Goal: Task Accomplishment & Management: Use online tool/utility

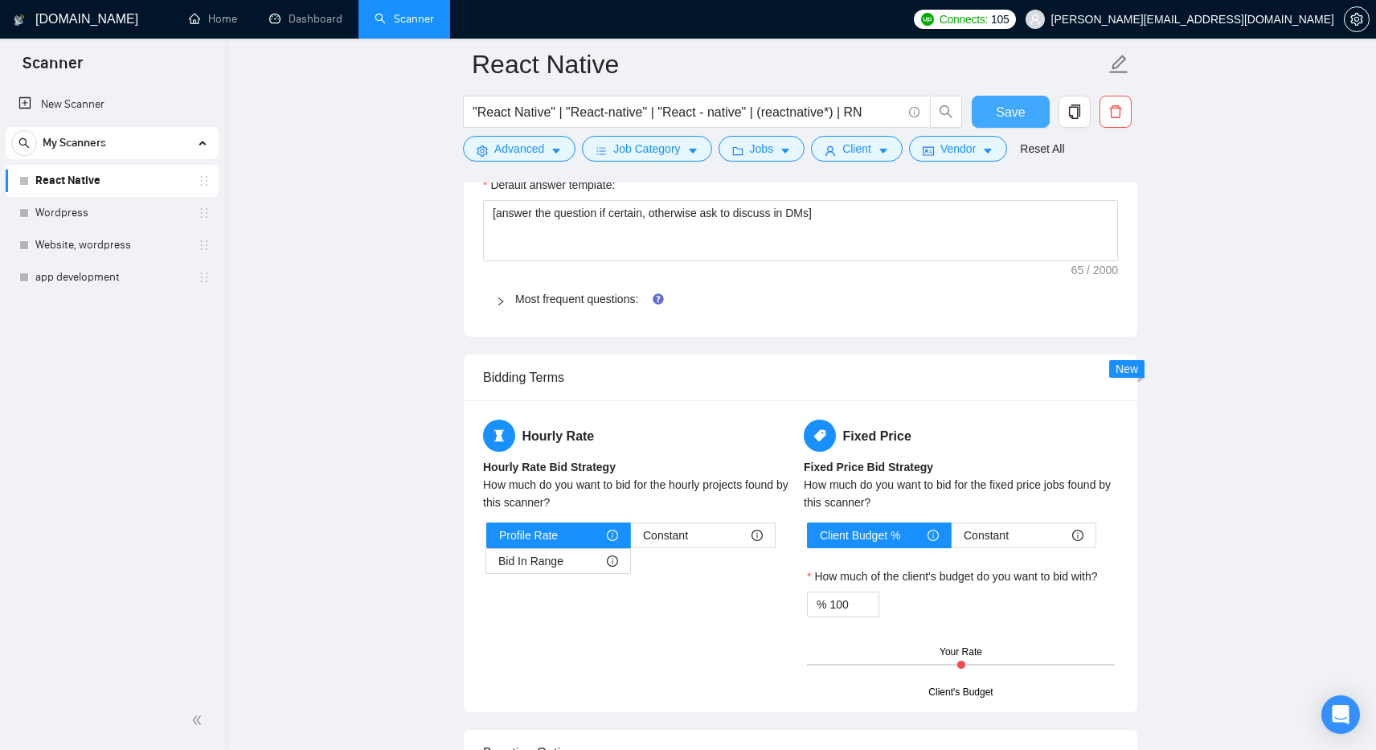
scroll to position [2281, 0]
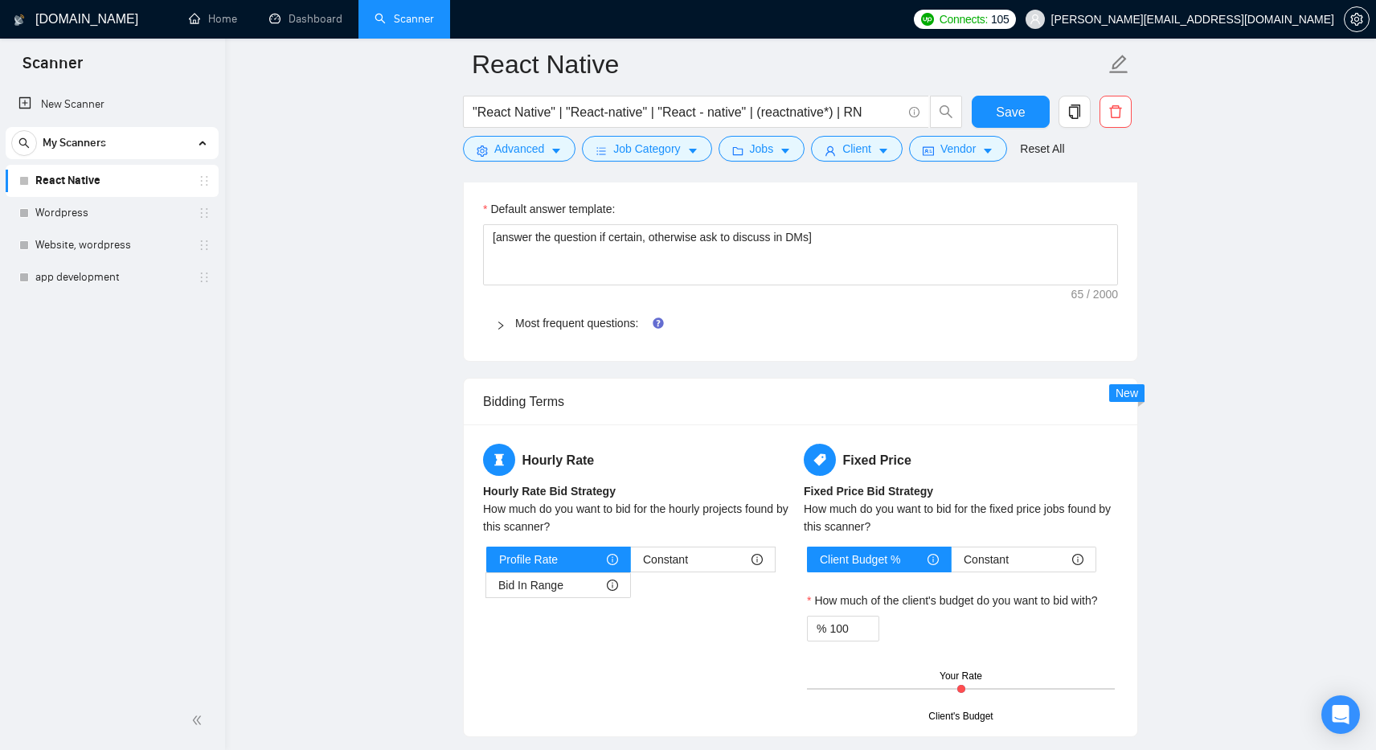
click at [510, 327] on div at bounding box center [505, 323] width 19 height 18
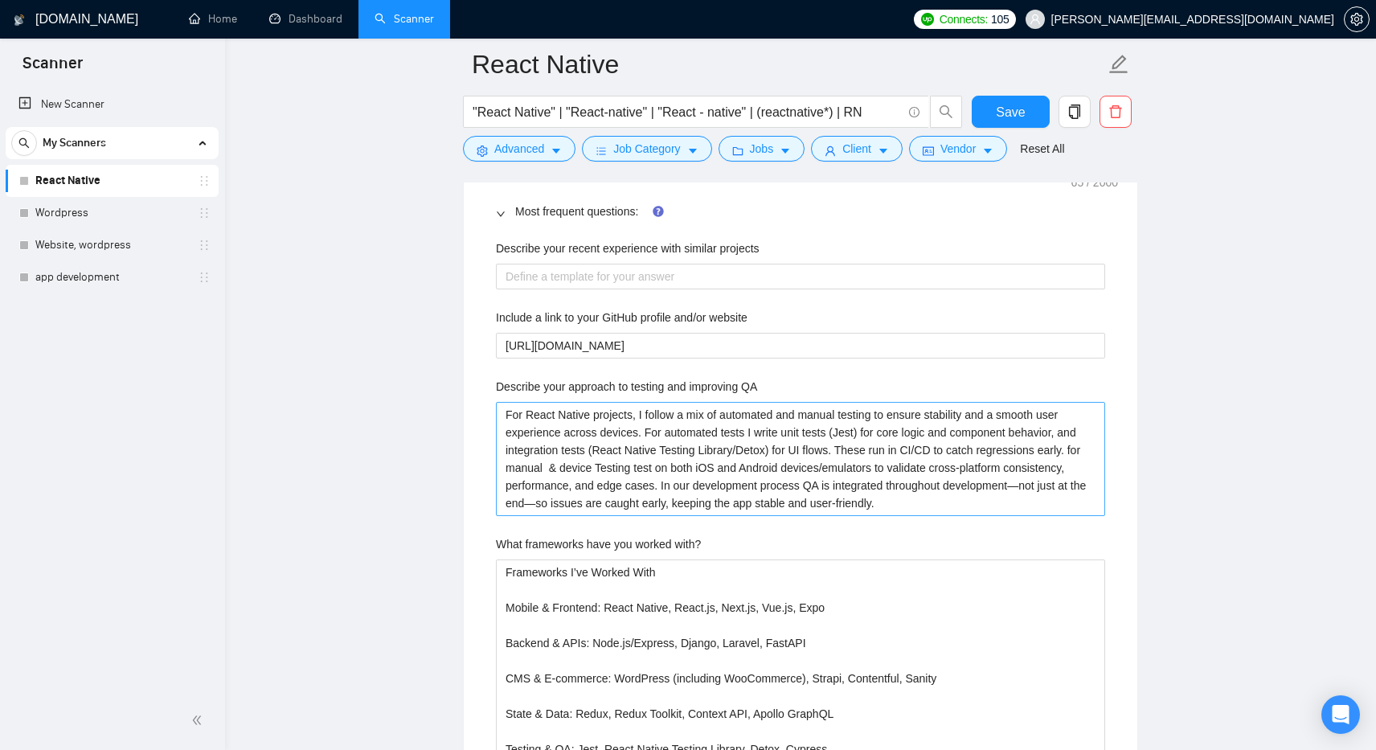
scroll to position [2395, 0]
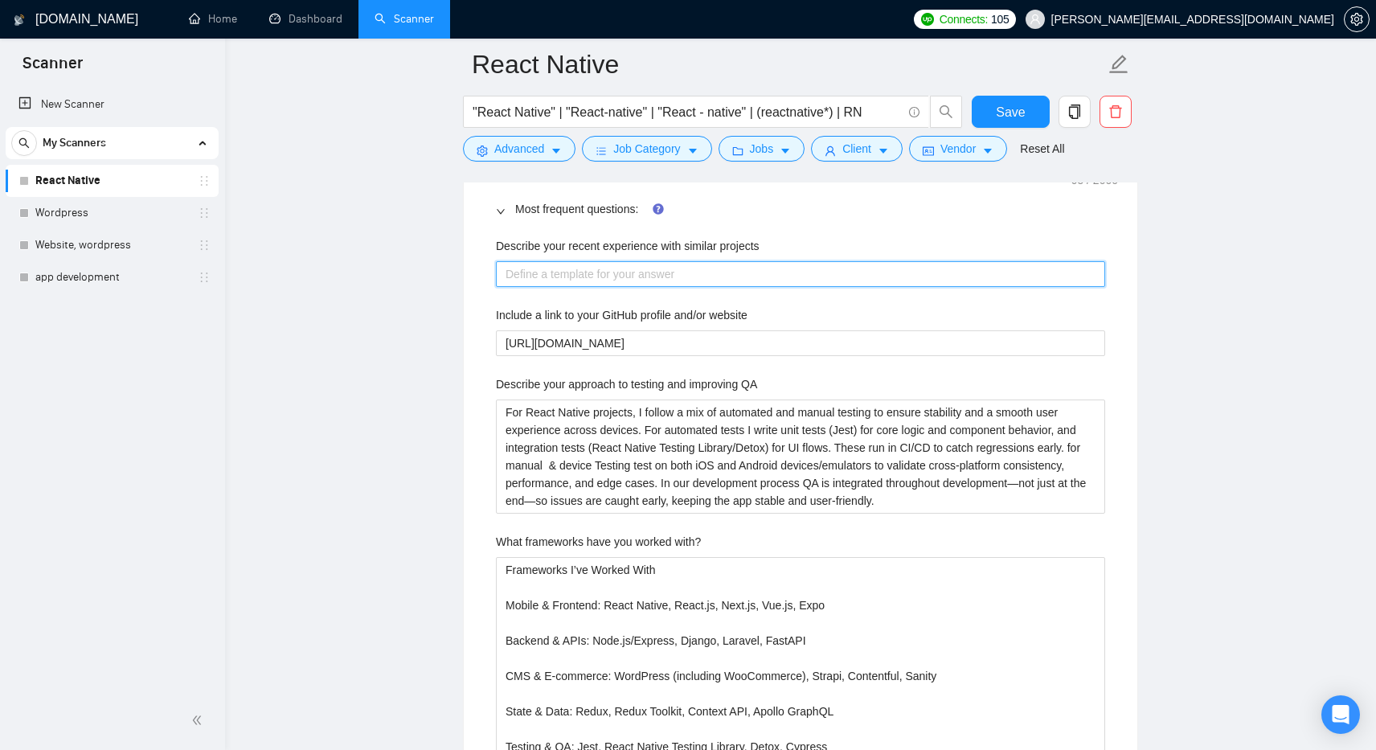
click at [699, 273] on projects "Describe your recent experience with similar projects" at bounding box center [800, 274] width 609 height 26
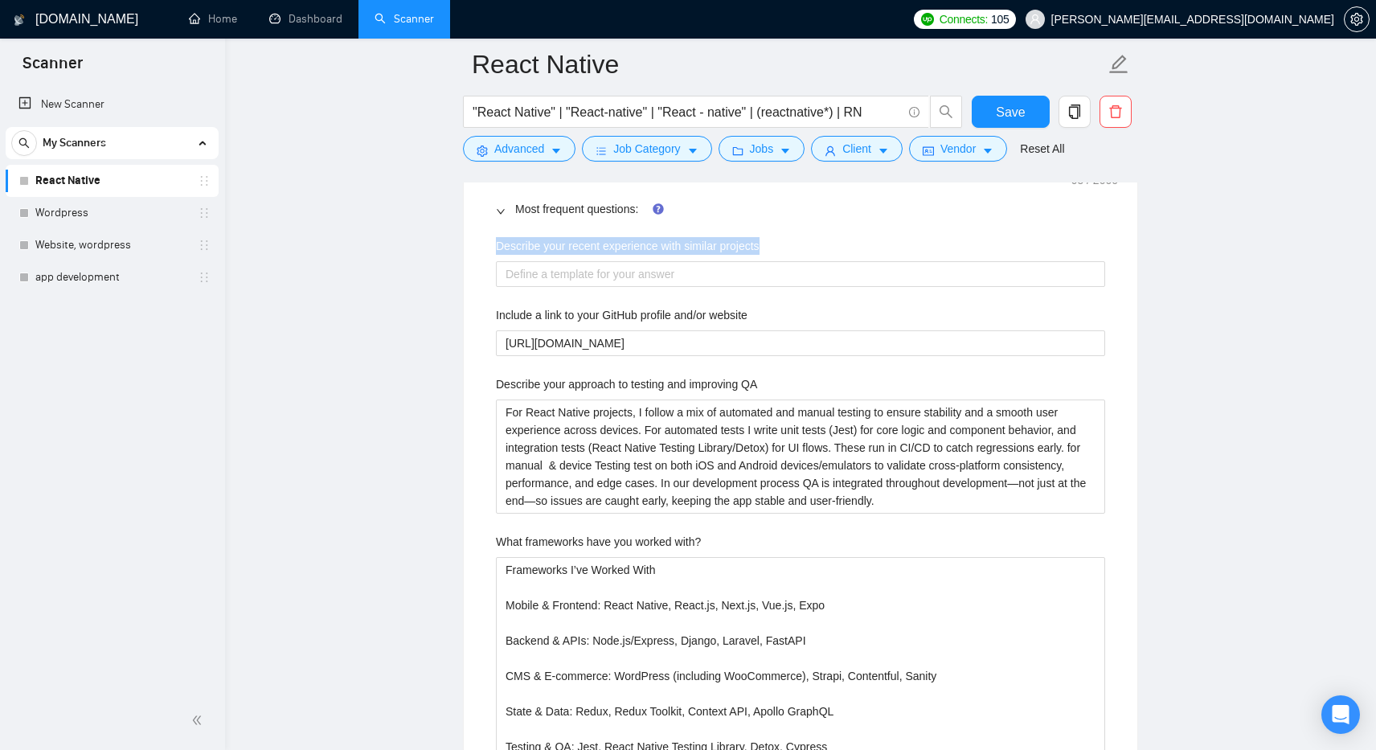
drag, startPoint x: 777, startPoint y: 243, endPoint x: 485, endPoint y: 243, distance: 292.7
click at [484, 244] on div "Describe your recent experience with similar projects Include a link to your Gi…" at bounding box center [800, 631] width 635 height 807
copy label "Describe your recent experience with similar projects"
click at [1007, 119] on span "Save" at bounding box center [1010, 112] width 29 height 20
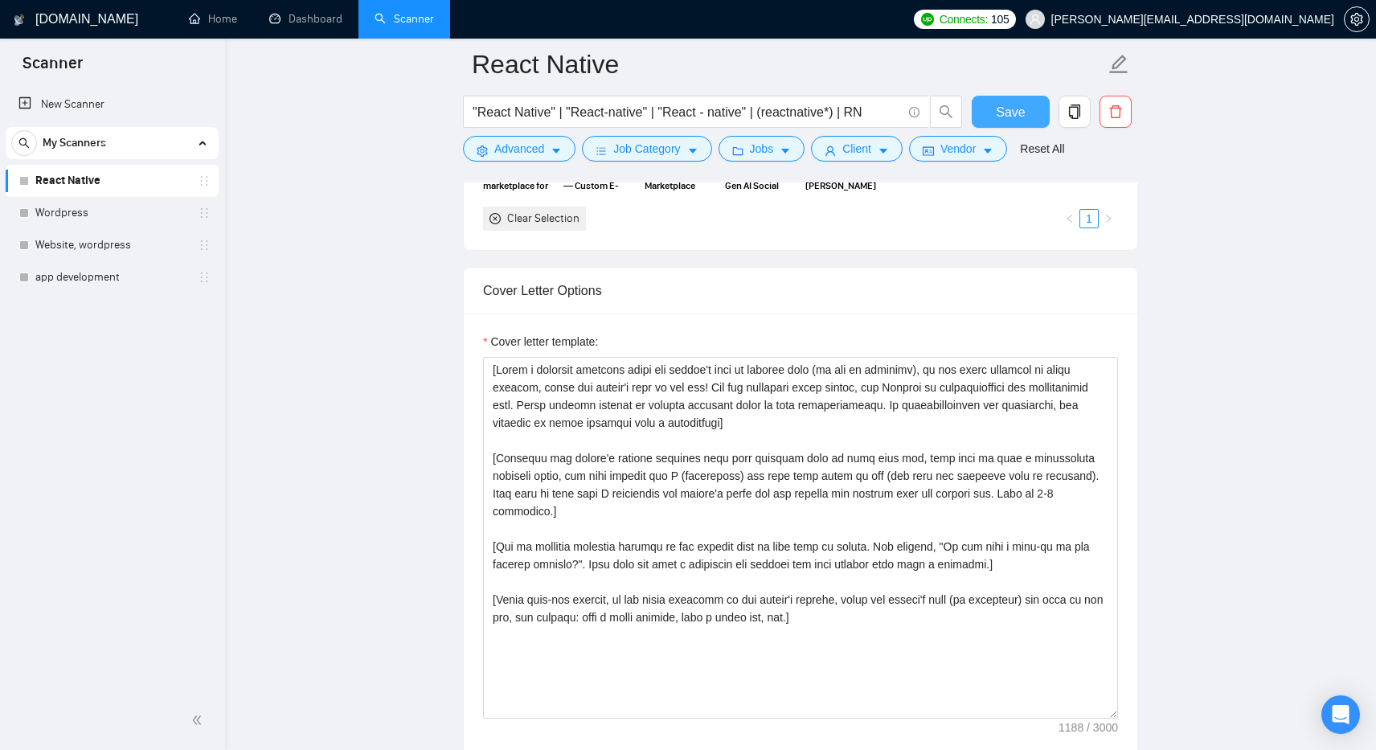
scroll to position [1646, 0]
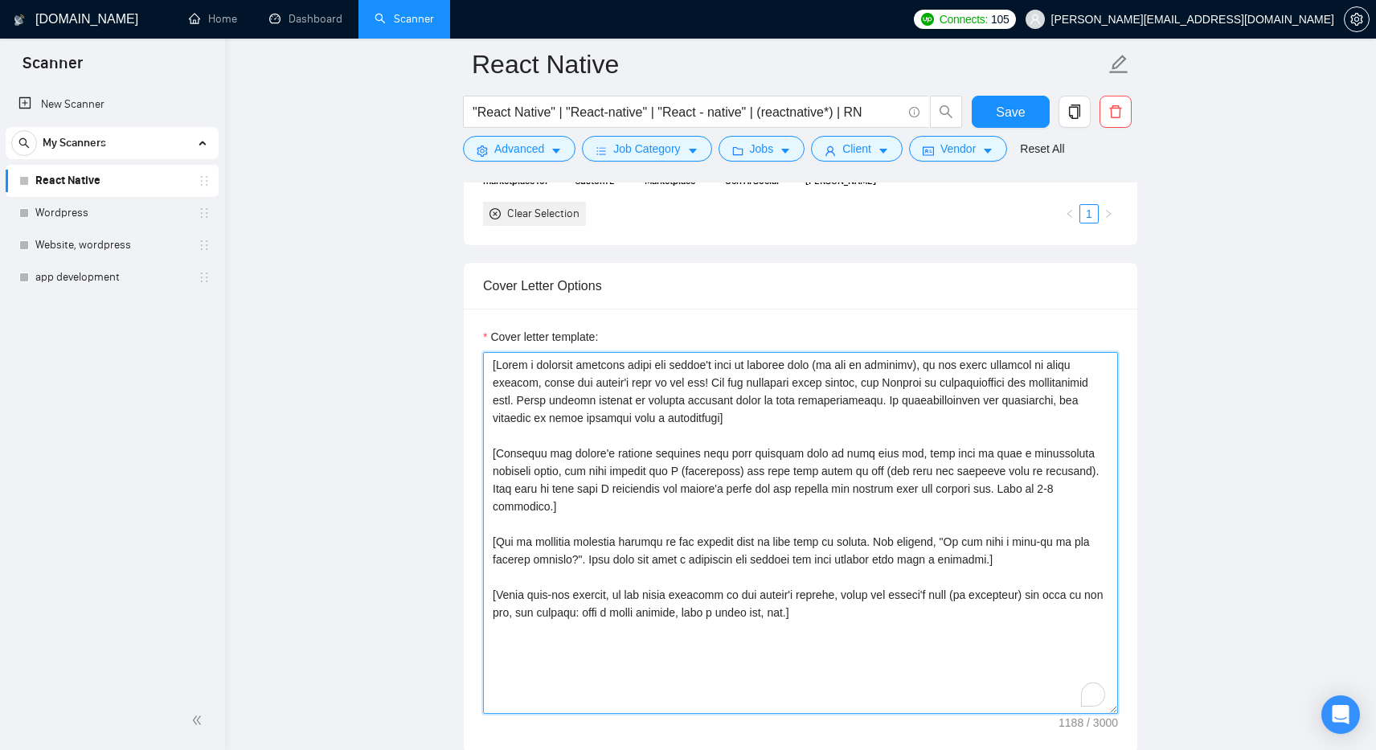
click at [490, 365] on textarea "Cover letter template:" at bounding box center [800, 533] width 635 height 362
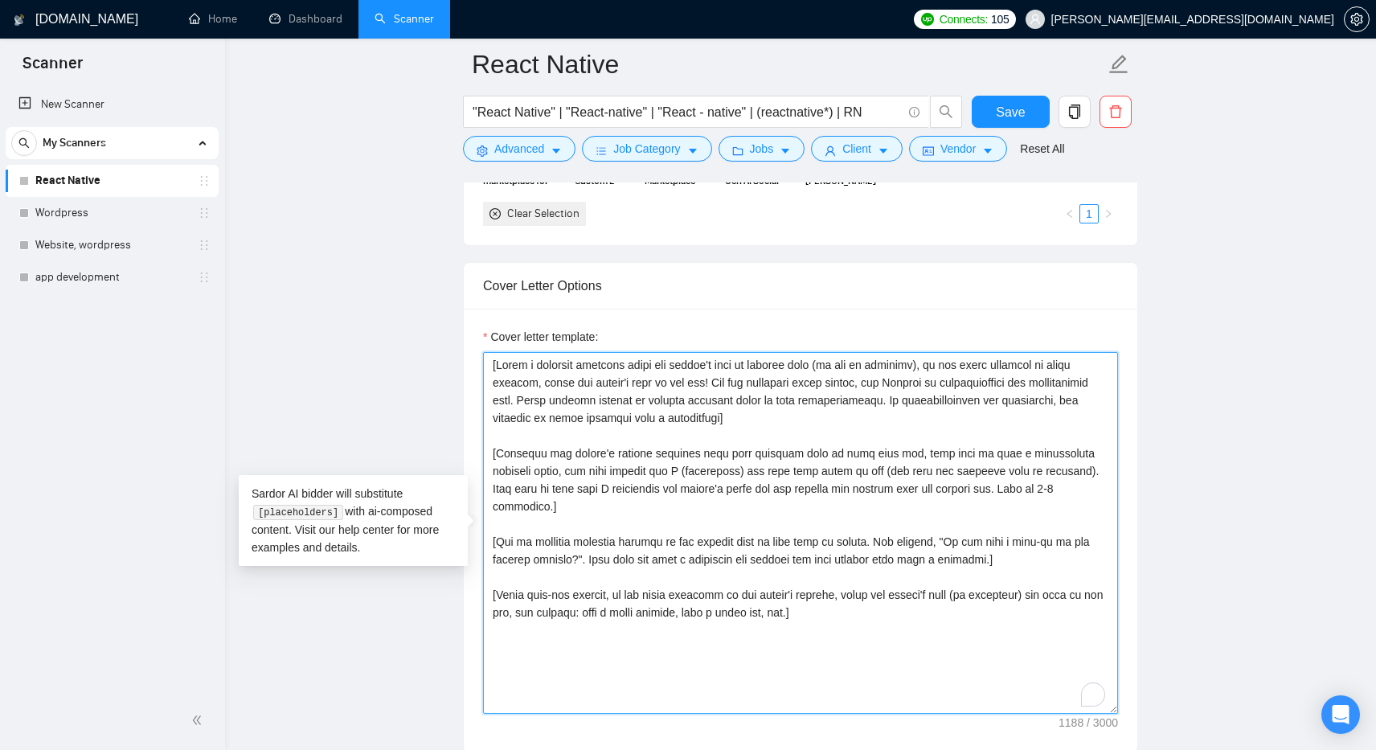
paste textarea "[Start with a personalized greeting in the client’s native language, and don’t …"
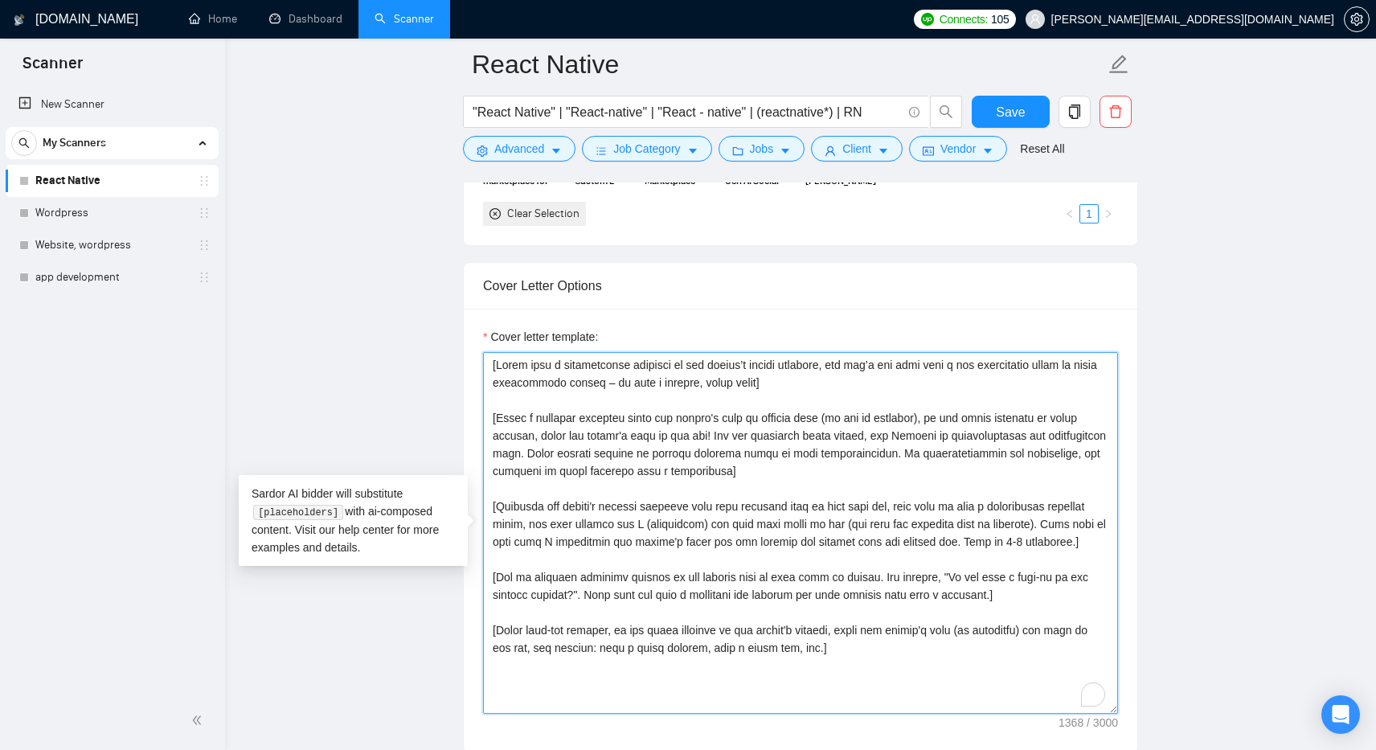
click at [832, 365] on textarea "Cover letter template:" at bounding box center [800, 533] width 635 height 362
paste textarea "as if it were a message in a chat app"
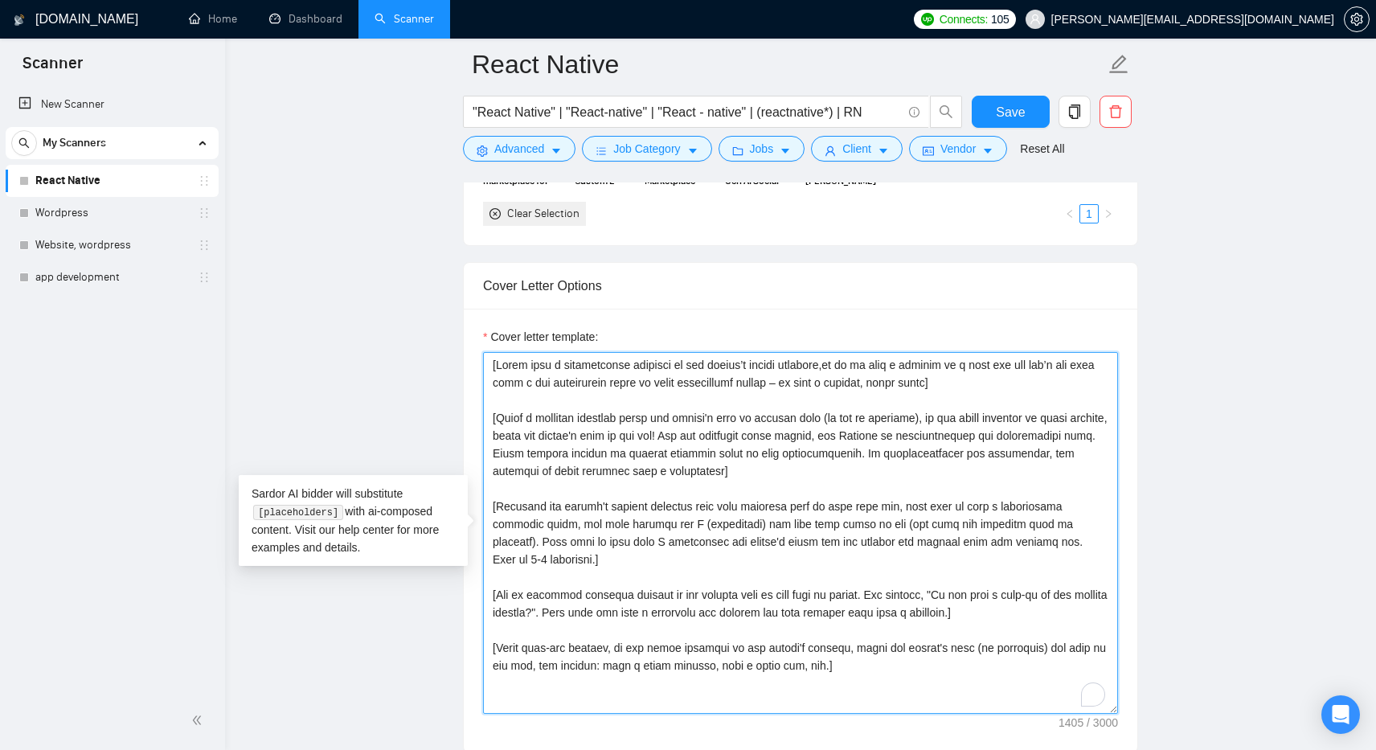
click at [833, 367] on textarea "Cover letter template:" at bounding box center [800, 533] width 635 height 362
drag, startPoint x: 630, startPoint y: 417, endPoint x: 948, endPoint y: 419, distance: 318.4
click at [948, 419] on textarea "Cover letter template:" at bounding box center [800, 533] width 635 height 362
click at [834, 373] on textarea "Cover letter template:" at bounding box center [800, 533] width 635 height 362
paste textarea "using the client's name or company name (if any is provided),"
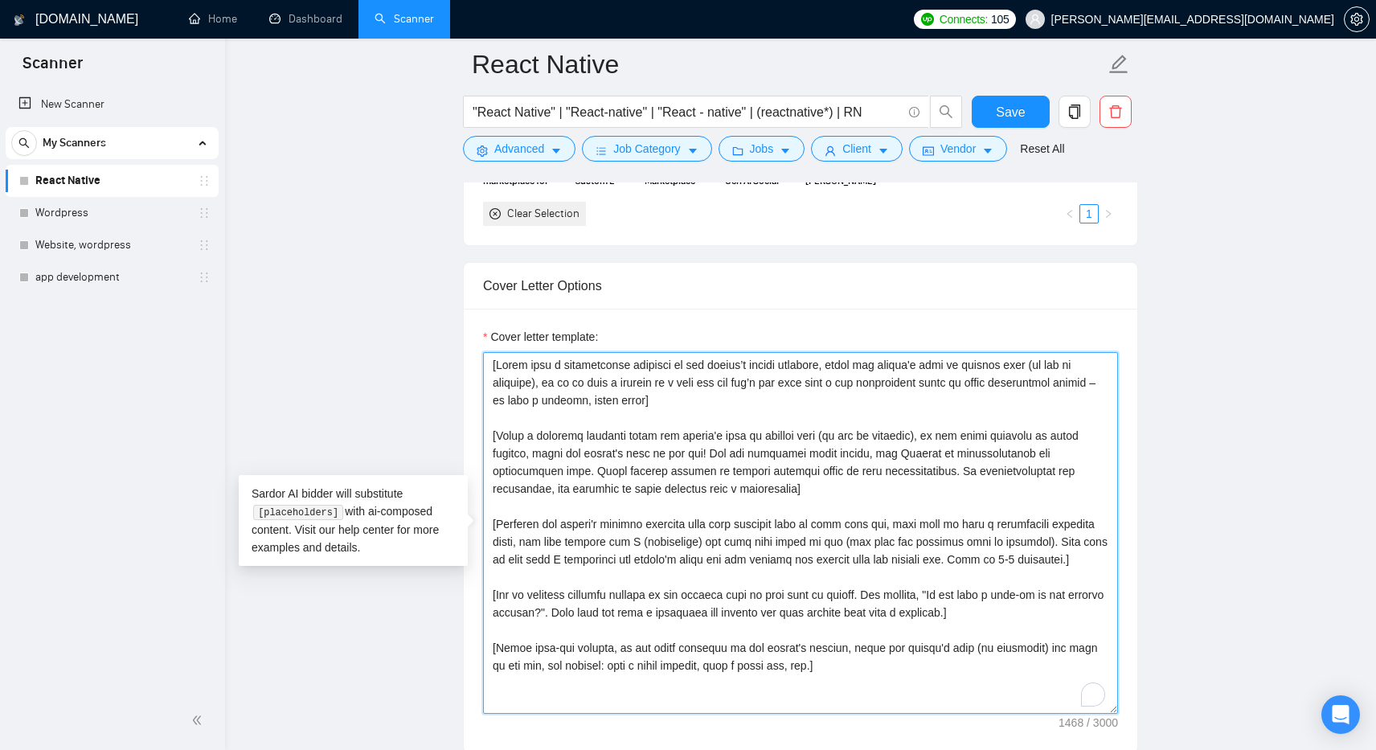
drag, startPoint x: 917, startPoint y: 470, endPoint x: 761, endPoint y: 494, distance: 157.7
click at [761, 494] on textarea "Cover letter template:" at bounding box center [800, 533] width 635 height 362
click at [757, 490] on textarea "Cover letter template:" at bounding box center [800, 533] width 635 height 362
click at [702, 401] on textarea "Cover letter template:" at bounding box center [800, 533] width 635 height 362
paste textarea "Be straightforward and respectful, and remember to avoid sounding like a salesp…"
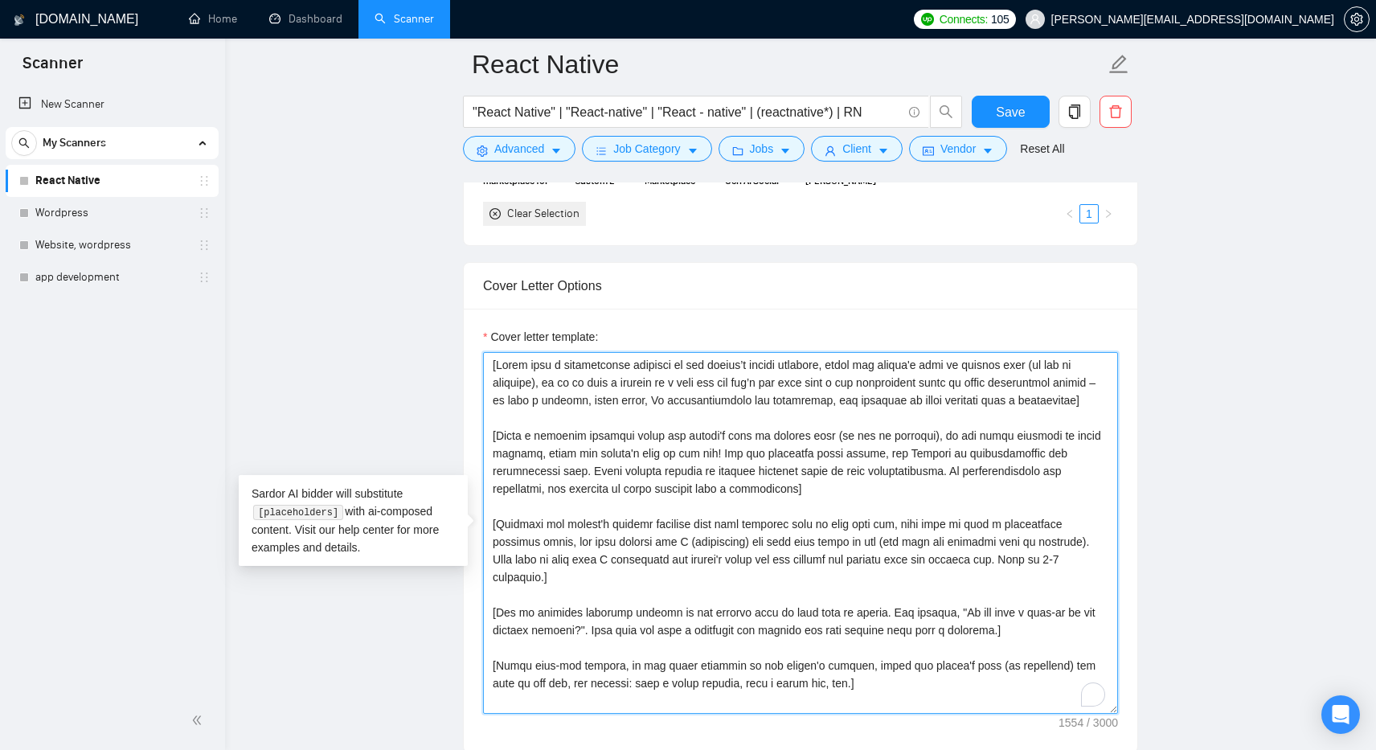
drag, startPoint x: 777, startPoint y: 507, endPoint x: 470, endPoint y: 449, distance: 312.4
click at [470, 449] on div "Cover letter template:" at bounding box center [801, 531] width 674 height 444
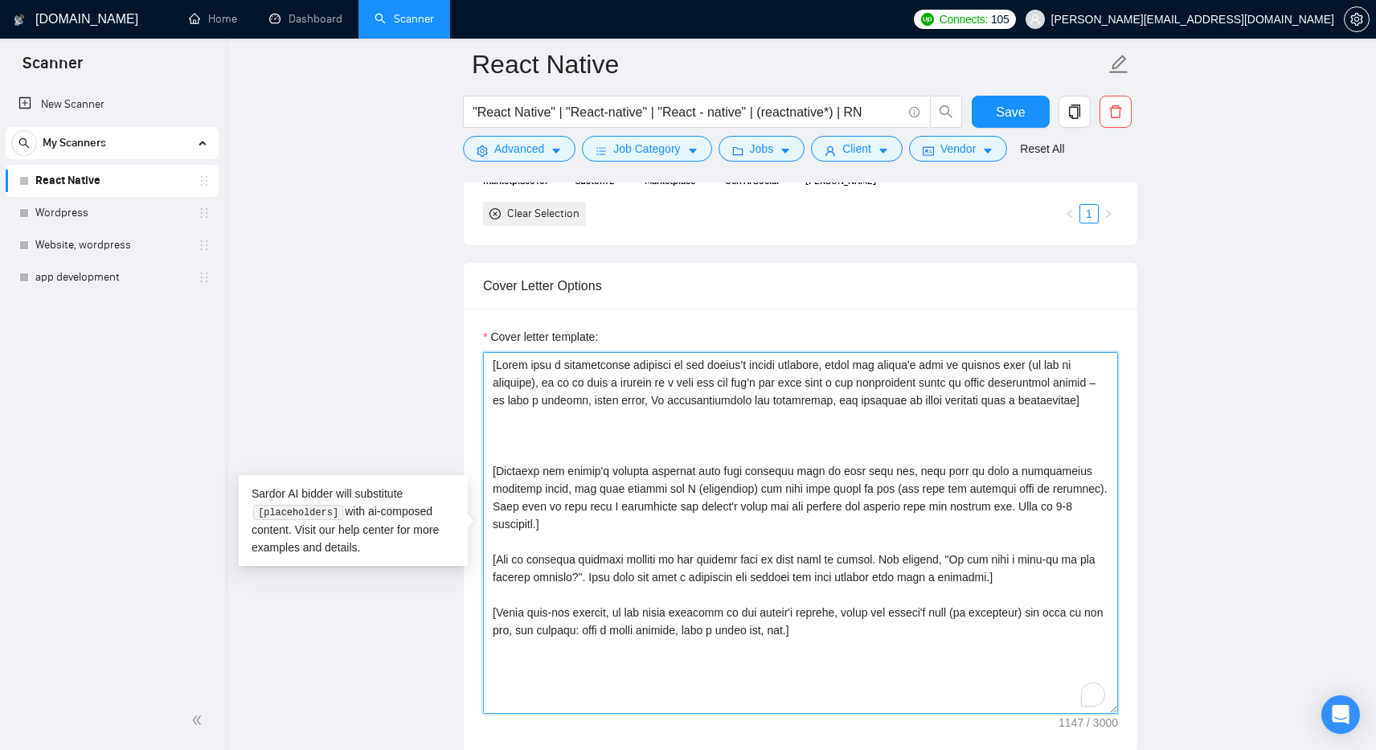
click at [493, 486] on textarea "Cover letter template:" at bounding box center [800, 533] width 635 height 362
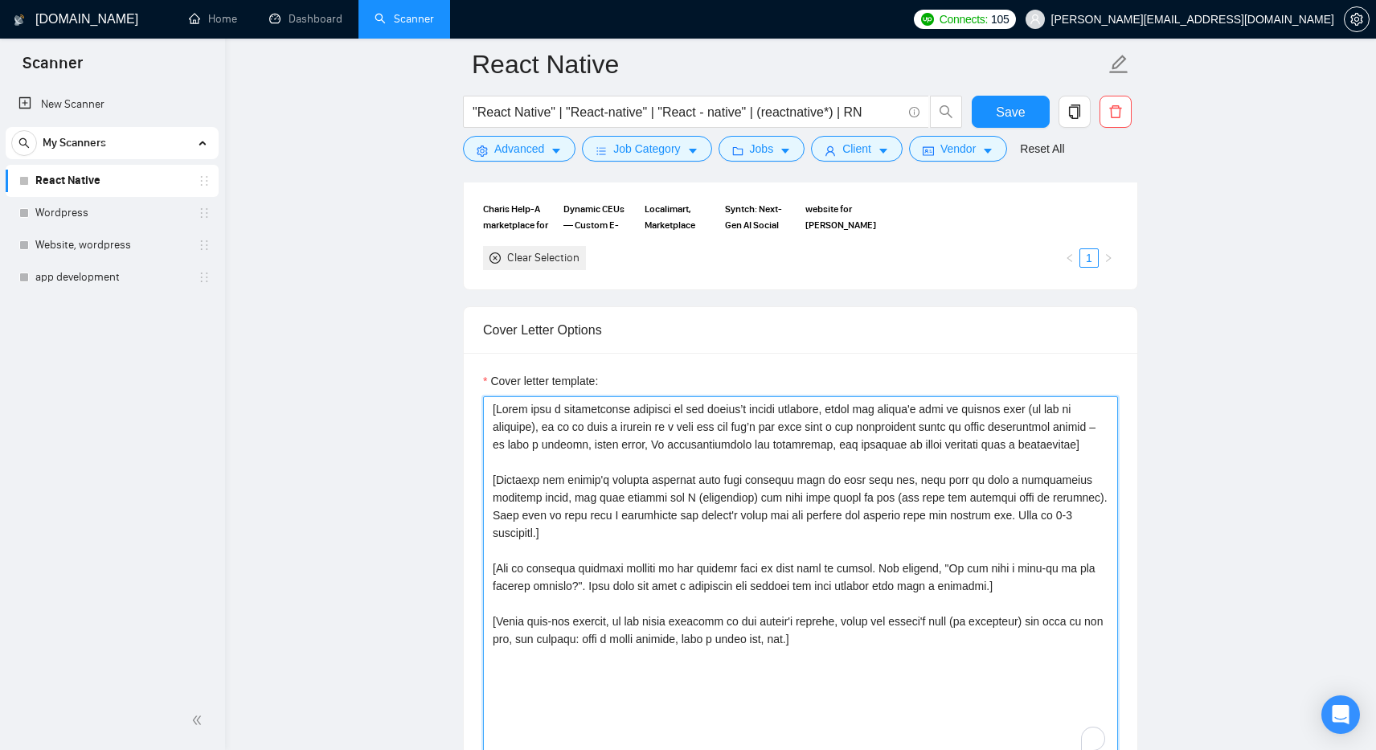
scroll to position [1634, 0]
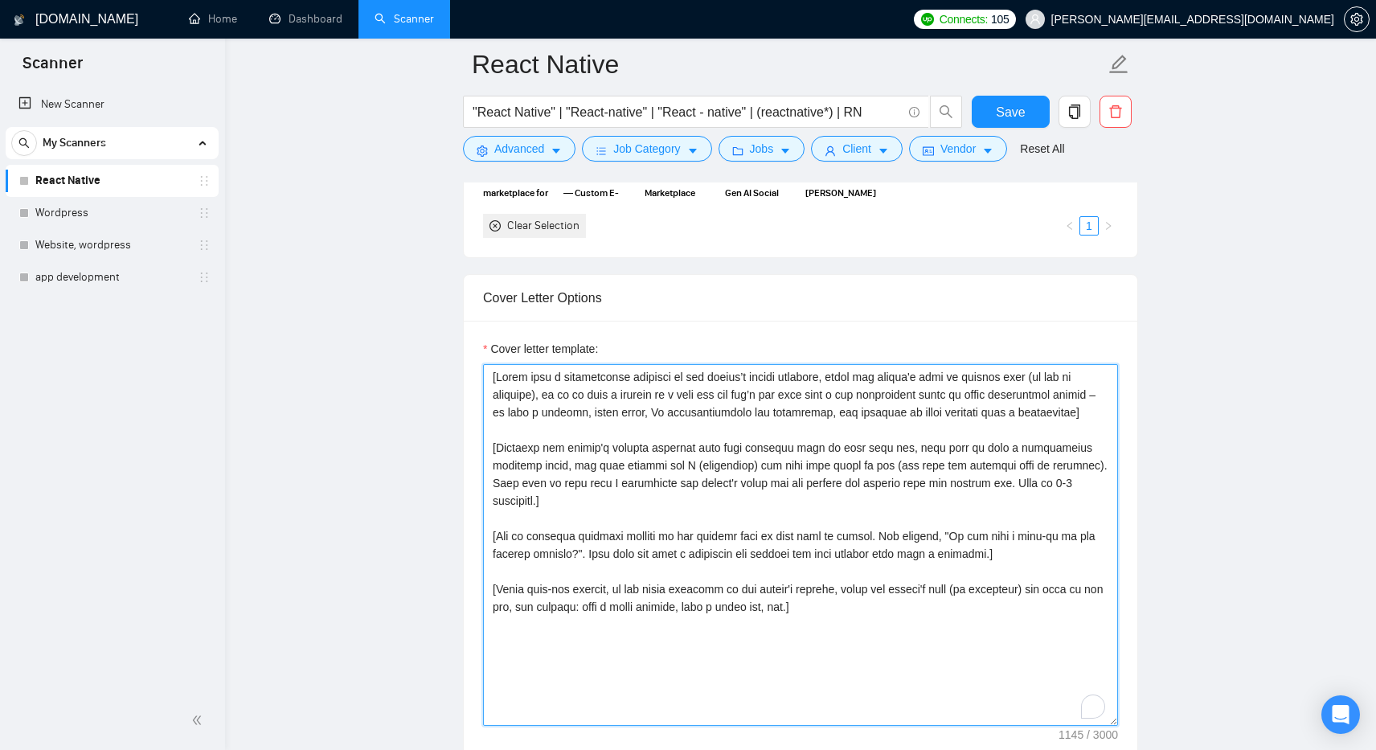
click at [610, 429] on textarea "Cover letter template:" at bounding box center [800, 545] width 635 height 362
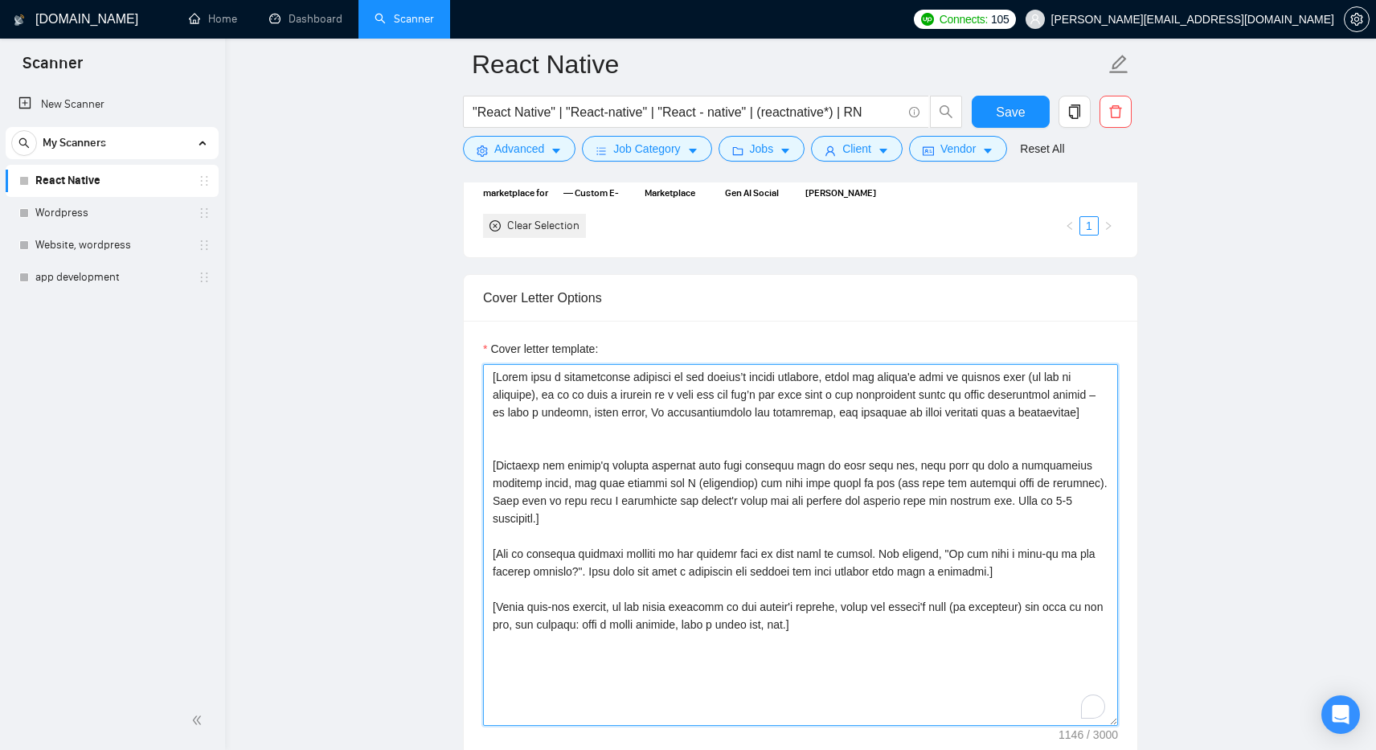
paste textarea "[Extract and comprehend the primary challenge or pain point from the job postin…"
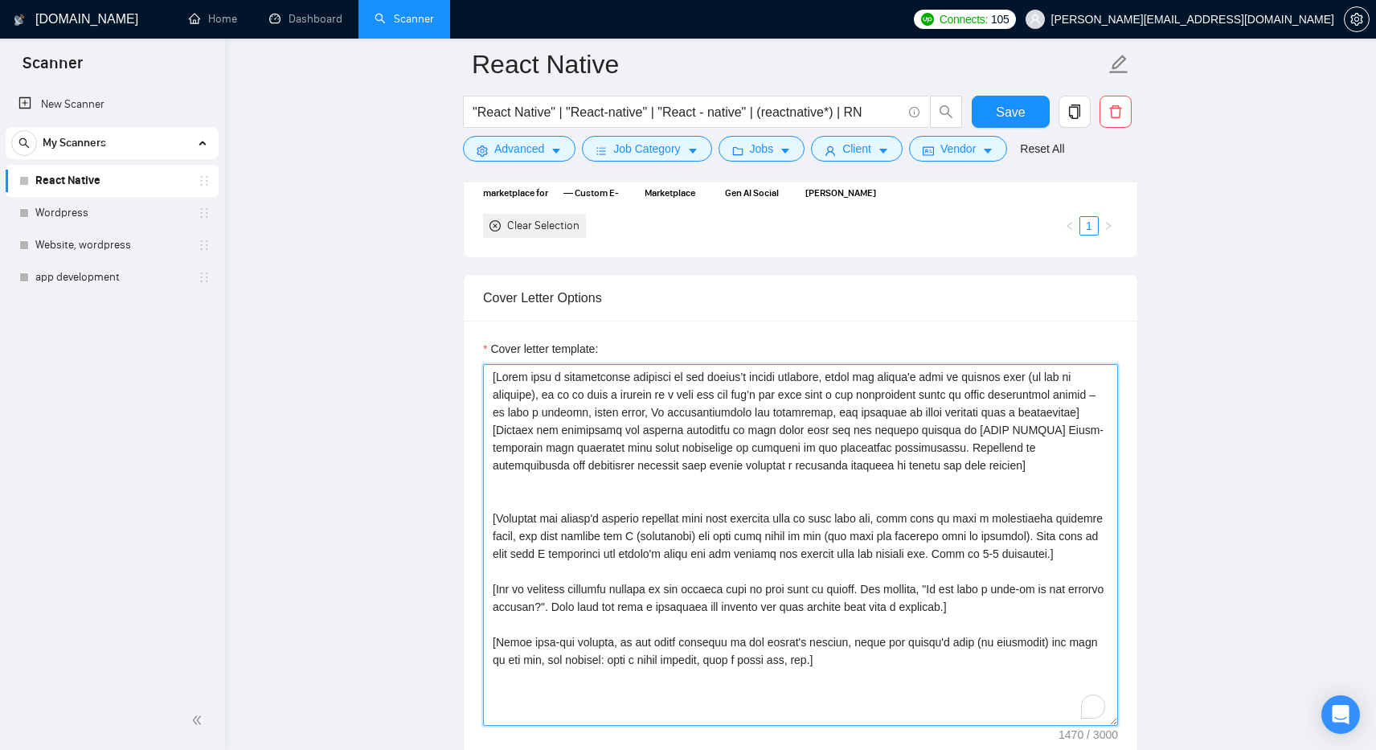
drag, startPoint x: 1060, startPoint y: 488, endPoint x: 483, endPoint y: 449, distance: 577.8
click at [483, 449] on textarea "Cover letter template:" at bounding box center [800, 545] width 635 height 362
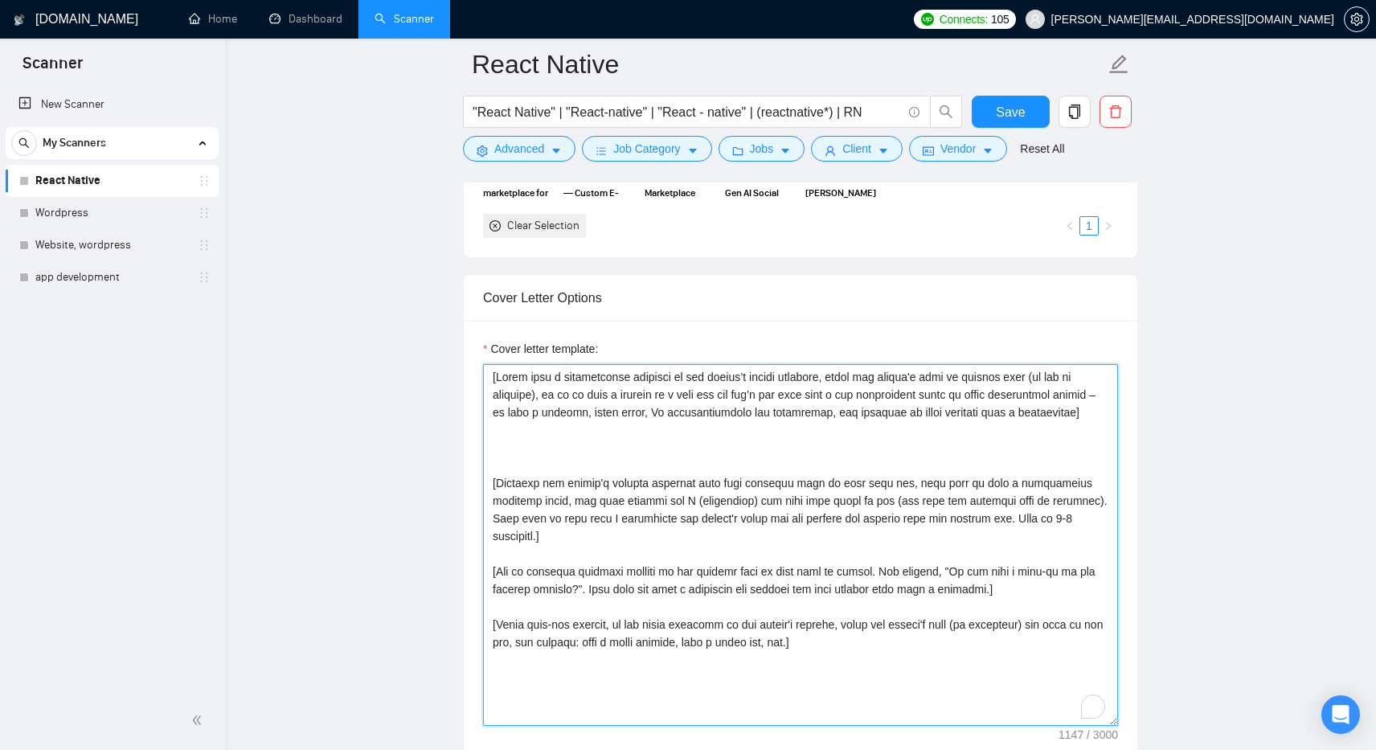
click at [502, 474] on textarea "Cover letter template:" at bounding box center [800, 545] width 635 height 362
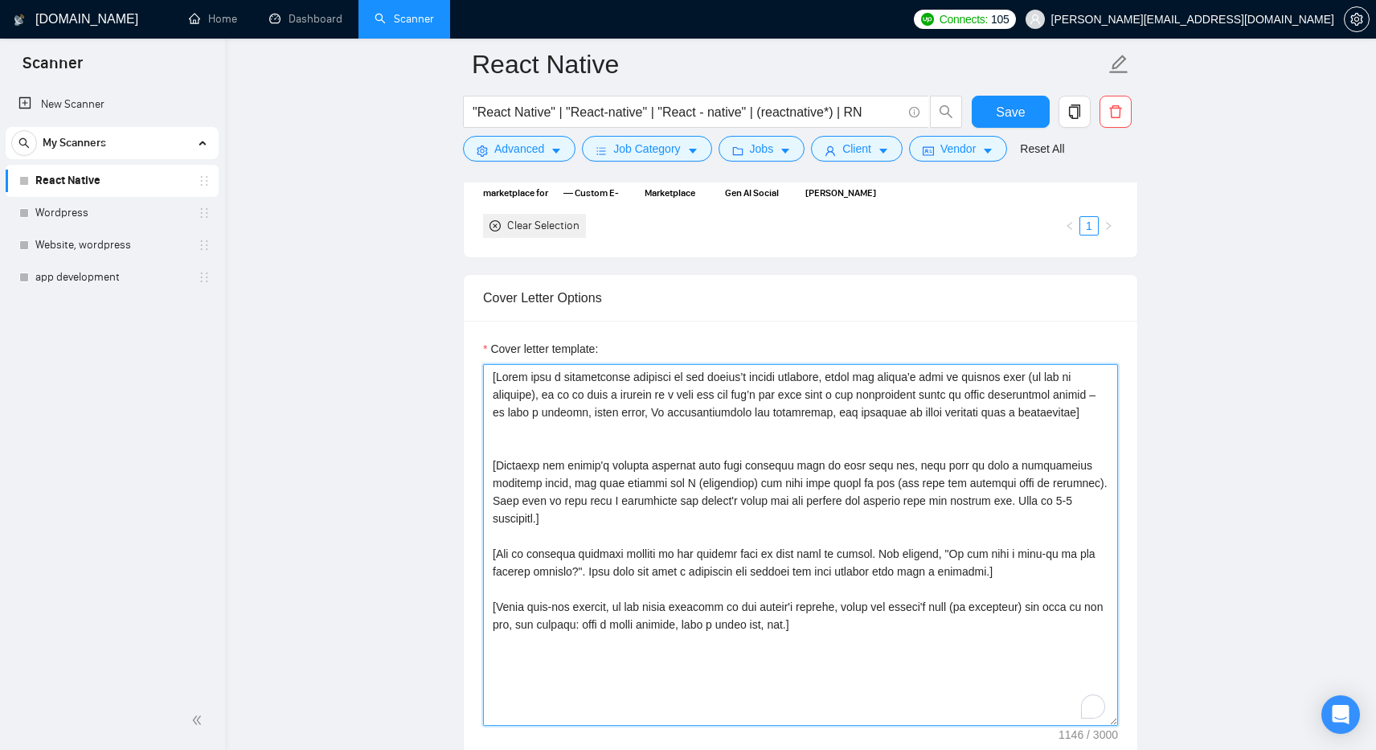
type textarea "[Lorem ipsu d sitametconse adipisci el sed doeius’t incidi utlabore, etdol mag …"
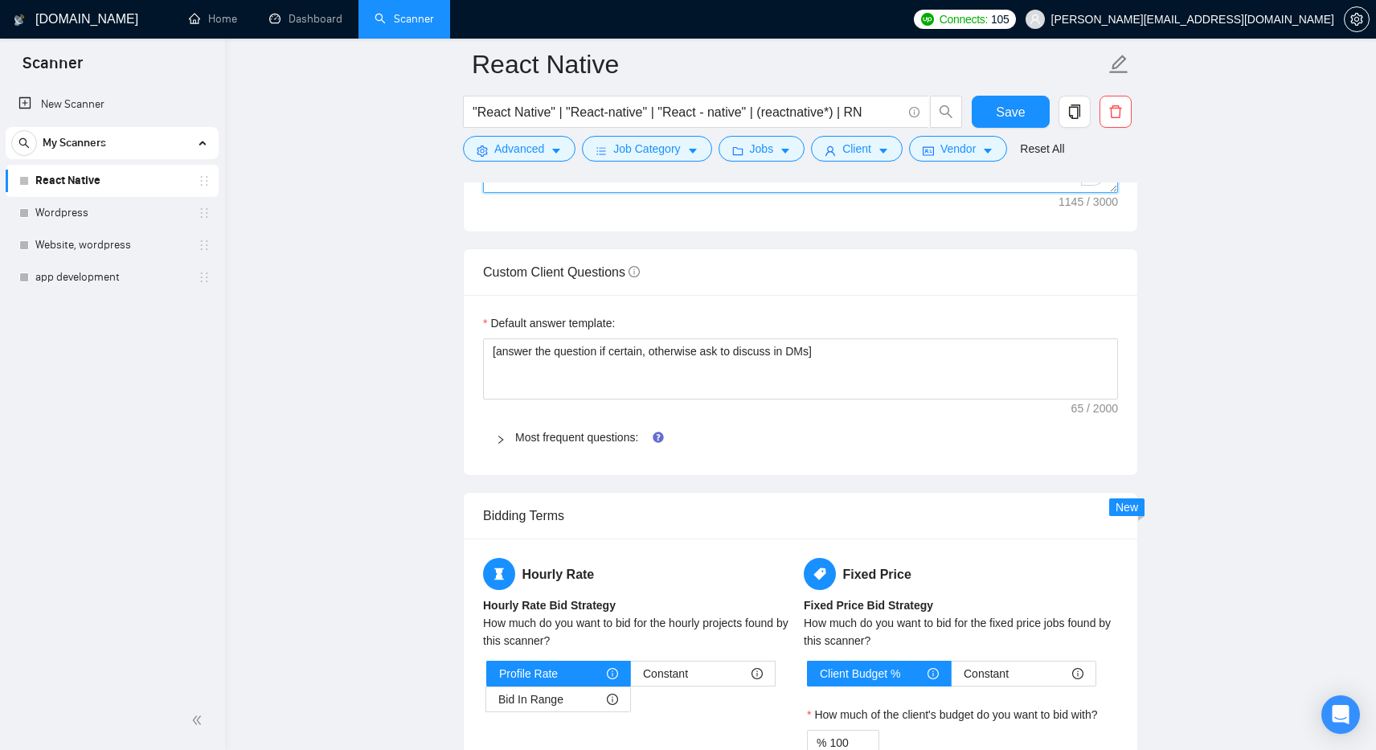
scroll to position [2176, 0]
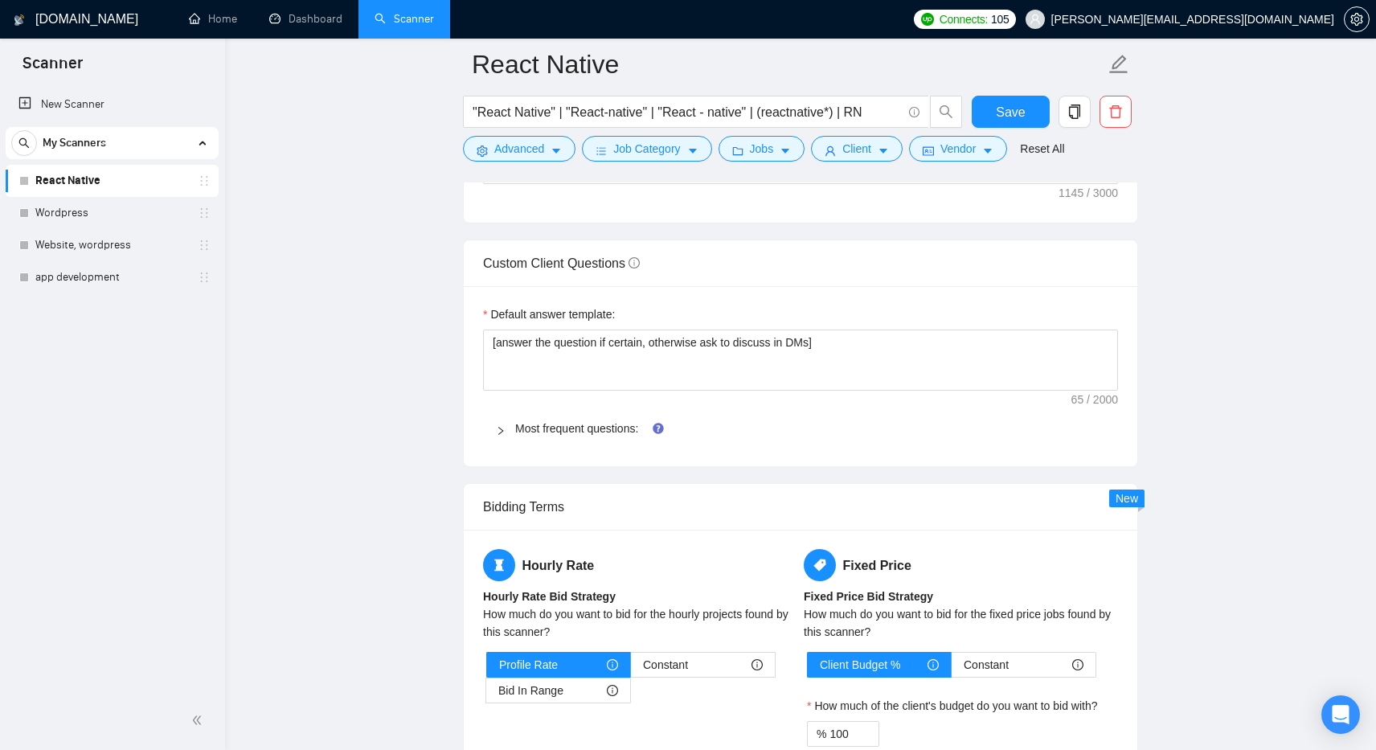
click at [506, 430] on div at bounding box center [505, 429] width 19 height 18
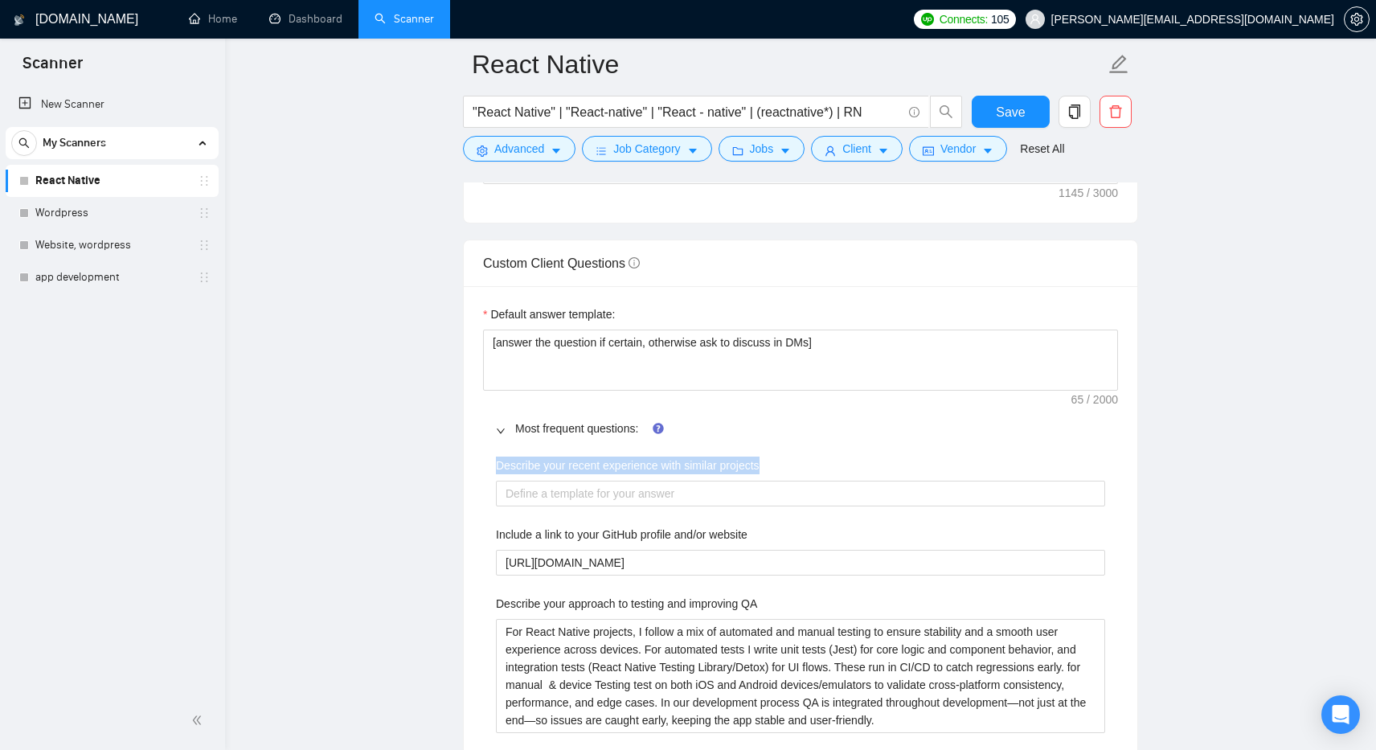
drag, startPoint x: 774, startPoint y: 457, endPoint x: 484, endPoint y: 468, distance: 290.5
copy label "Describe your recent experience with similar projects"
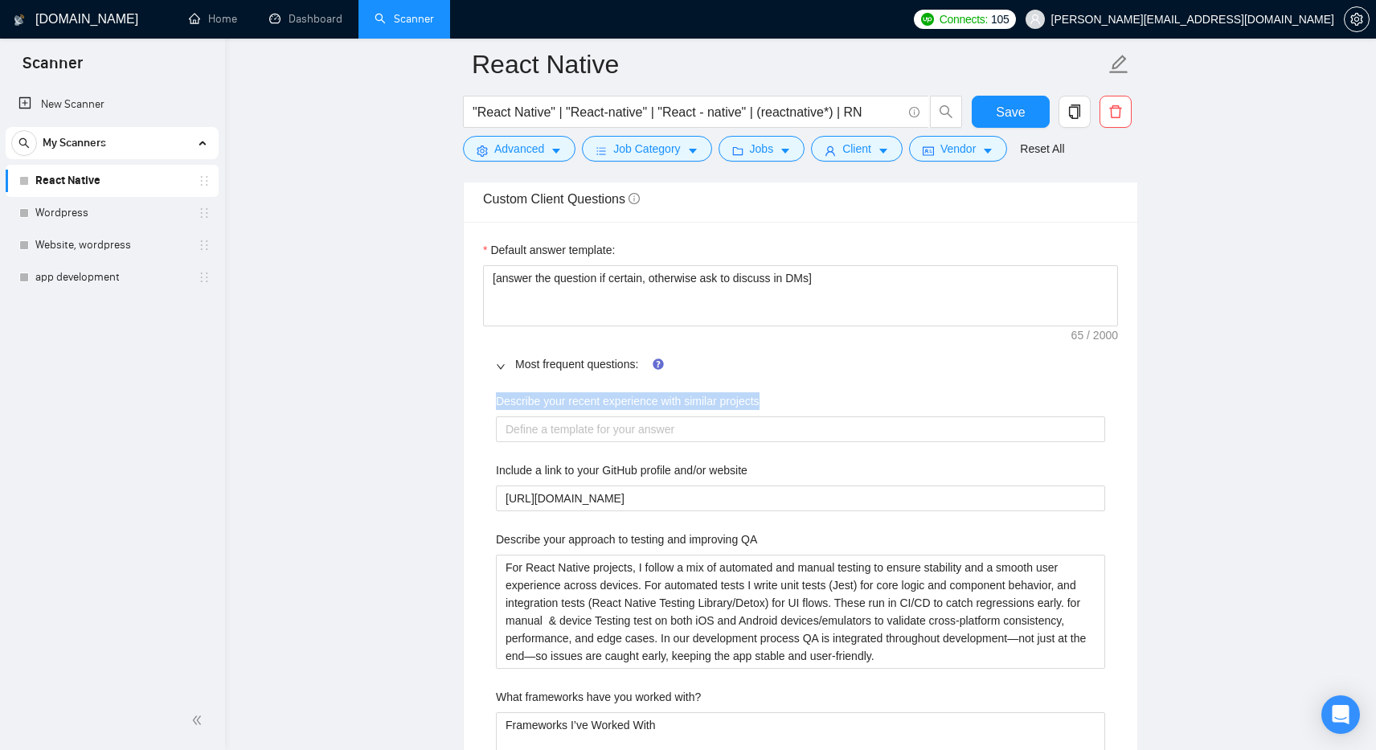
scroll to position [2268, 0]
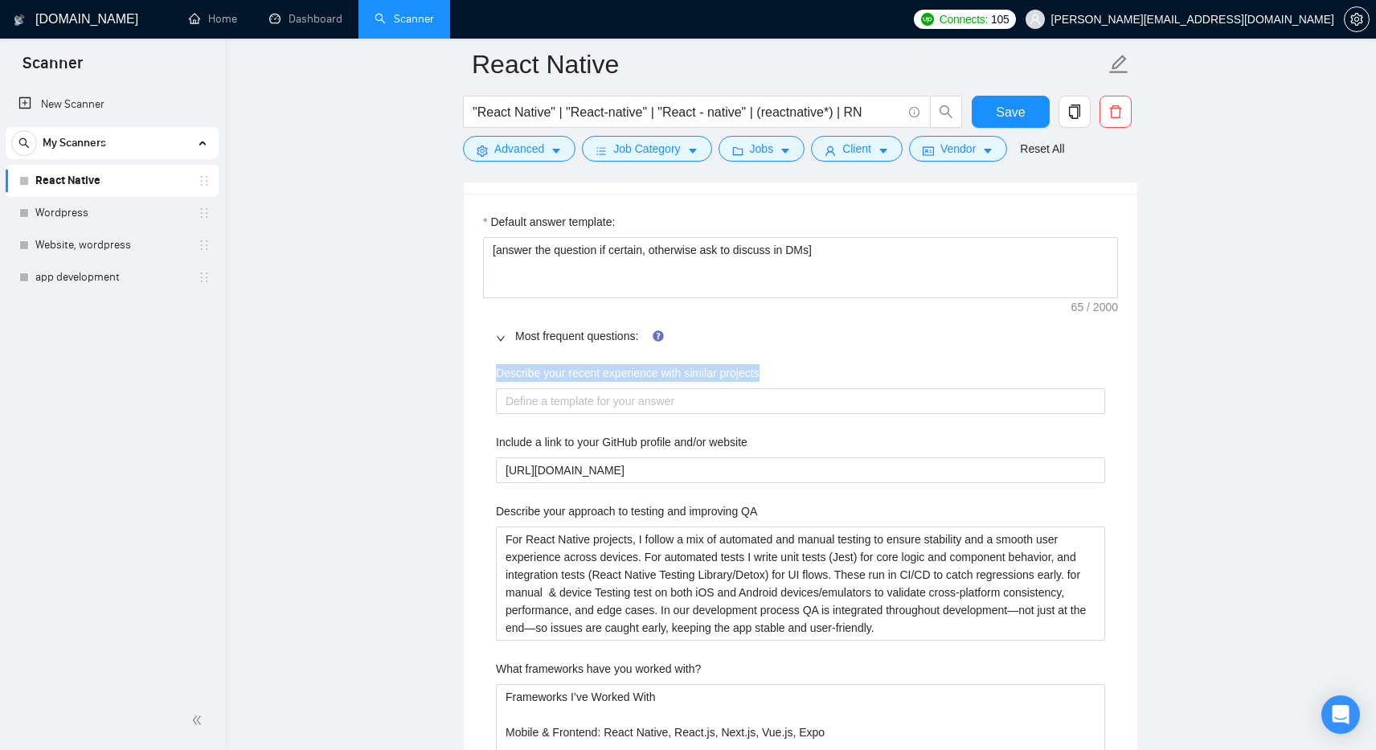
copy label "Describe your recent experience with similar projects"
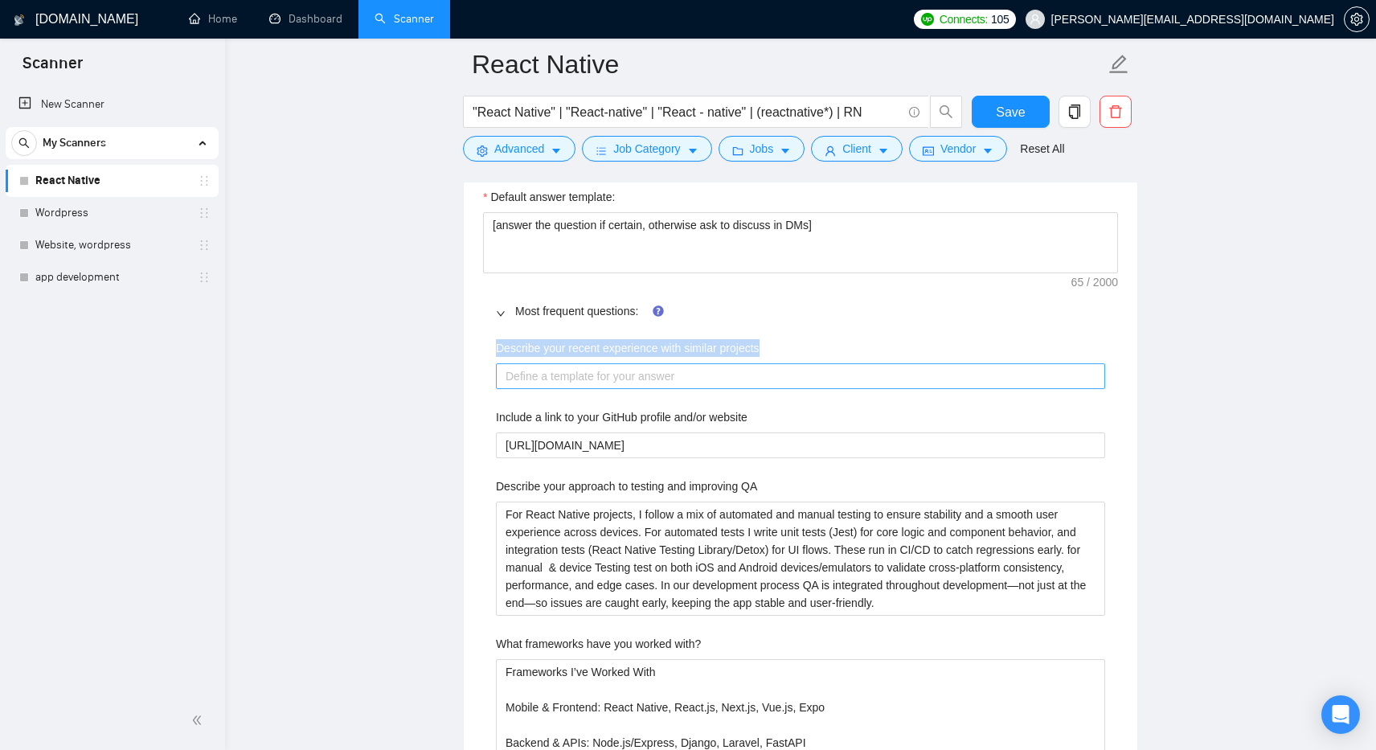
scroll to position [2275, 0]
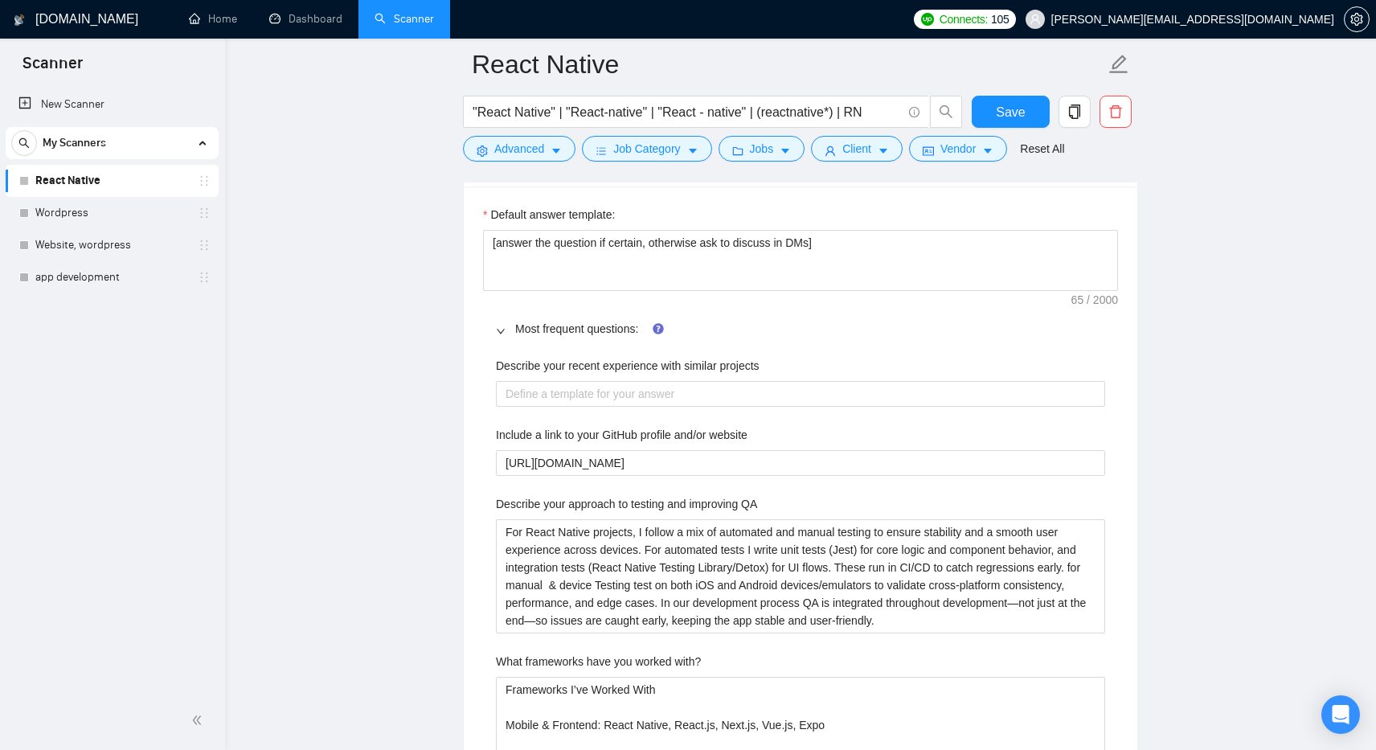
click at [503, 330] on icon "right" at bounding box center [501, 331] width 10 height 10
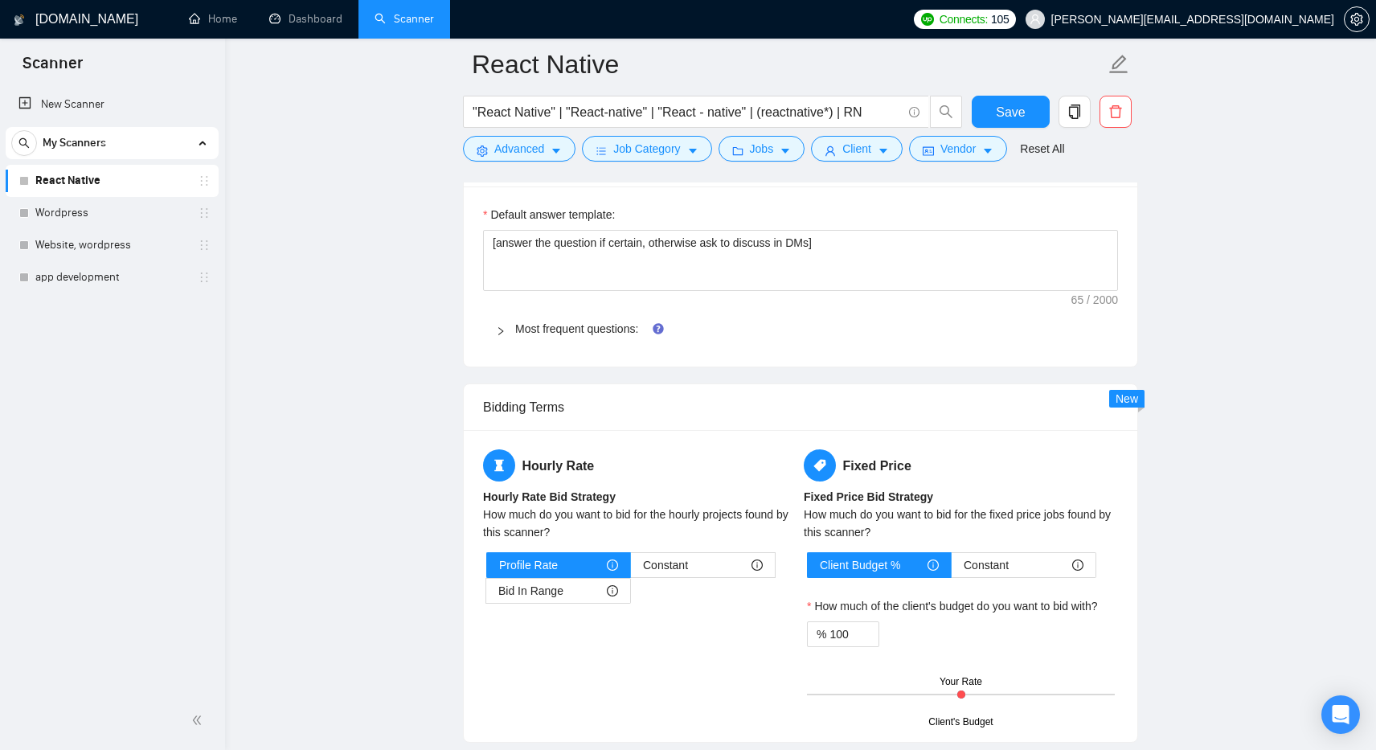
click at [503, 330] on icon "right" at bounding box center [501, 331] width 10 height 10
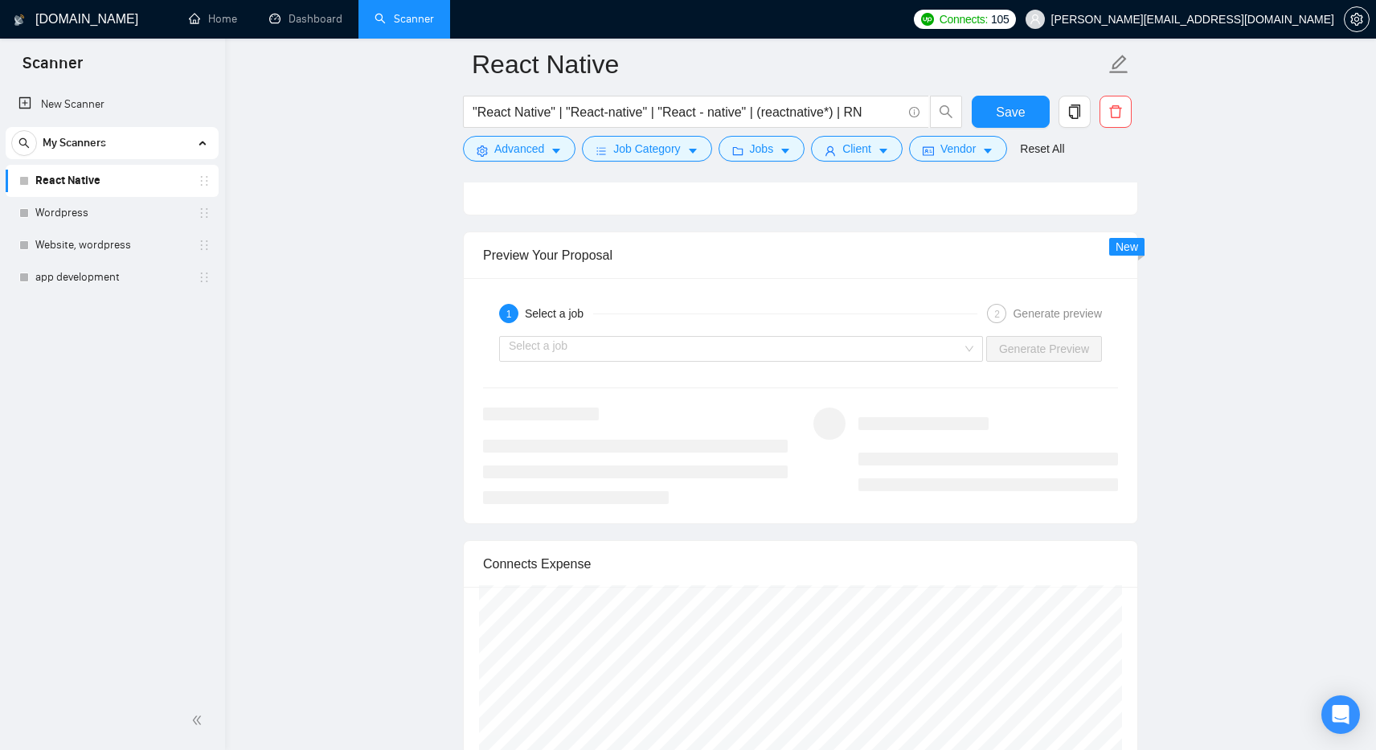
scroll to position [3759, 0]
click at [580, 343] on input "search" at bounding box center [735, 348] width 453 height 24
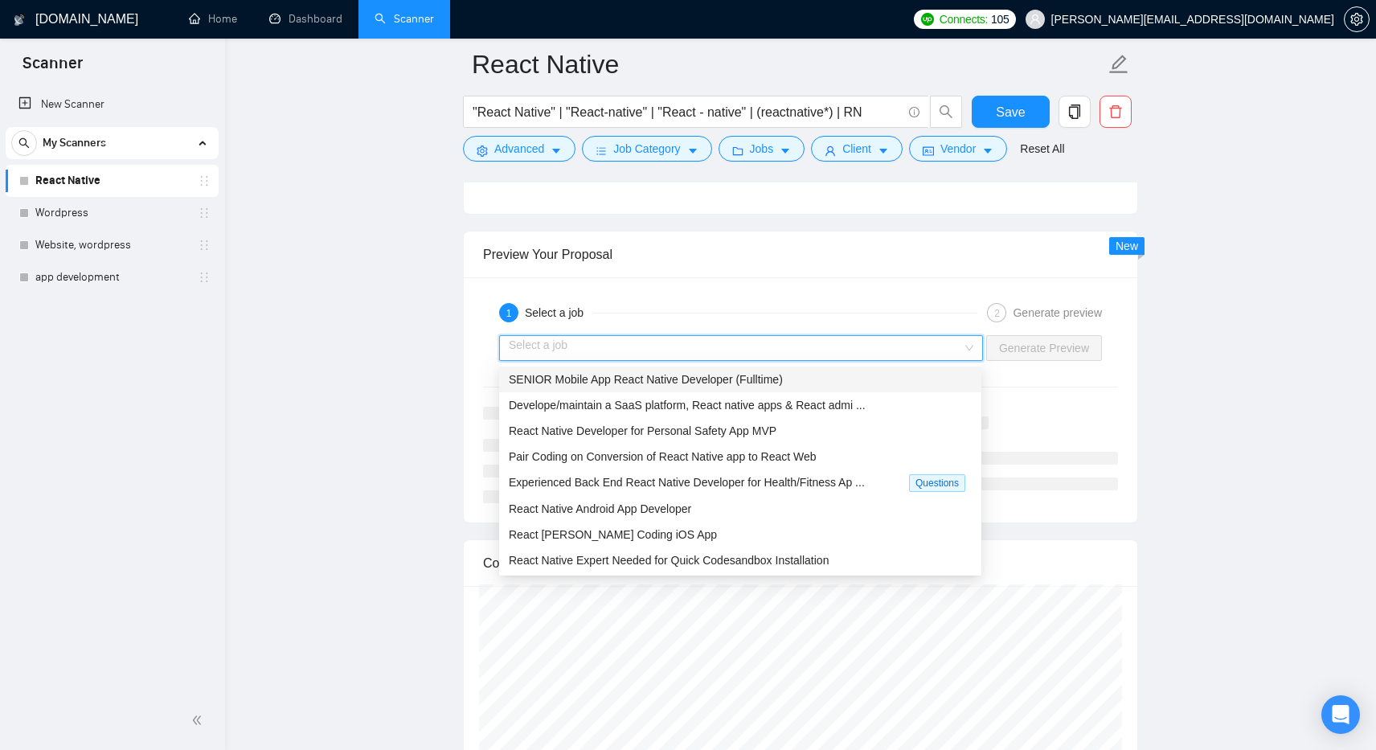
click at [588, 382] on span "SENIOR Mobile App React Native Developer (Fulltime)" at bounding box center [646, 379] width 274 height 13
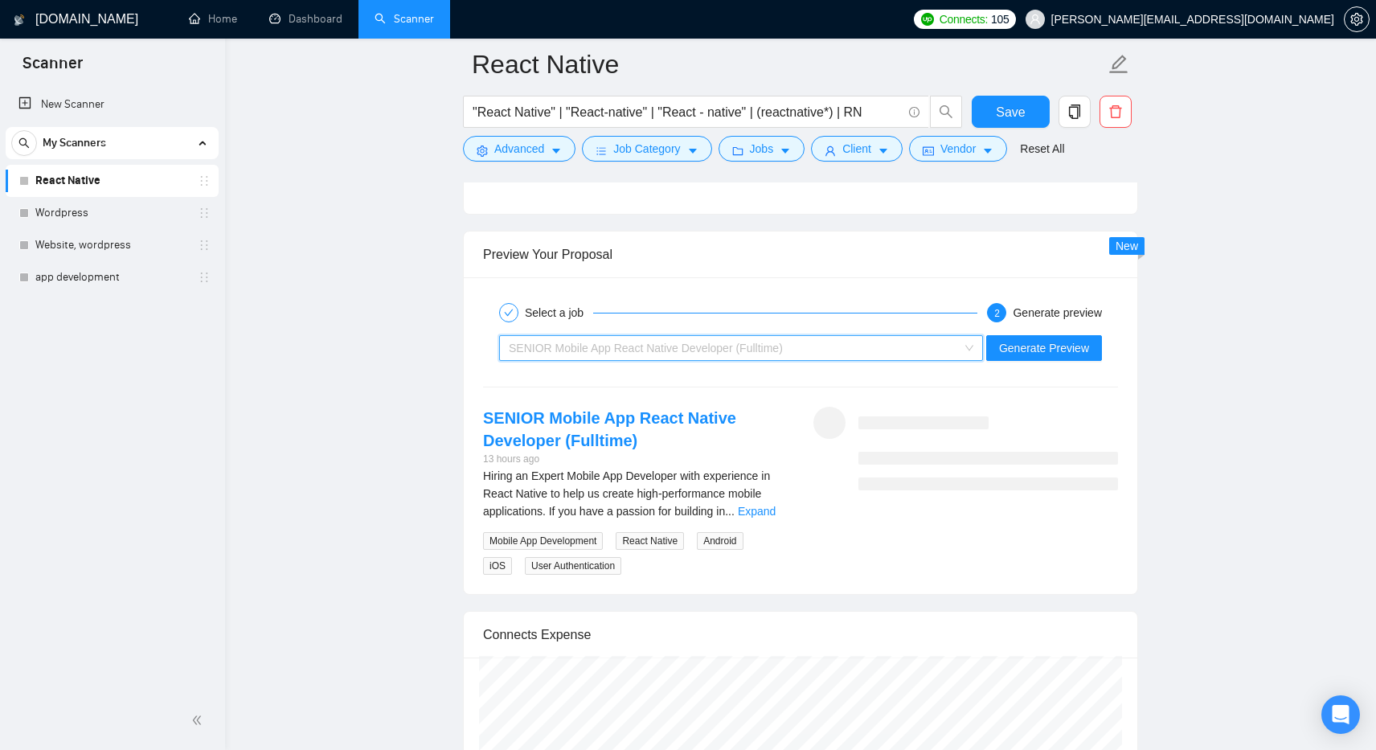
click at [592, 351] on span "SENIOR Mobile App React Native Developer (Fulltime)" at bounding box center [646, 348] width 274 height 13
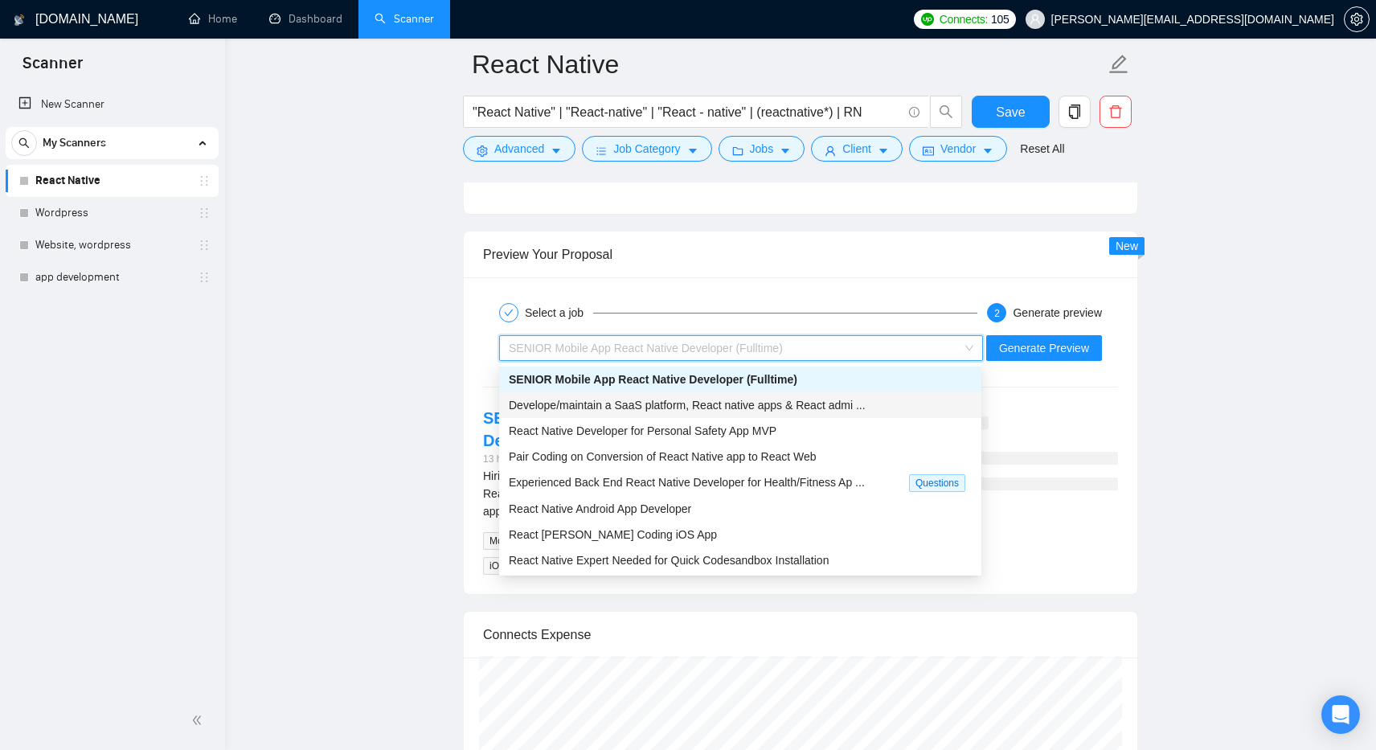
click at [589, 408] on span "Develope/maintain a SaaS platform, React native apps & React admi ..." at bounding box center [687, 405] width 357 height 13
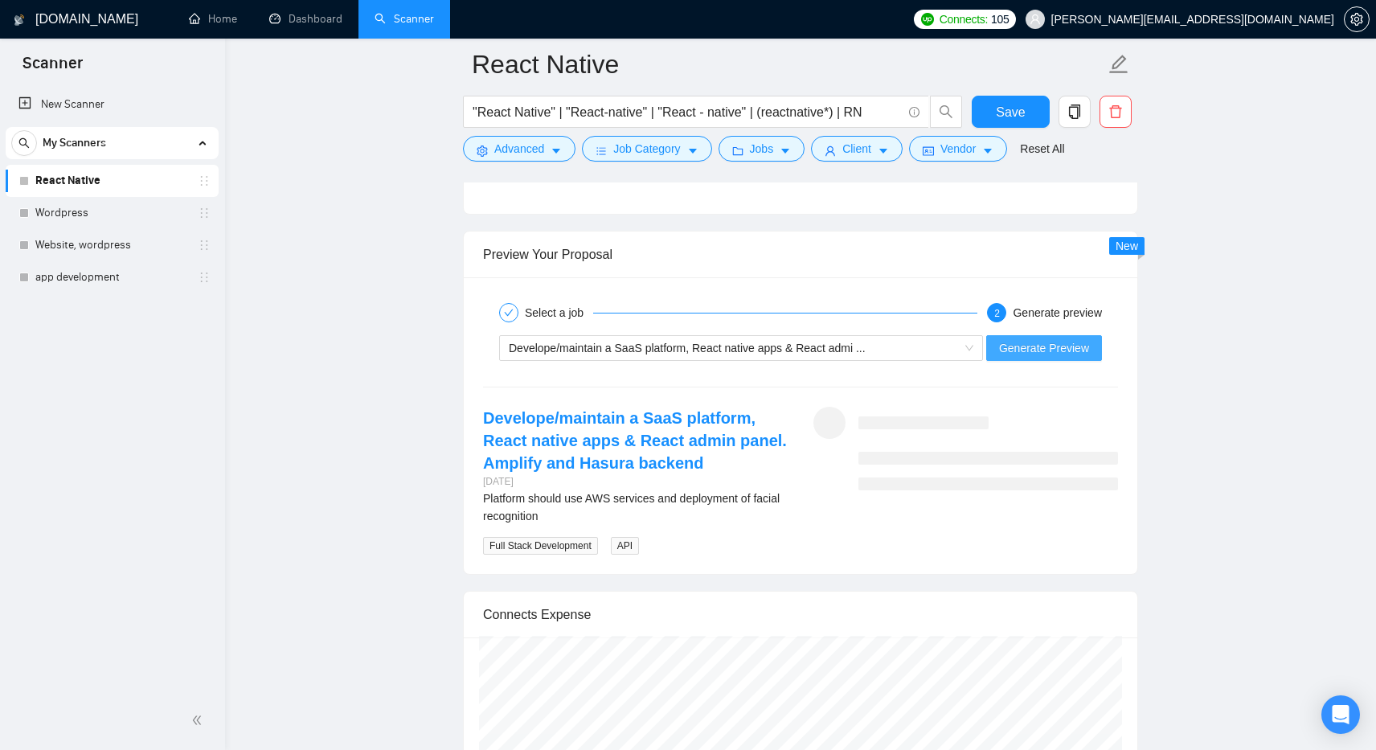
click at [1034, 351] on span "Generate Preview" at bounding box center [1044, 348] width 90 height 18
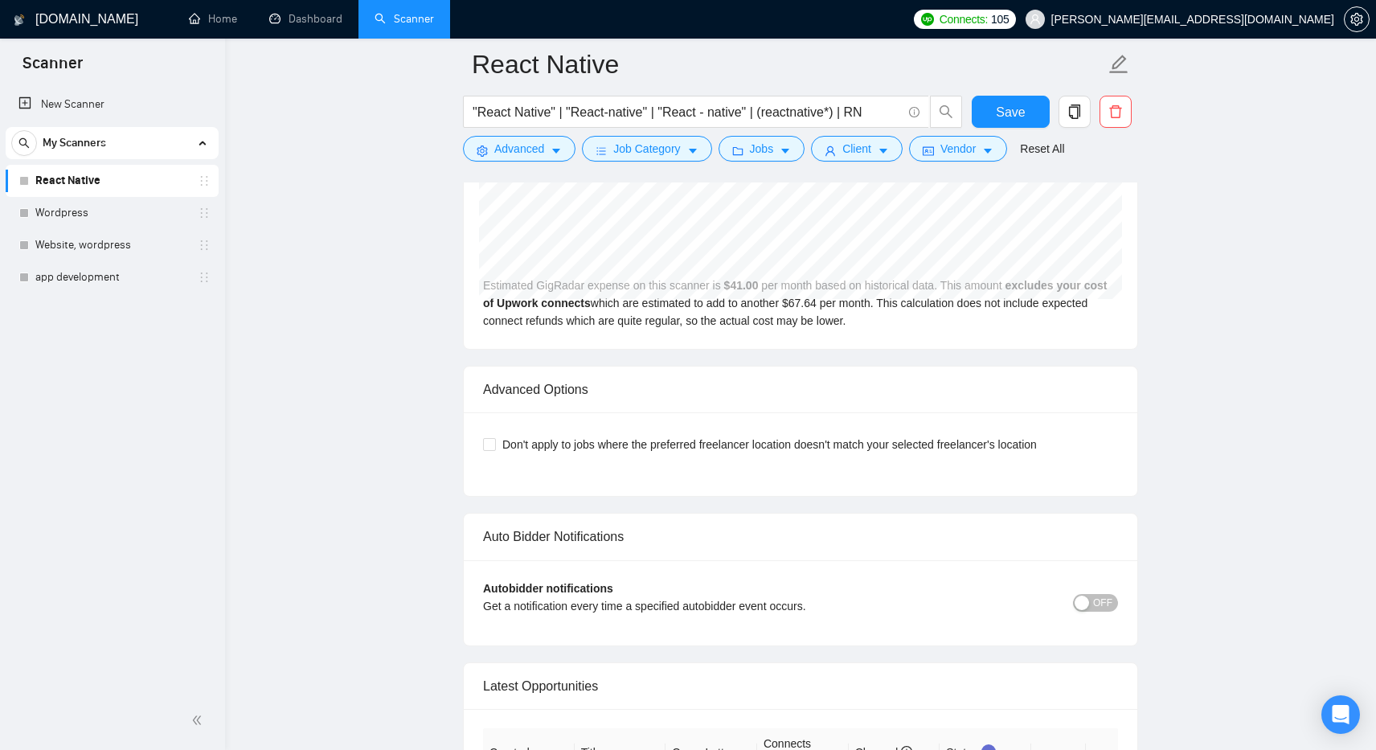
scroll to position [4307, 0]
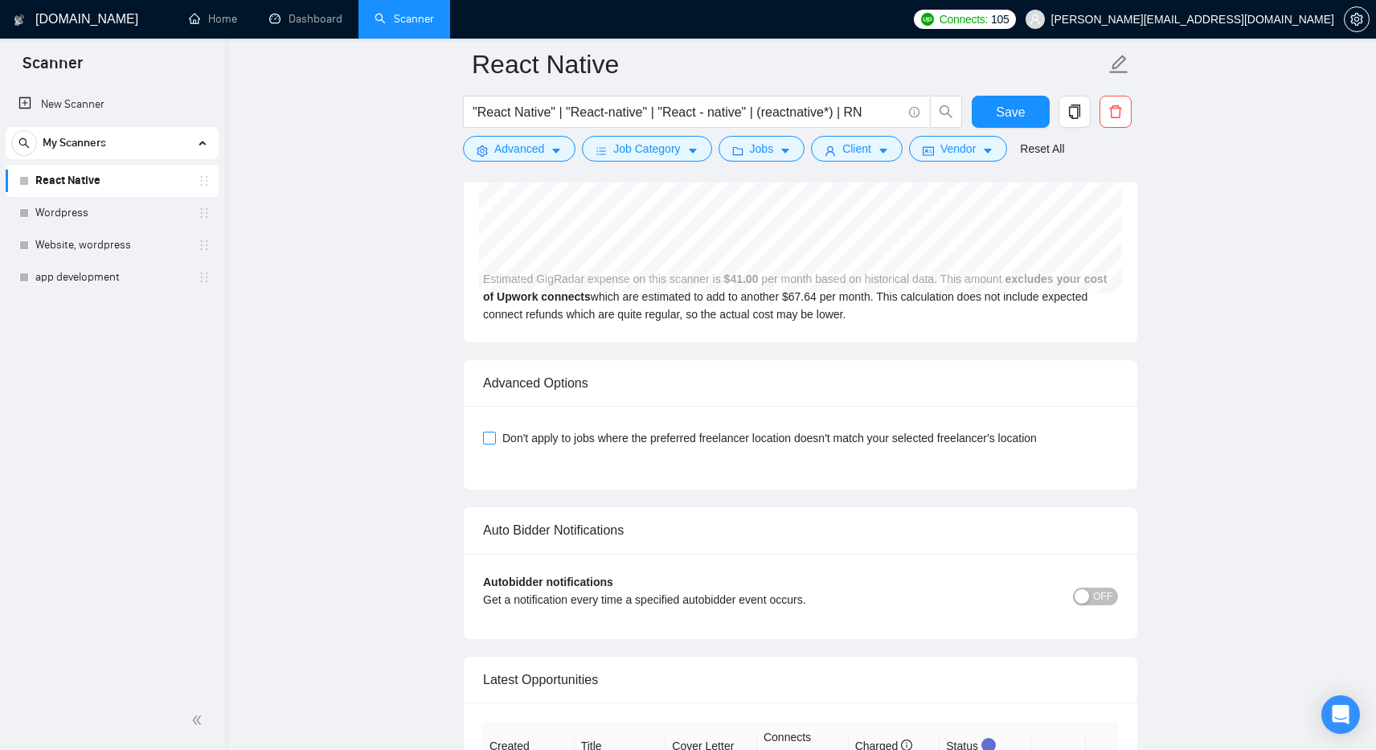
click at [490, 438] on input "Don't apply to jobs where the preferred freelancer location doesn't match your …" at bounding box center [488, 437] width 11 height 11
checkbox input "true"
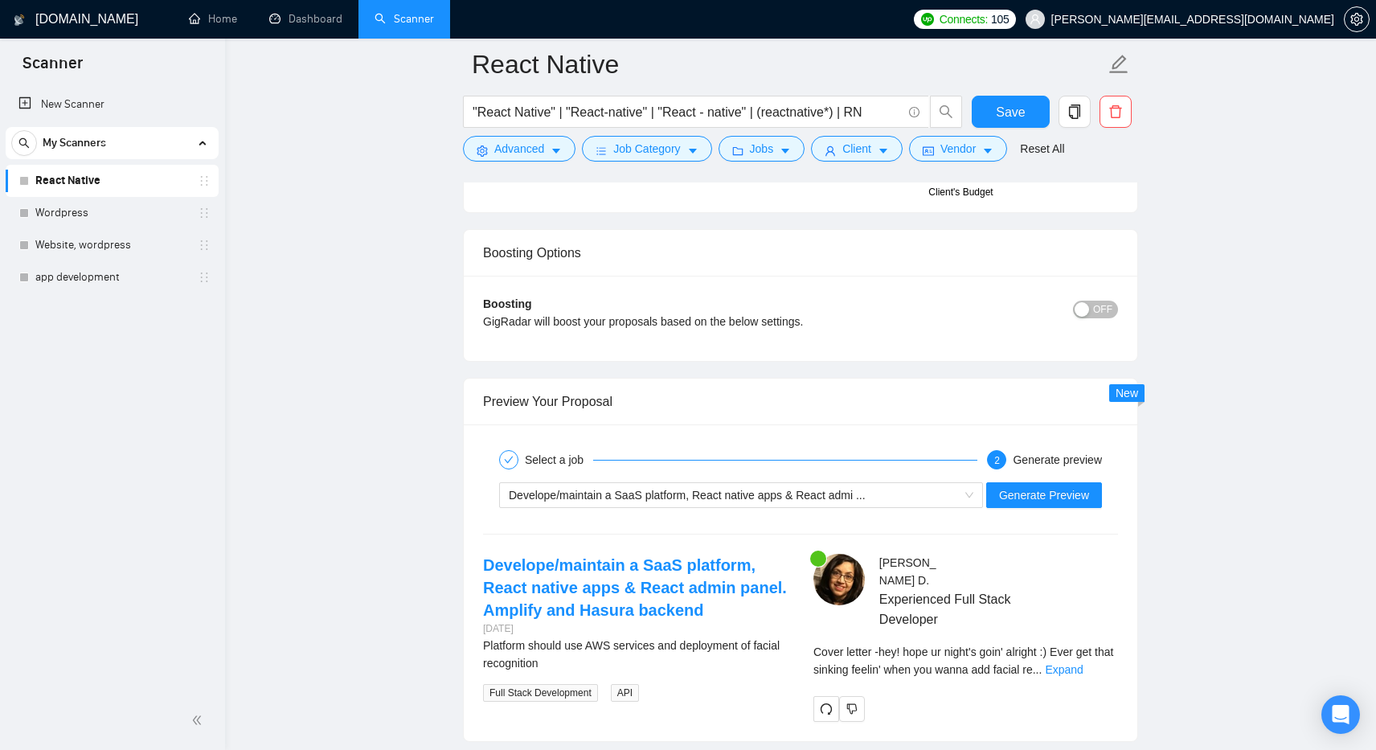
scroll to position [3610, 0]
click at [1028, 502] on span "Generate Preview" at bounding box center [1044, 498] width 90 height 18
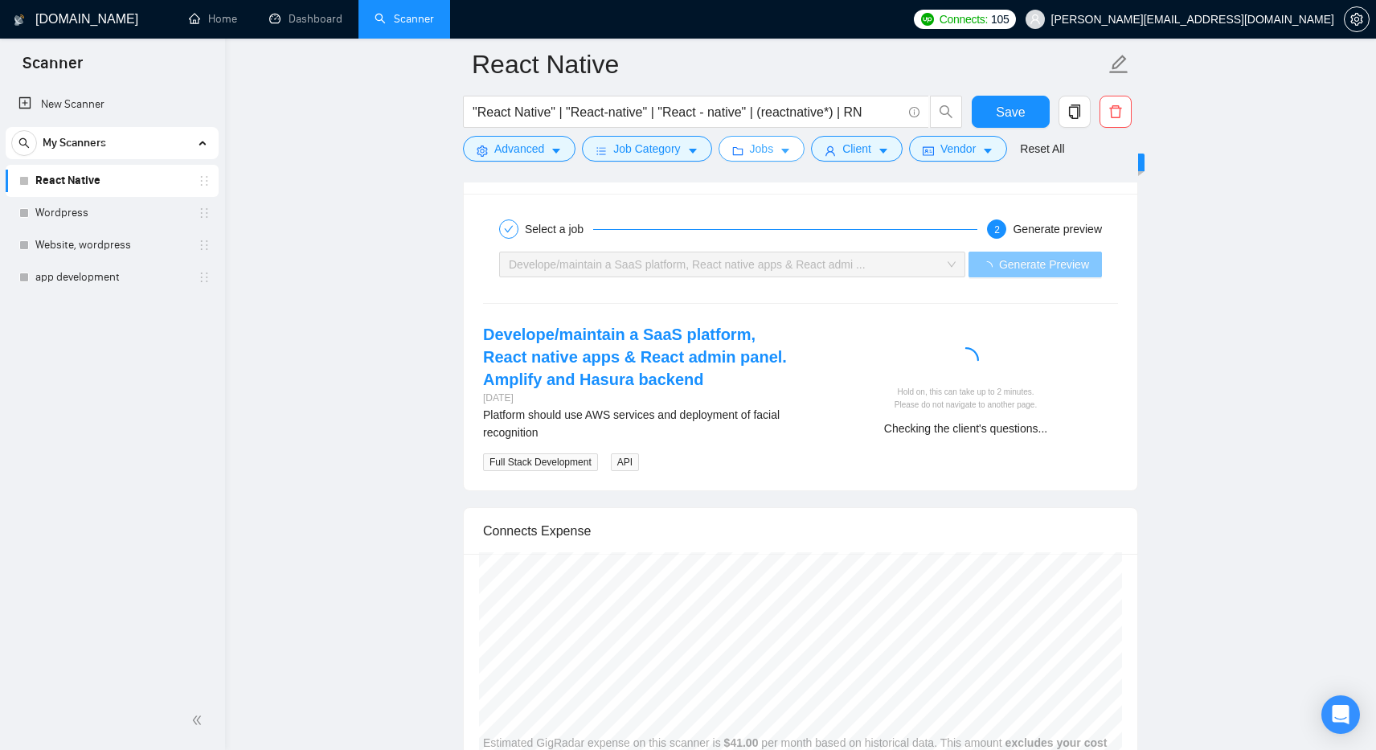
scroll to position [3815, 0]
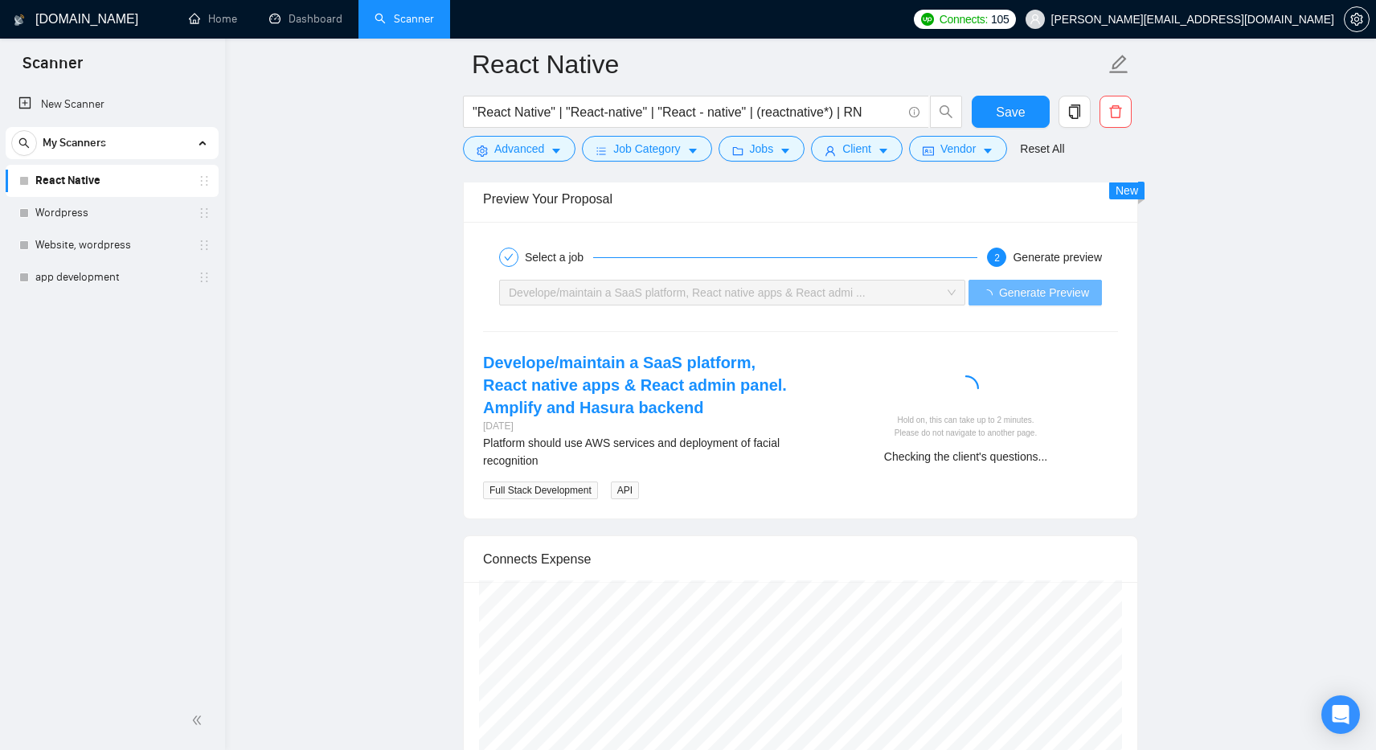
click at [995, 254] on span "2" at bounding box center [998, 257] width 6 height 11
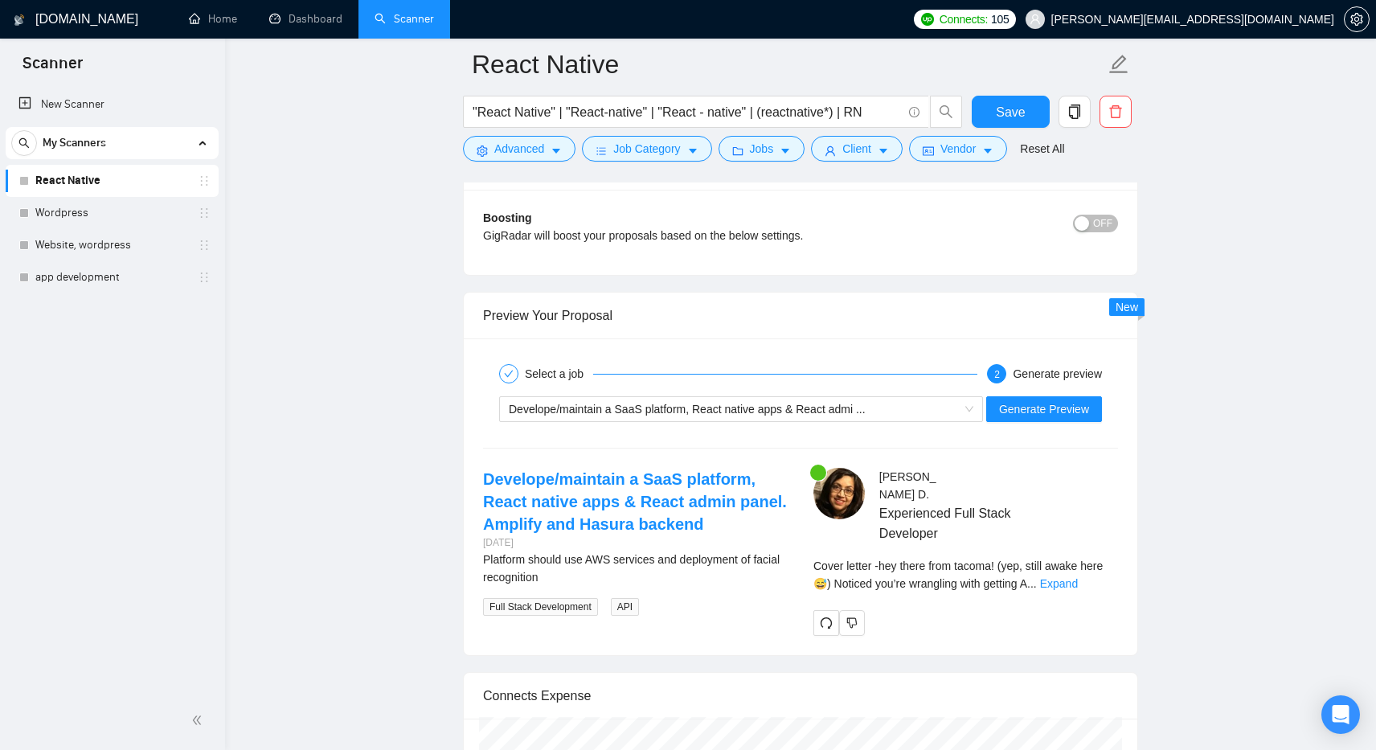
scroll to position [3694, 0]
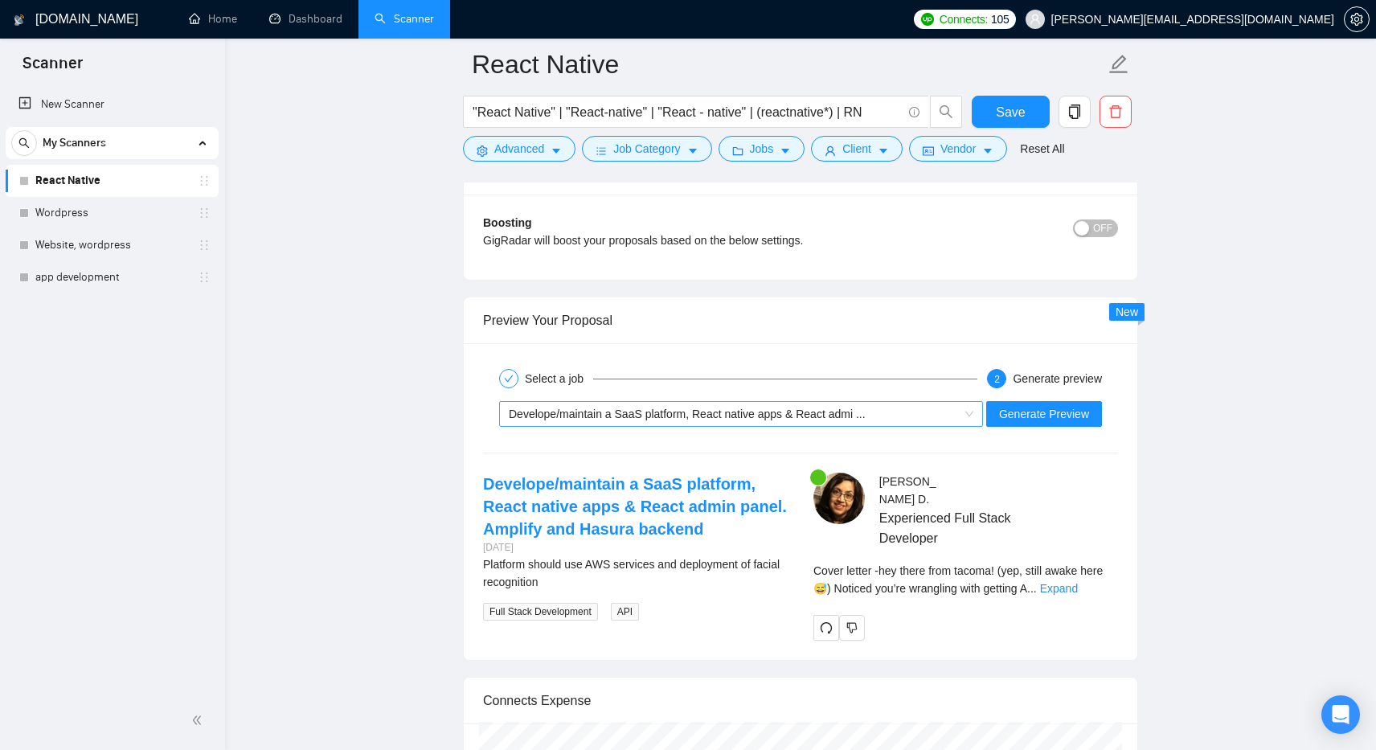
click at [699, 418] on span "Develope/maintain a SaaS platform, React native apps & React admi ..." at bounding box center [687, 414] width 357 height 13
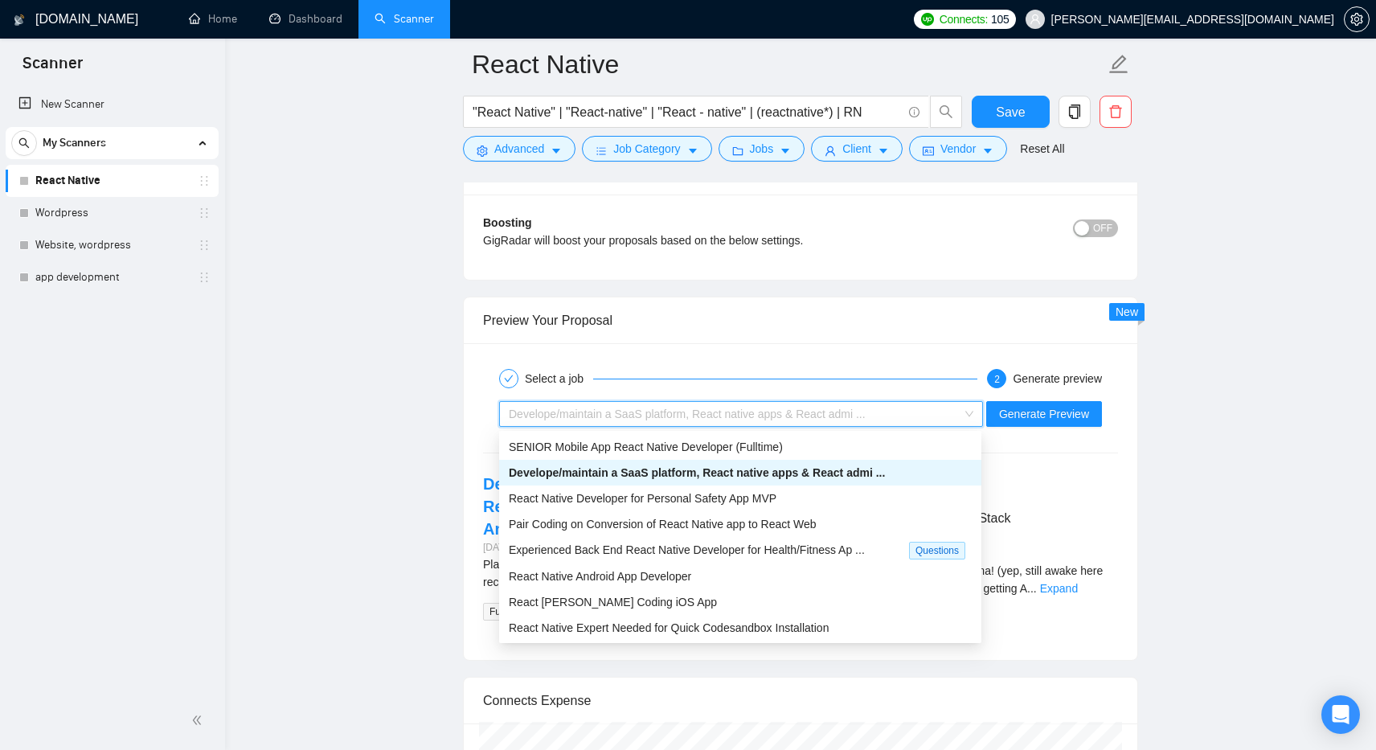
click at [699, 418] on span "Develope/maintain a SaaS platform, React native apps & React admi ..." at bounding box center [687, 414] width 357 height 13
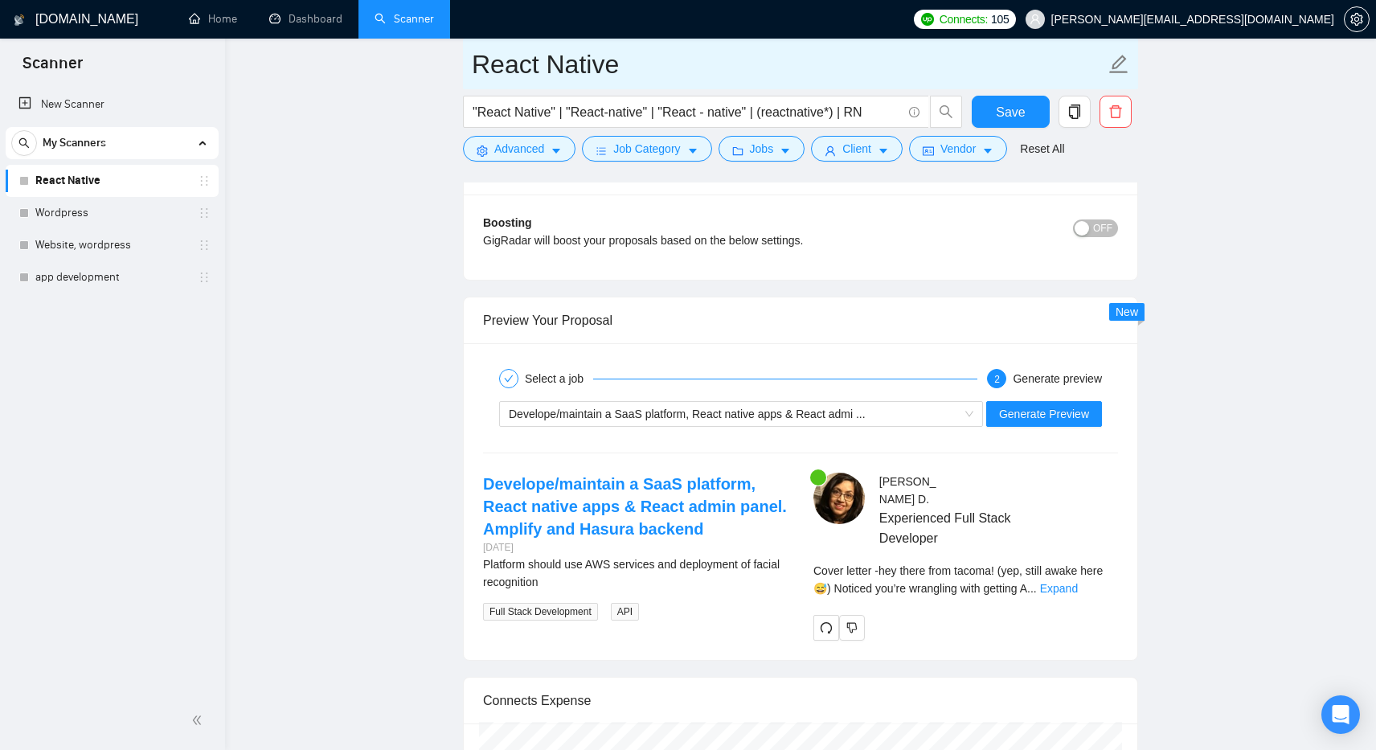
click at [1123, 67] on icon "edit" at bounding box center [1119, 64] width 21 height 21
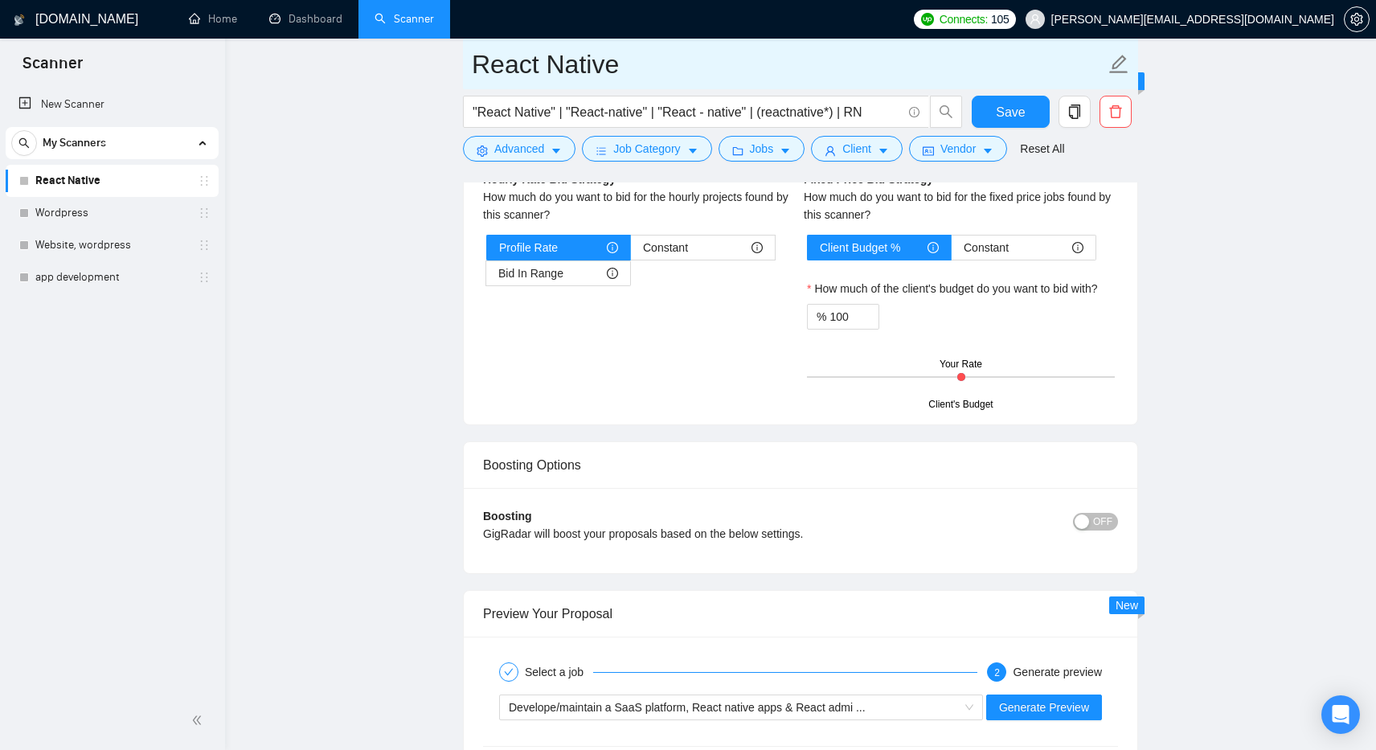
scroll to position [3403, 0]
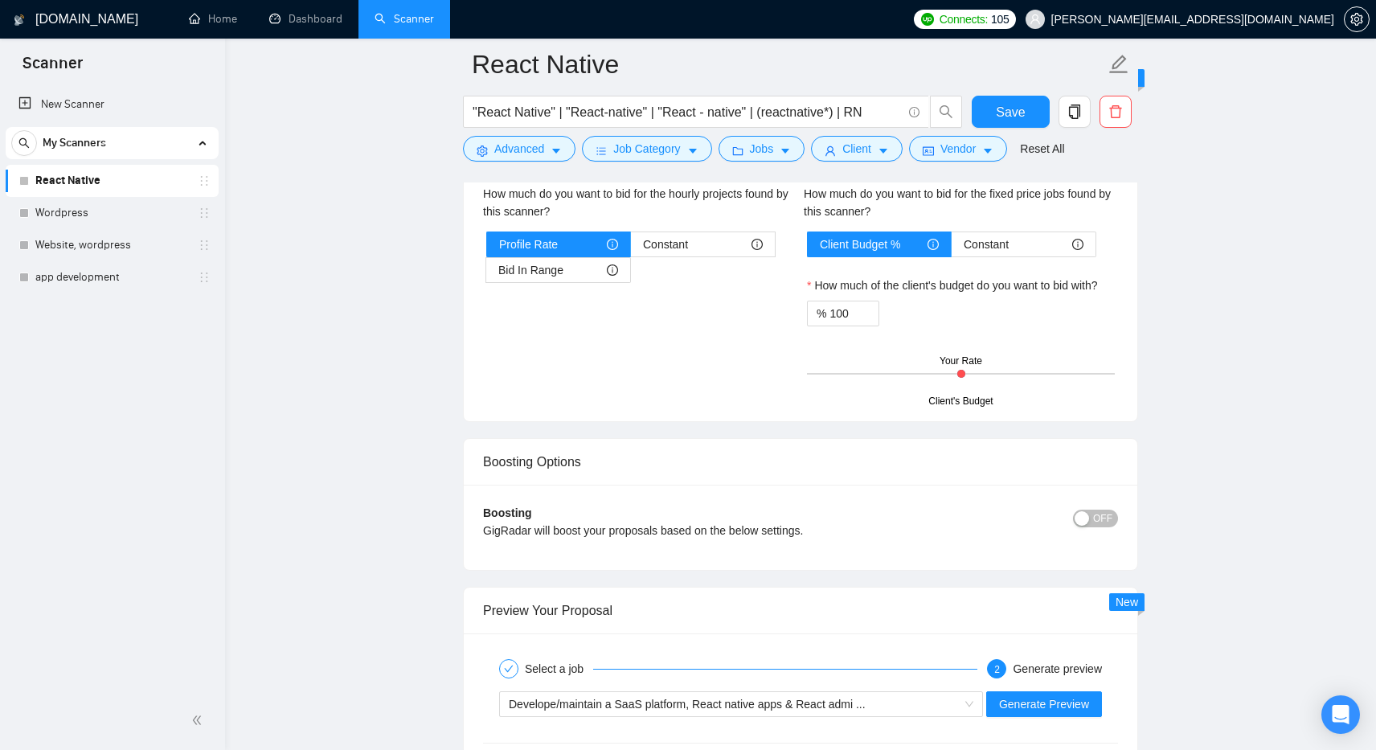
click at [1109, 522] on span "OFF" at bounding box center [1102, 519] width 19 height 18
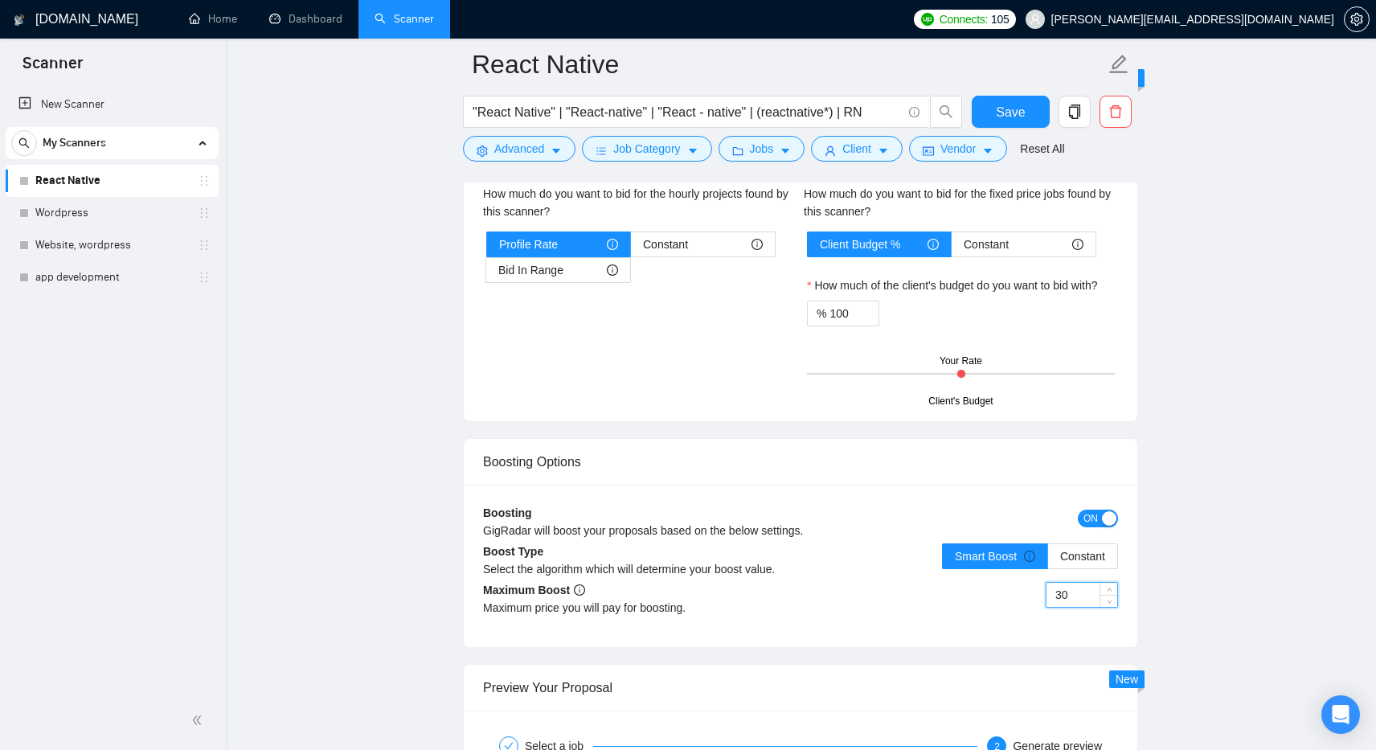
drag, startPoint x: 1064, startPoint y: 592, endPoint x: 1052, endPoint y: 592, distance: 11.3
click at [1052, 592] on input "30" at bounding box center [1082, 595] width 71 height 24
type input "10"
click at [1090, 519] on span "ON" at bounding box center [1091, 519] width 14 height 18
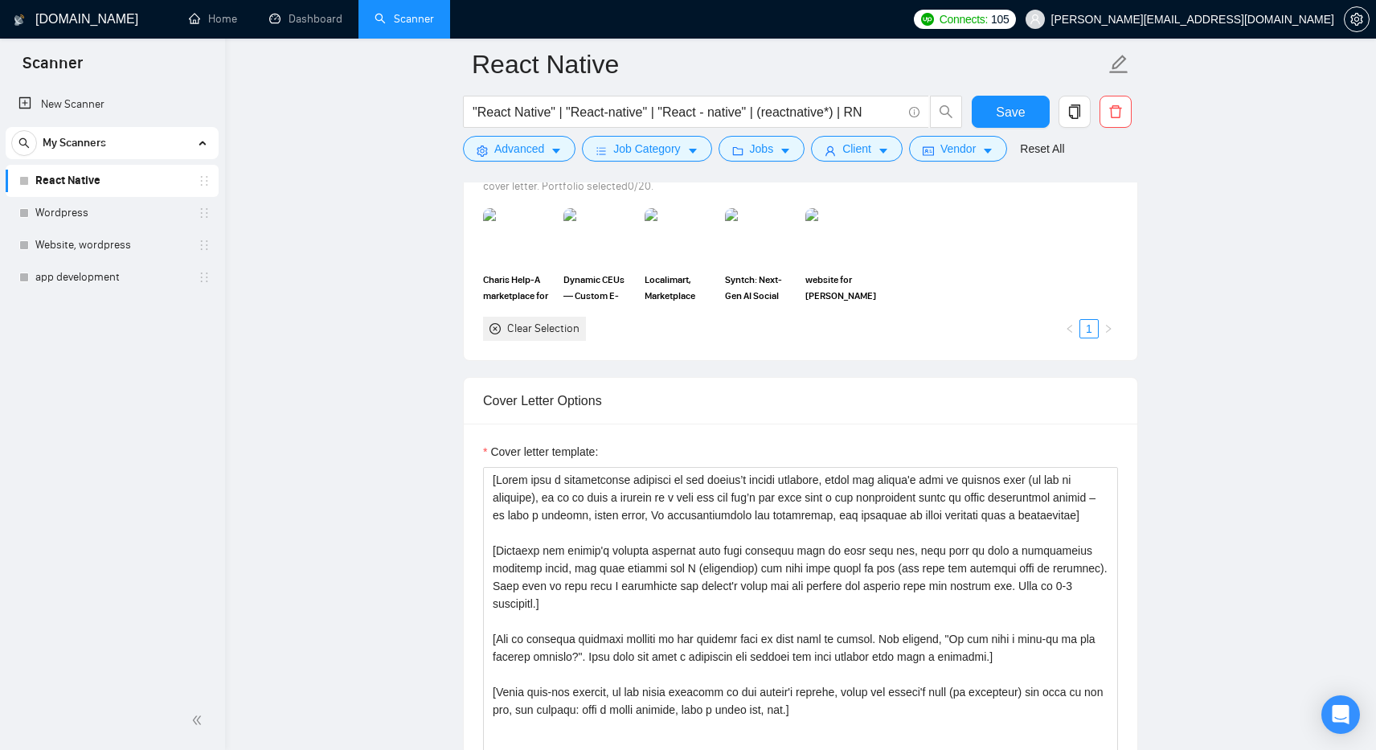
scroll to position [1513, 0]
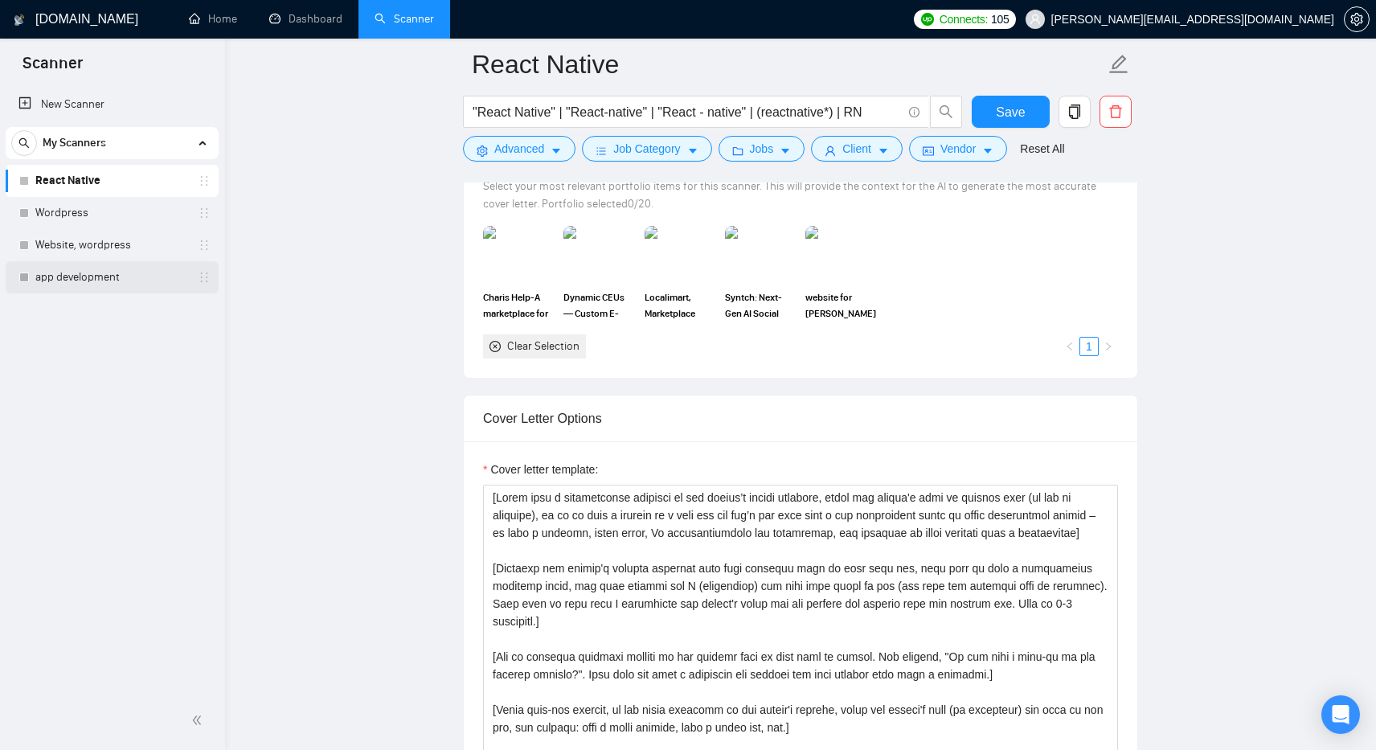
click at [130, 274] on link "app development" at bounding box center [111, 277] width 153 height 32
click at [1015, 108] on span "Save" at bounding box center [1010, 112] width 29 height 20
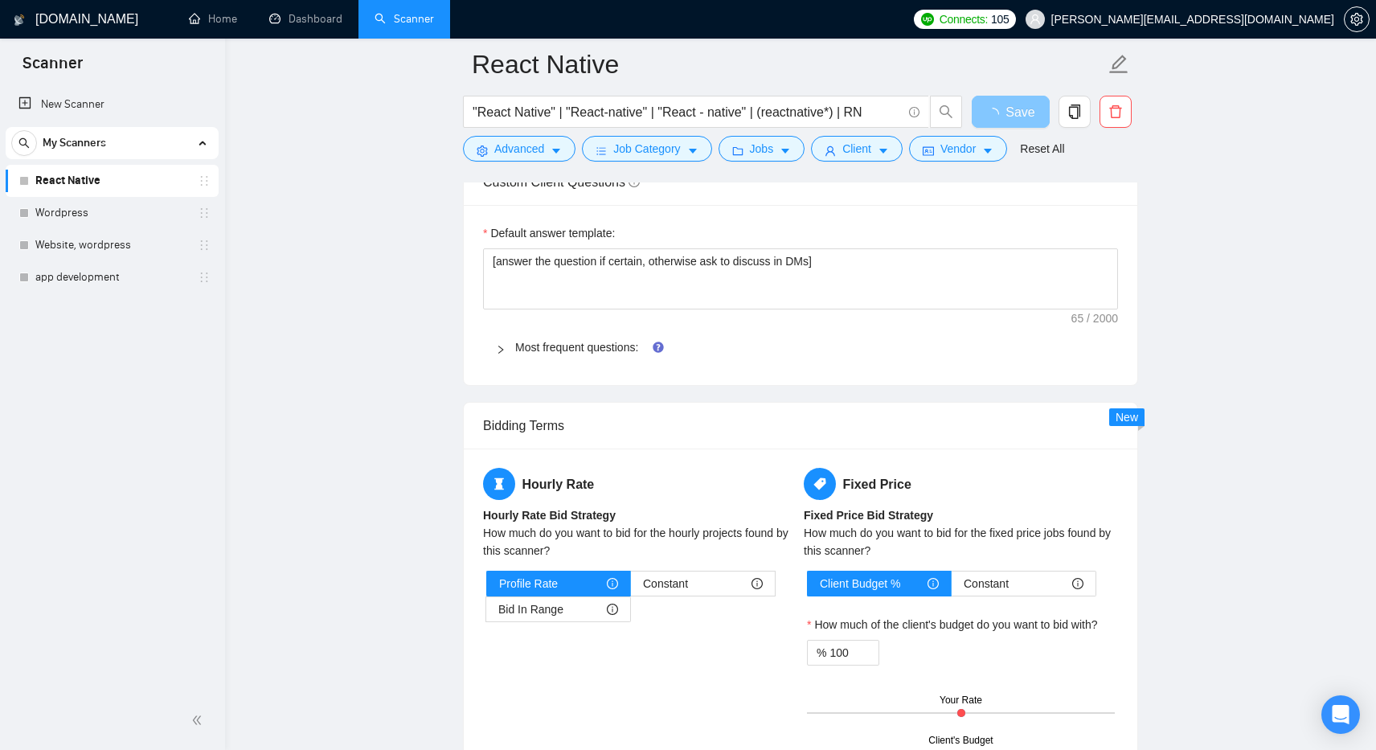
scroll to position [2270, 0]
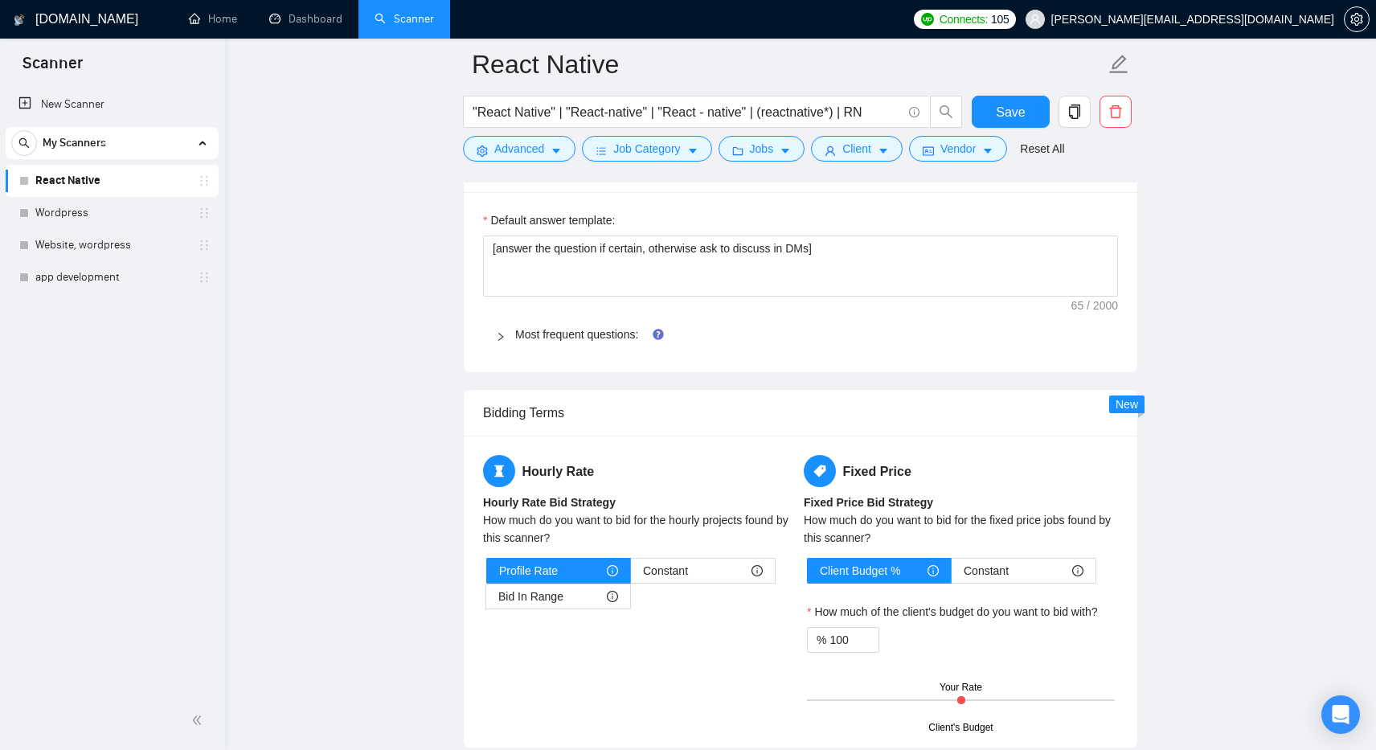
click at [492, 330] on div "Most frequent questions:" at bounding box center [800, 334] width 635 height 37
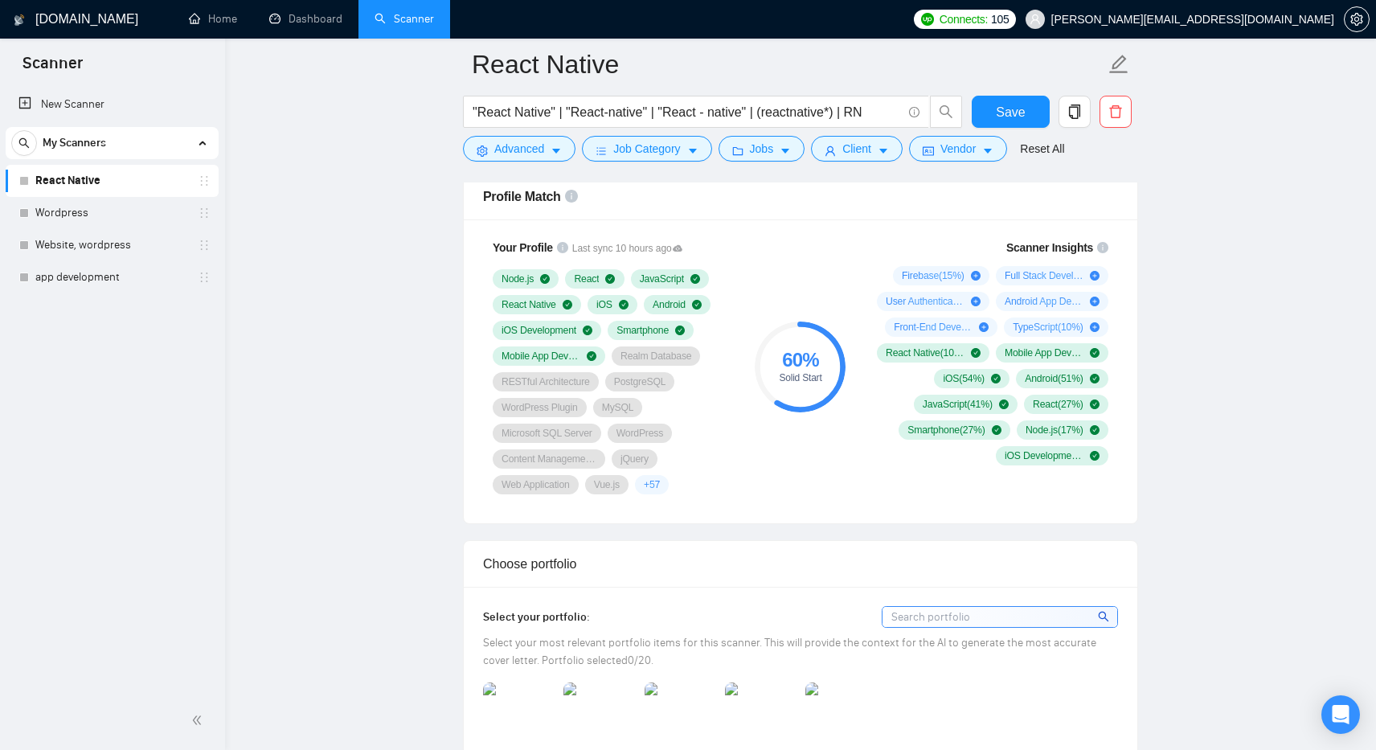
scroll to position [1057, 0]
click at [121, 280] on link "app development" at bounding box center [111, 277] width 153 height 32
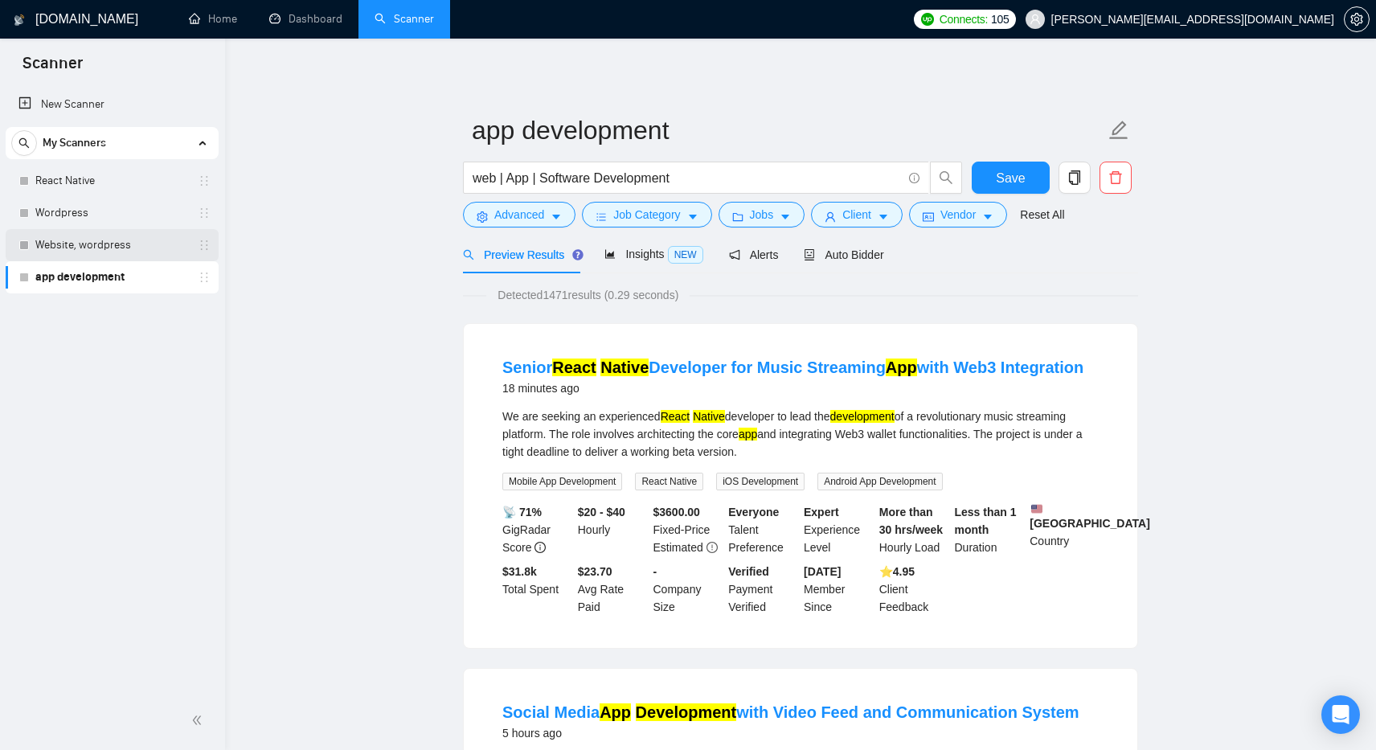
click at [55, 239] on link "Website, wordpress" at bounding box center [111, 245] width 153 height 32
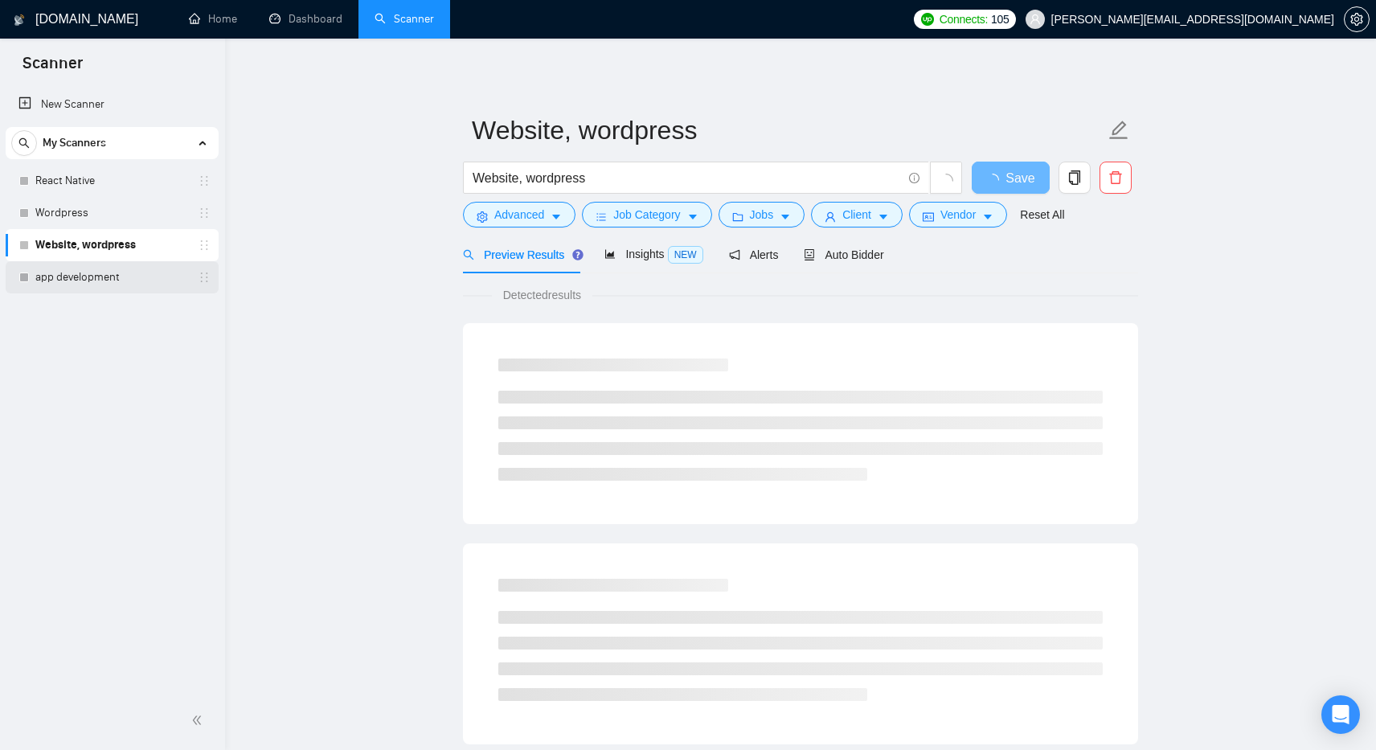
click at [65, 277] on link "app development" at bounding box center [111, 277] width 153 height 32
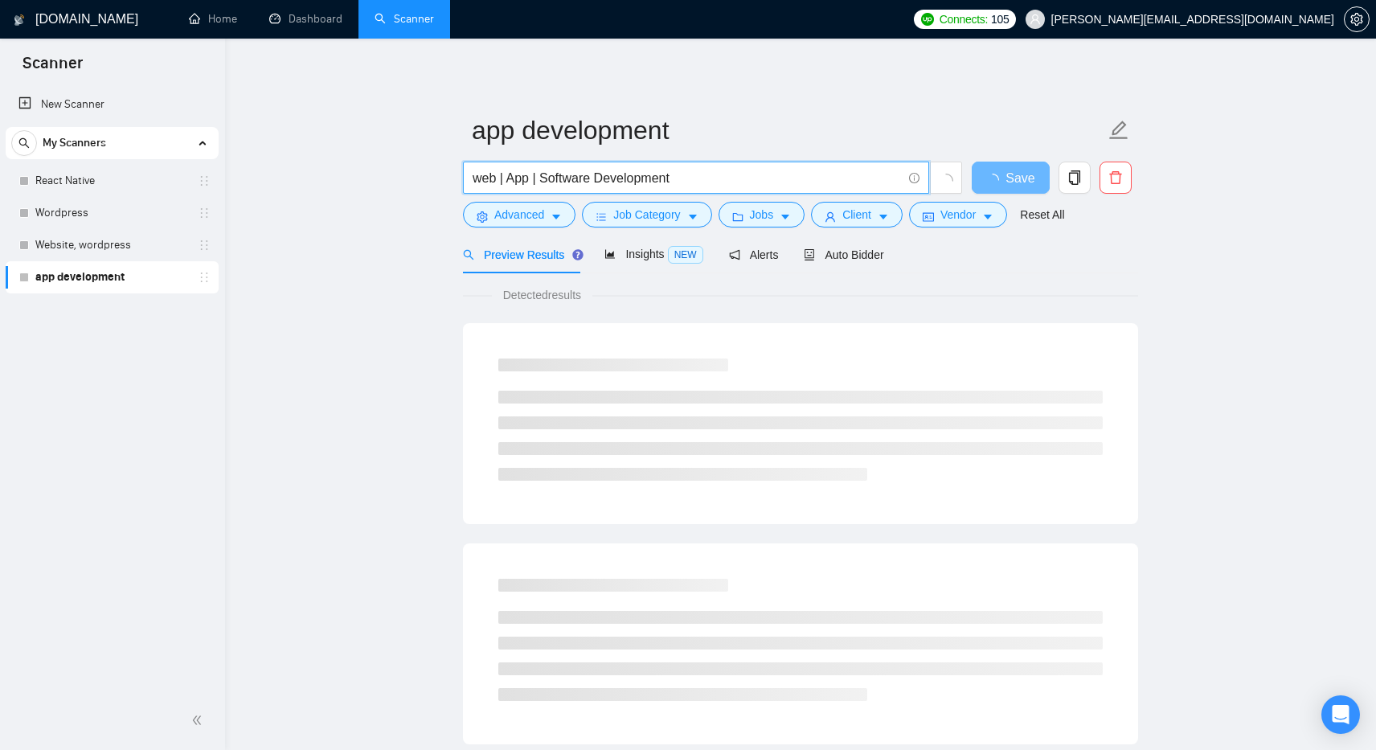
drag, startPoint x: 698, startPoint y: 178, endPoint x: 466, endPoint y: 161, distance: 232.2
click at [467, 162] on span "web | App | Software Development" at bounding box center [696, 178] width 466 height 32
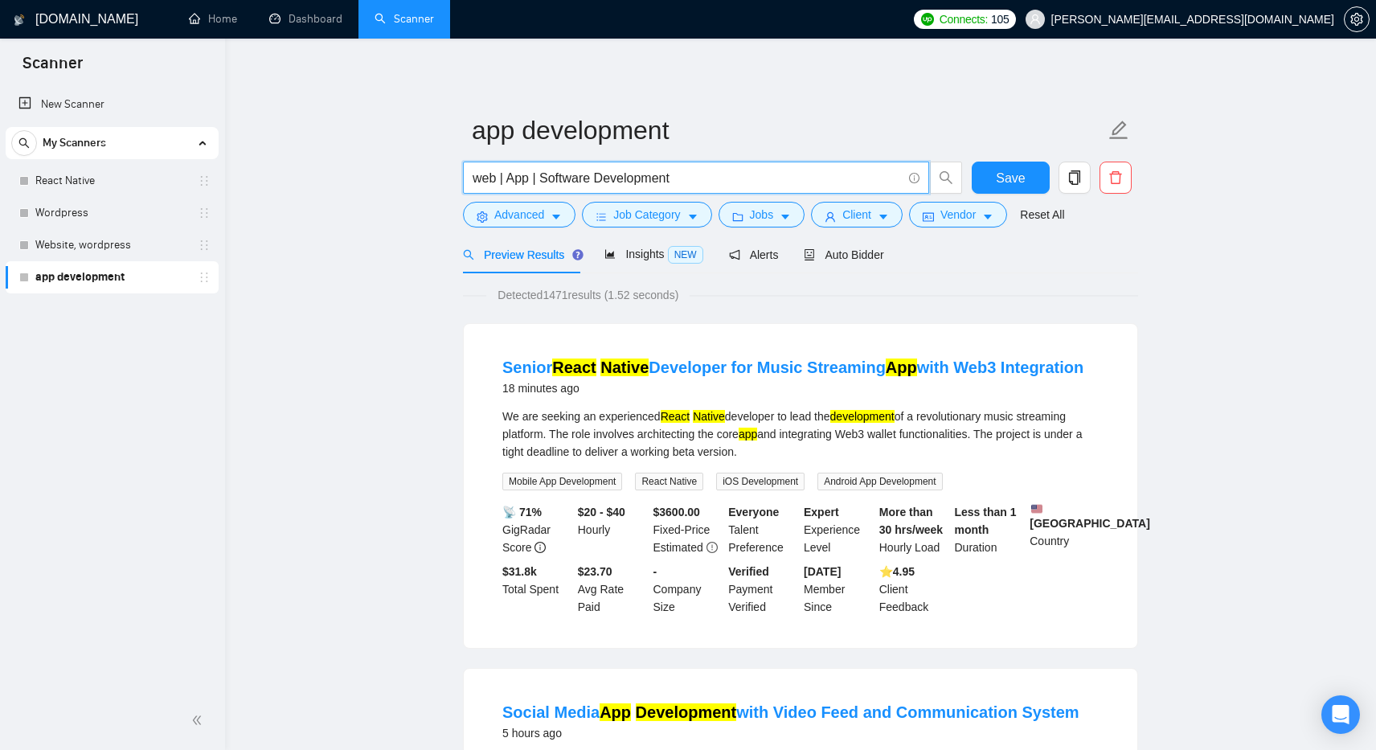
paste input "app | application | applications | apps"
type input "app | application | applications | apps"
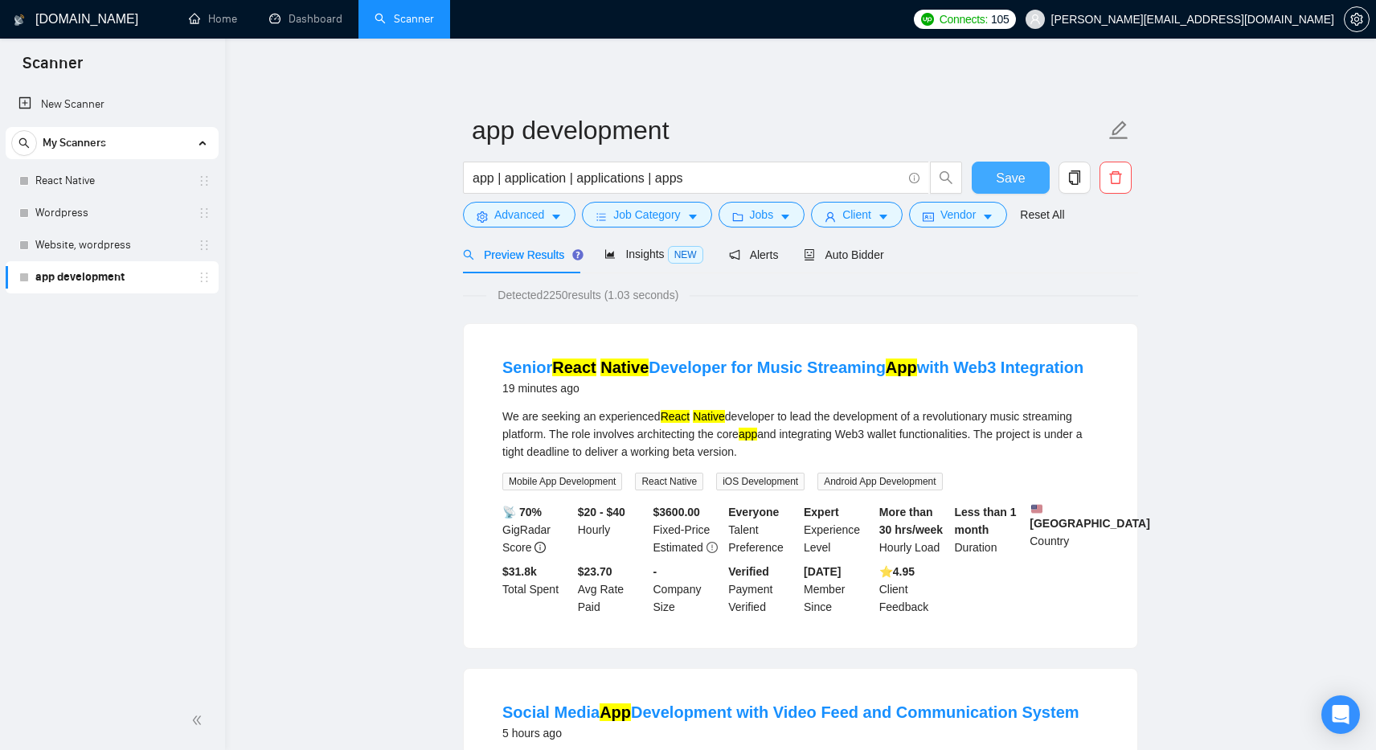
click at [1009, 176] on span "Save" at bounding box center [1010, 178] width 29 height 20
click at [1009, 176] on span "Save" at bounding box center [1020, 178] width 29 height 20
click at [94, 249] on link "Website, wordpress" at bounding box center [111, 245] width 153 height 32
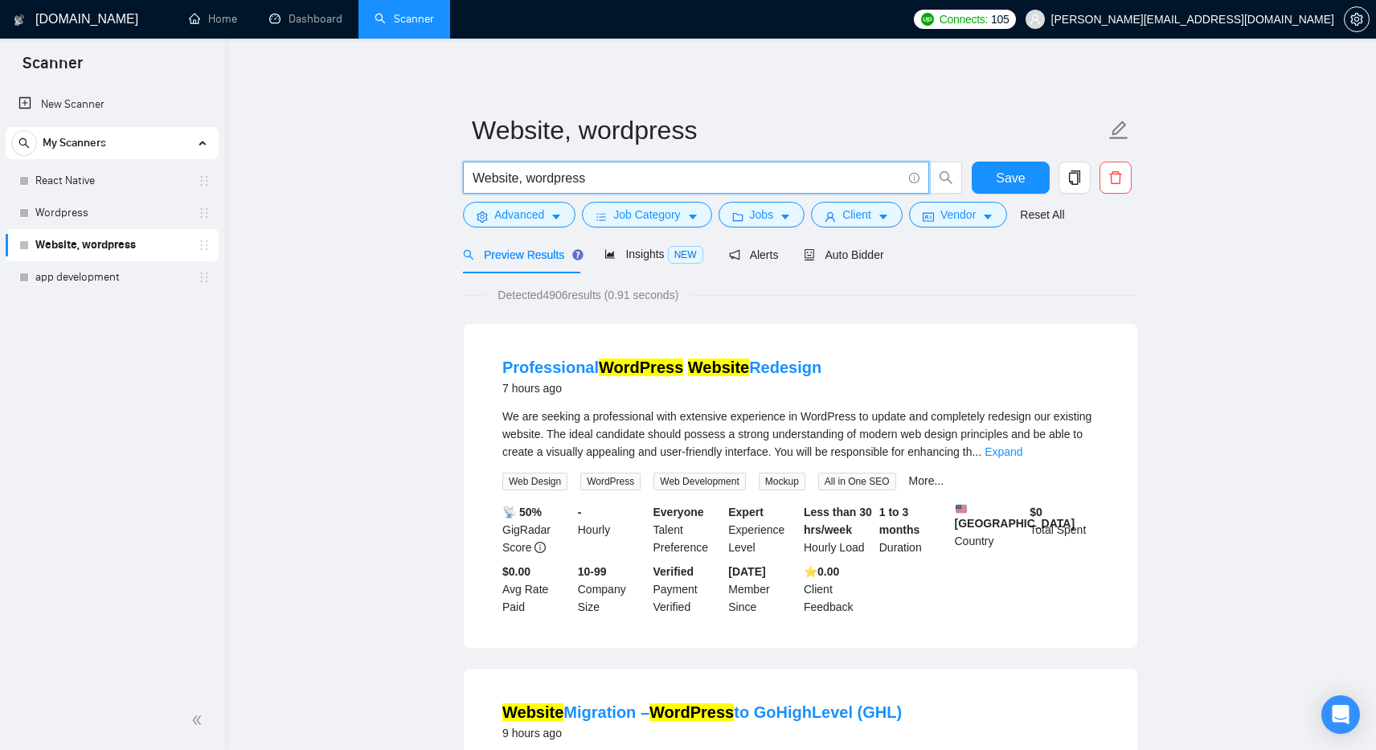
drag, startPoint x: 591, startPoint y: 179, endPoint x: 446, endPoint y: 180, distance: 144.7
paste input "(PHP*) | (Laravel*)"
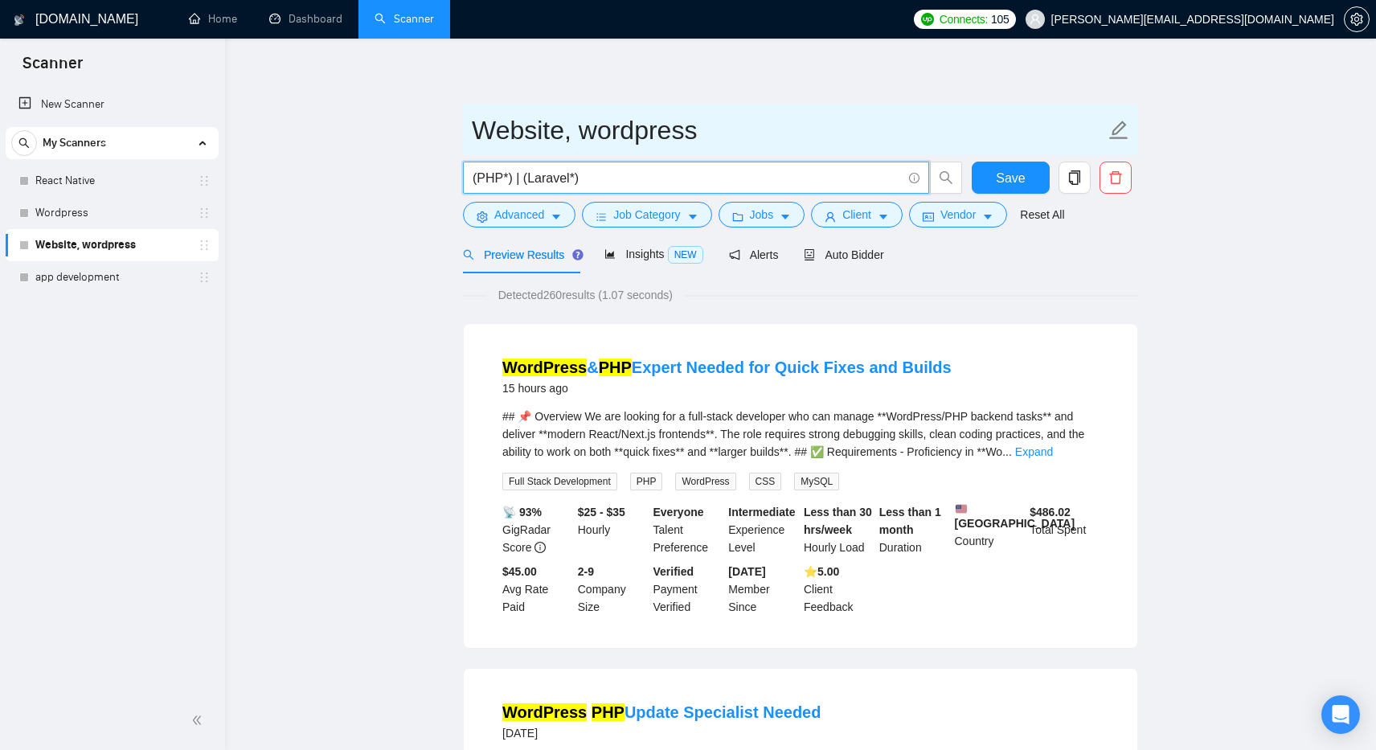
type input "(PHP*) | (Laravel*)"
click at [538, 123] on input "Website, wordpress" at bounding box center [789, 130] width 634 height 40
click at [1114, 132] on icon "edit" at bounding box center [1119, 130] width 18 height 18
drag, startPoint x: 701, startPoint y: 132, endPoint x: 461, endPoint y: 134, distance: 239.6
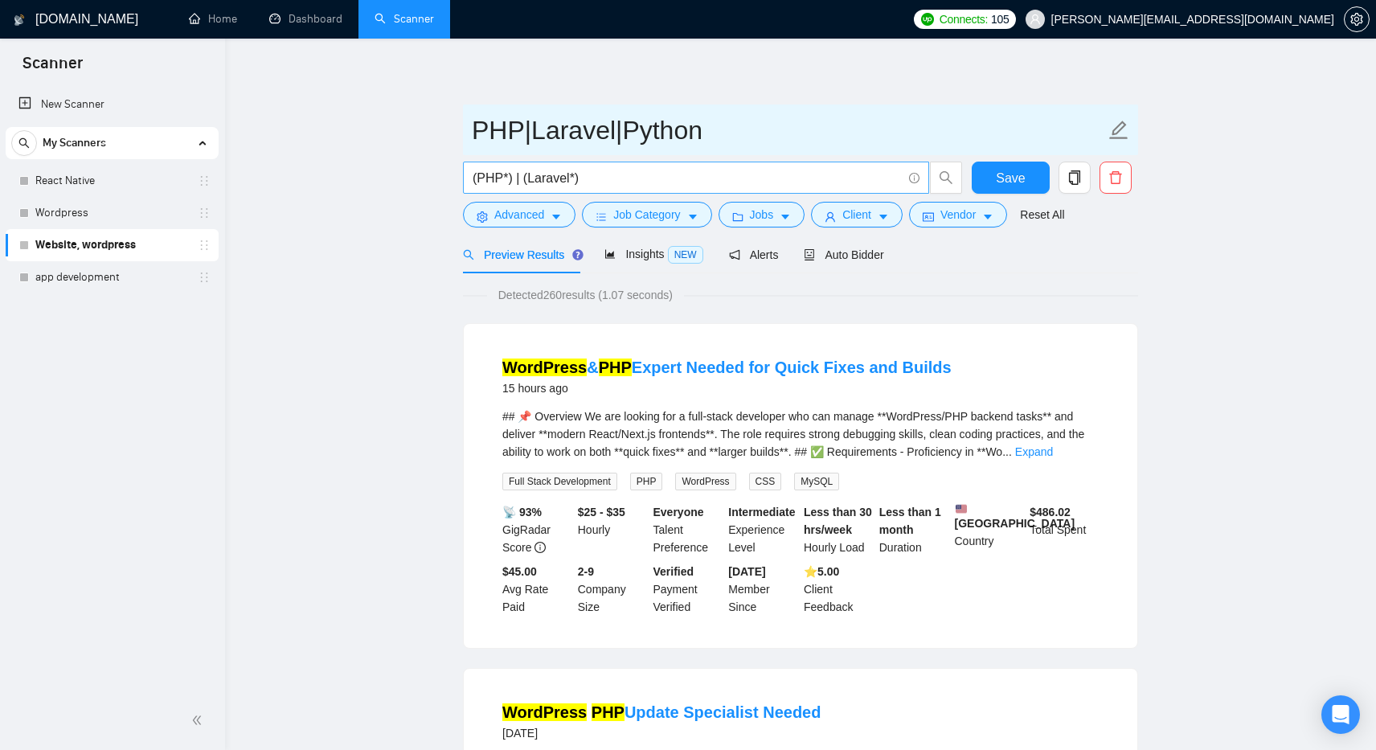
type input "PHP|Laravel|Python"
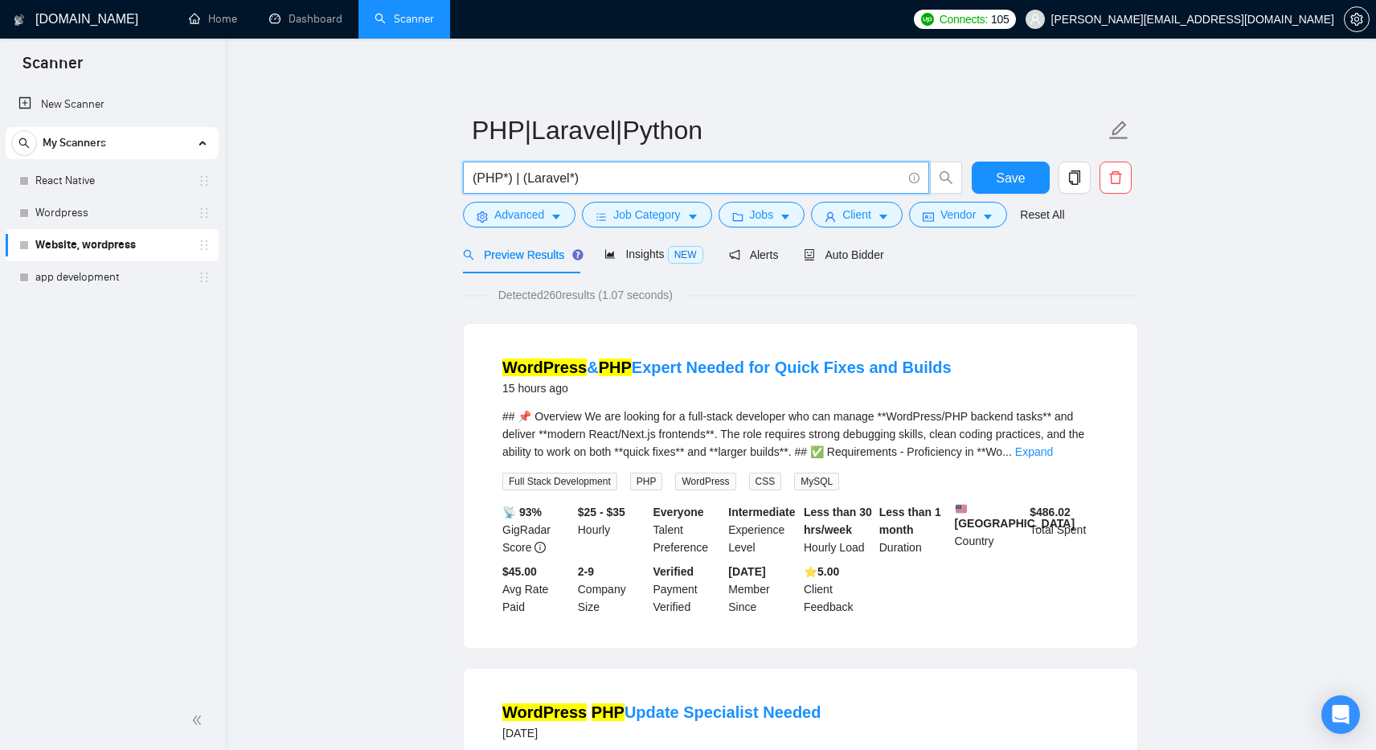
click at [613, 177] on input "(PHP*) | (Laravel*)" at bounding box center [687, 178] width 429 height 20
click at [585, 182] on input "(PHP*) | (Laravel*)|(Python*)" at bounding box center [687, 178] width 429 height 20
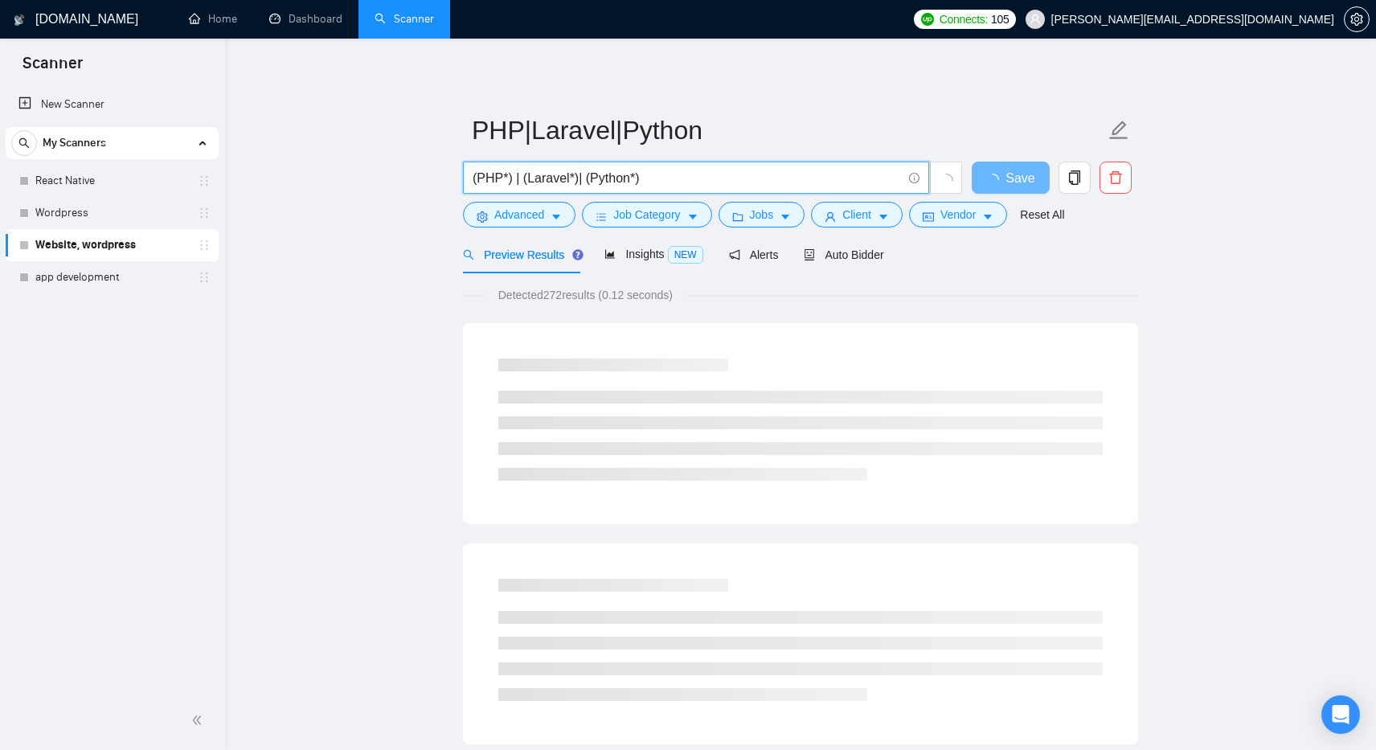
click at [691, 176] on input "(PHP*) | (Laravel*)| (Python*)" at bounding box center [687, 178] width 429 height 20
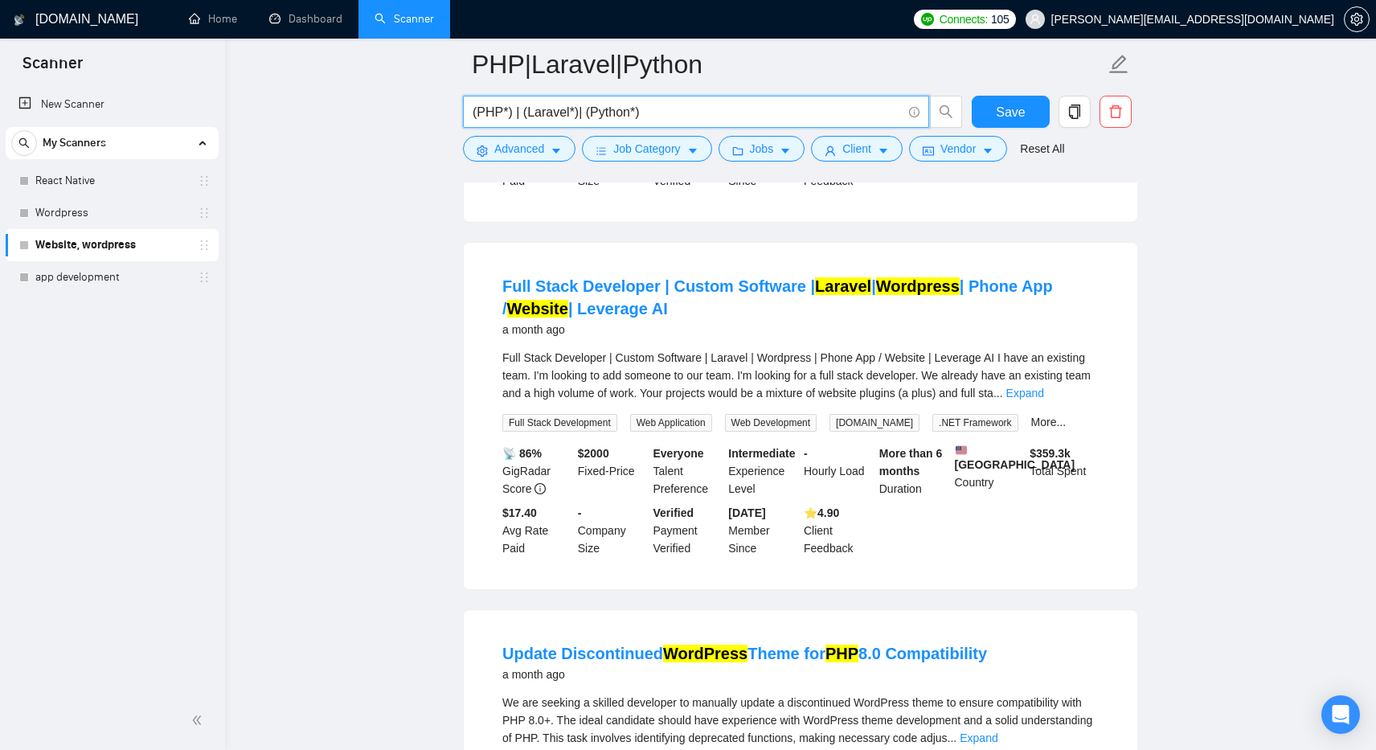
scroll to position [1475, 0]
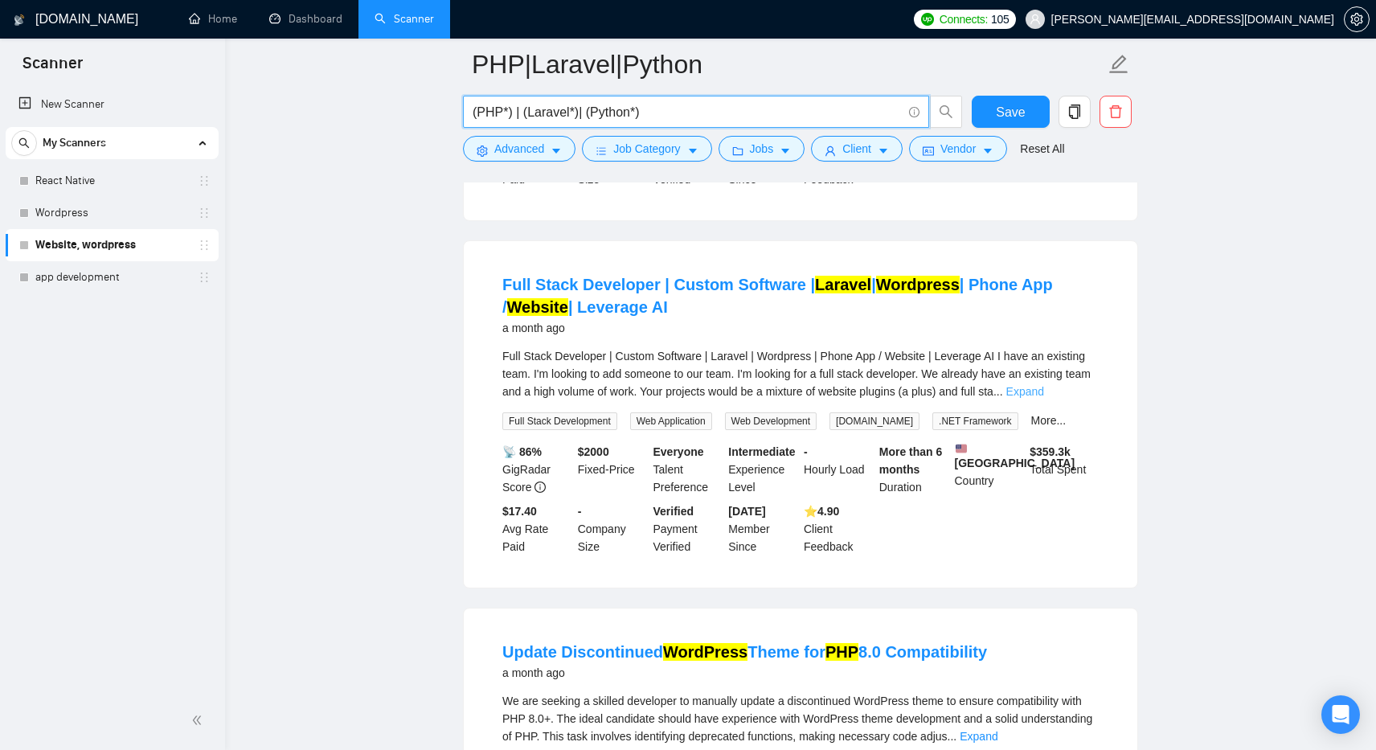
type input "(PHP*) | (Laravel*)| (Python*)"
click at [1044, 398] on link "Expand" at bounding box center [1026, 391] width 38 height 13
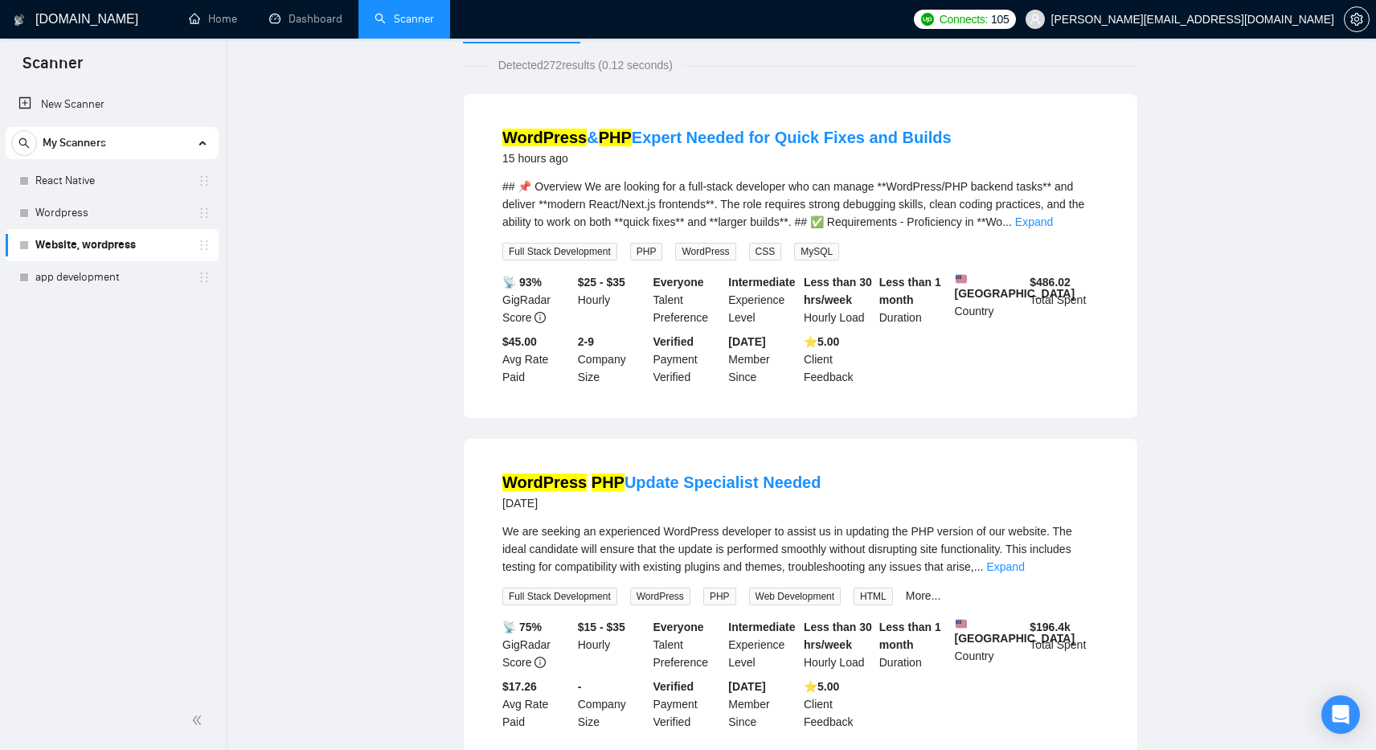
scroll to position [0, 0]
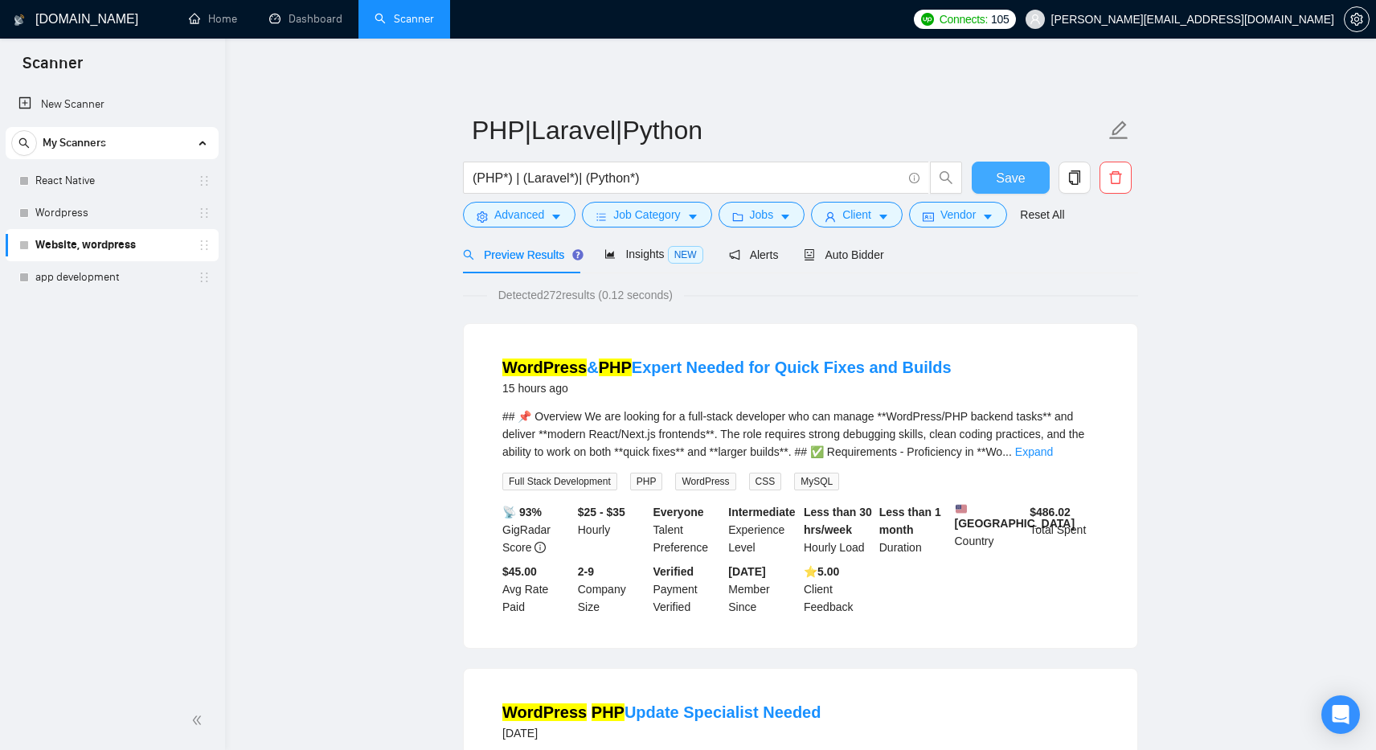
click at [1016, 183] on span "Save" at bounding box center [1010, 178] width 29 height 20
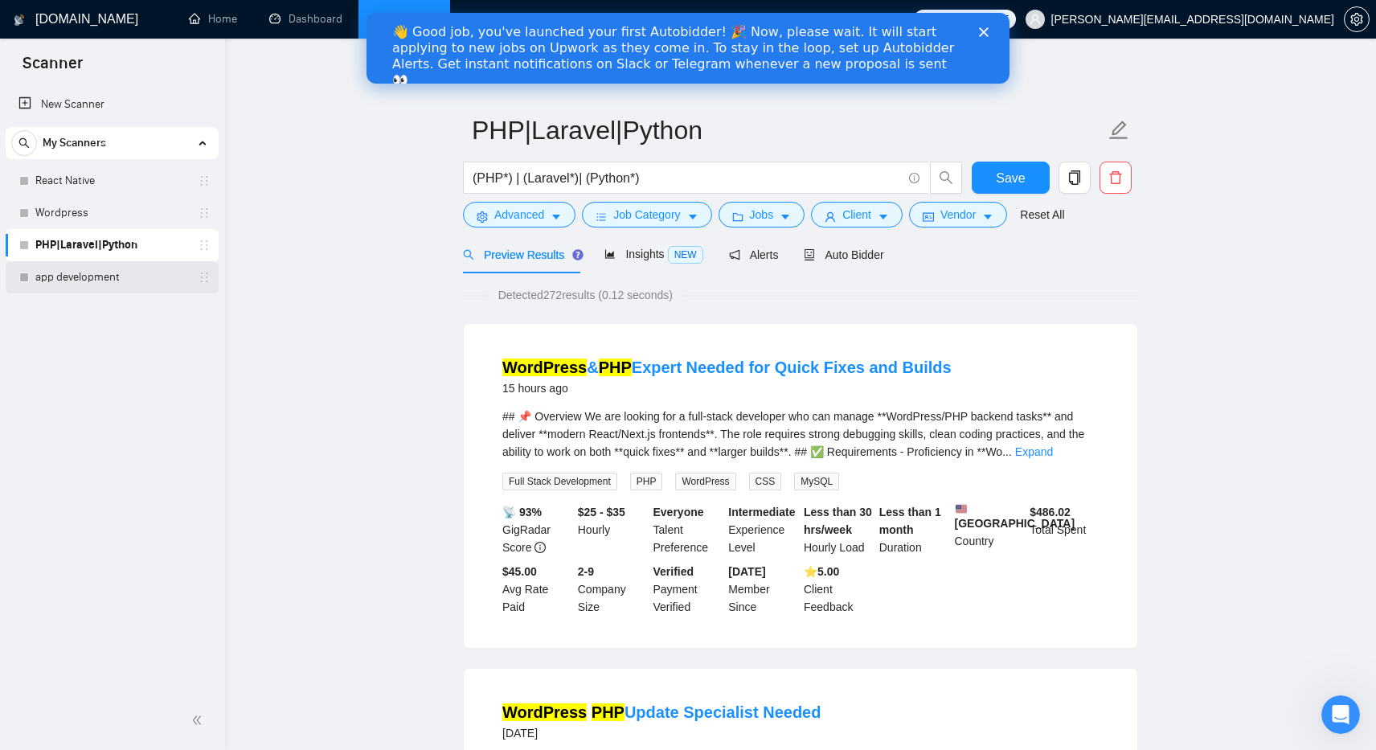
click at [72, 283] on link "app development" at bounding box center [111, 277] width 153 height 32
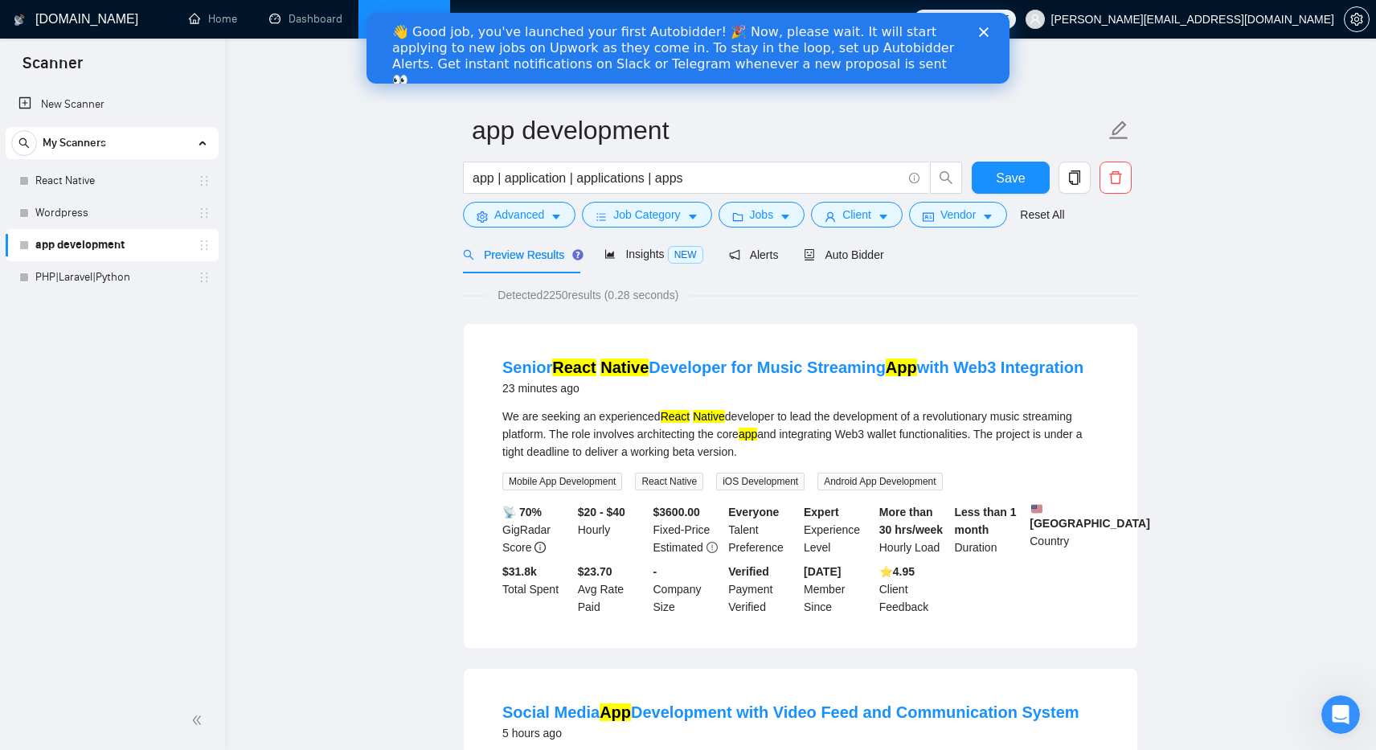
click at [73, 174] on link "React Native" at bounding box center [111, 181] width 153 height 32
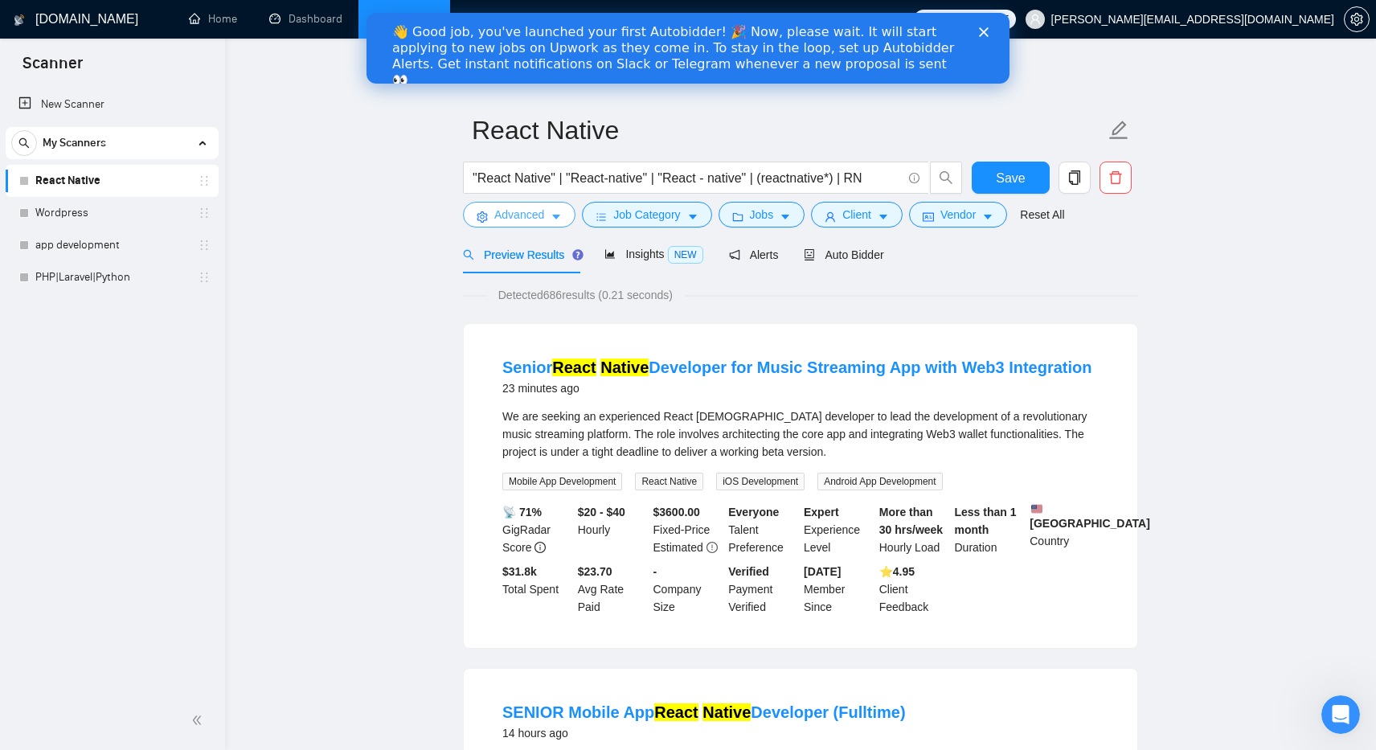
click at [504, 219] on span "Advanced" at bounding box center [519, 215] width 50 height 18
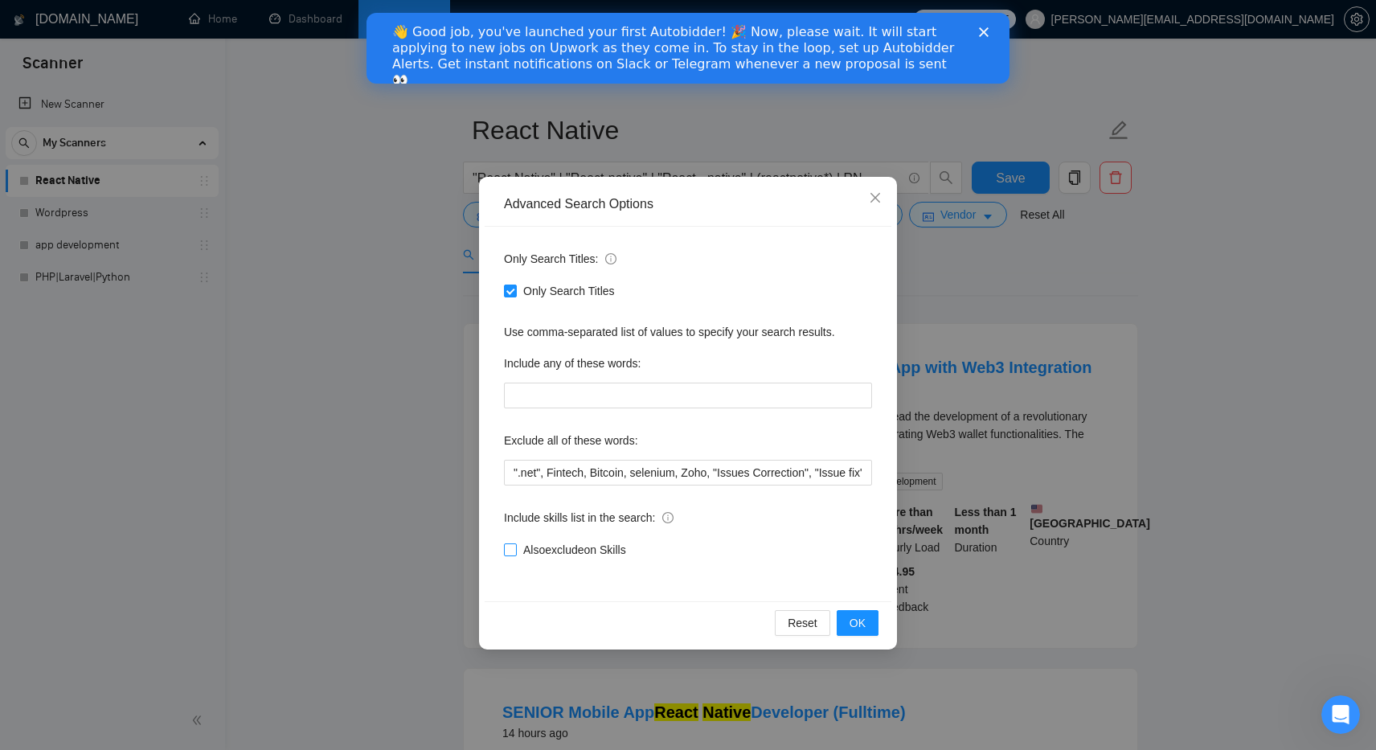
click at [511, 544] on input "Also exclude on Skills" at bounding box center [509, 549] width 11 height 11
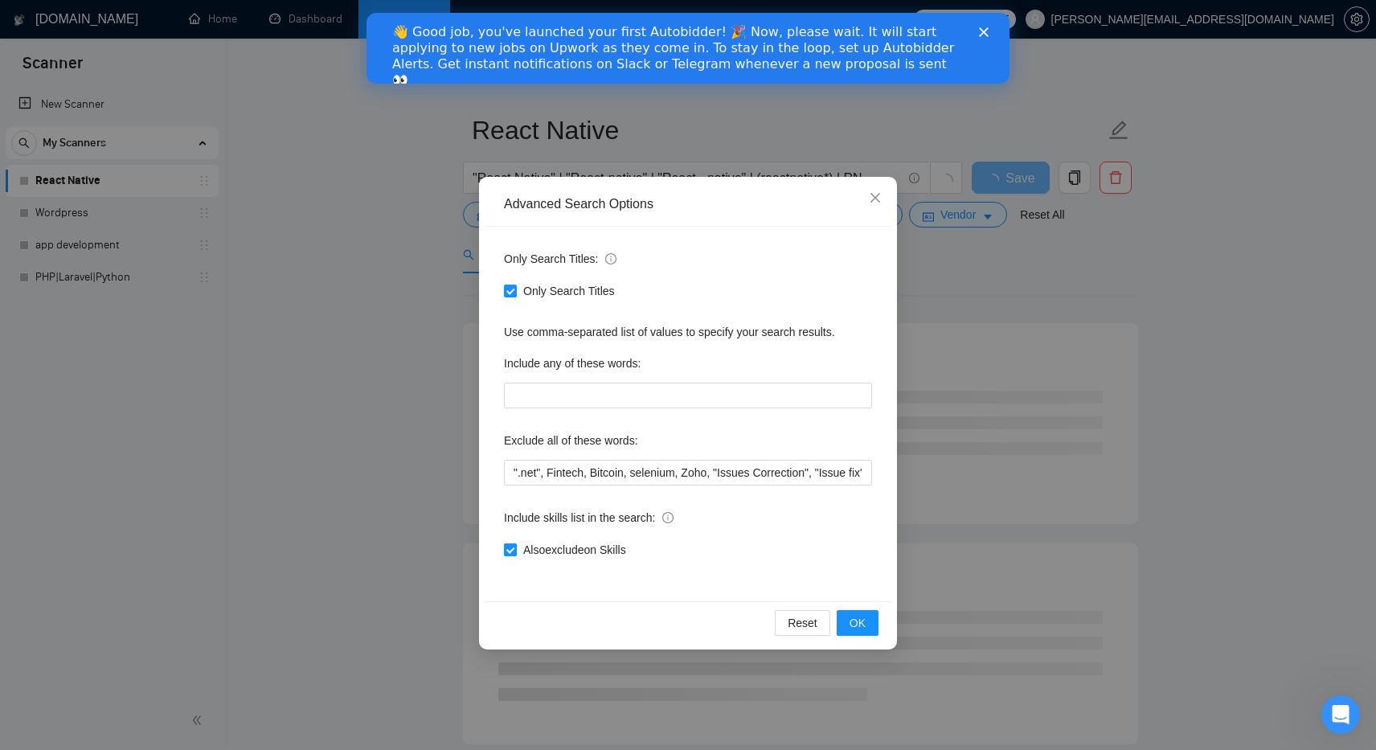
click at [509, 551] on input "Also exclude on Skills" at bounding box center [509, 549] width 11 height 11
checkbox input "false"
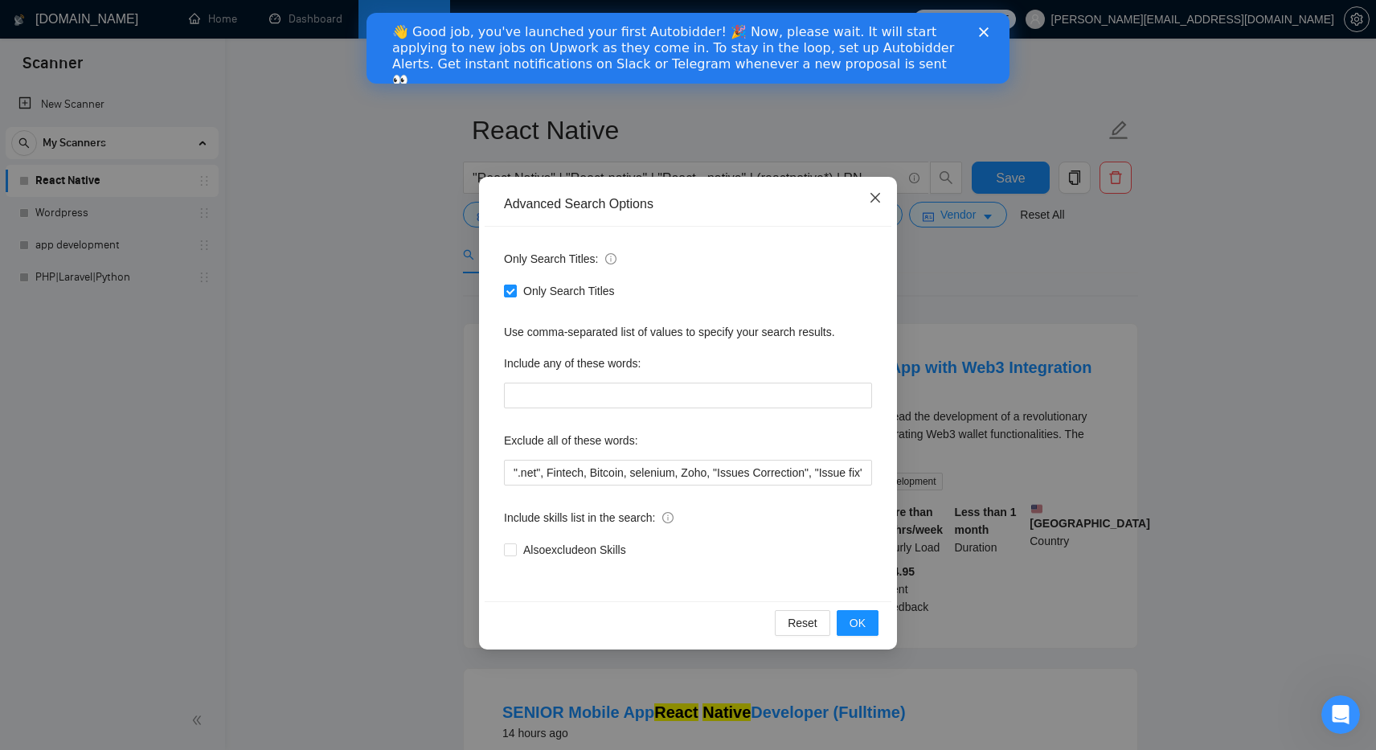
click at [877, 198] on icon "close" at bounding box center [875, 197] width 13 height 13
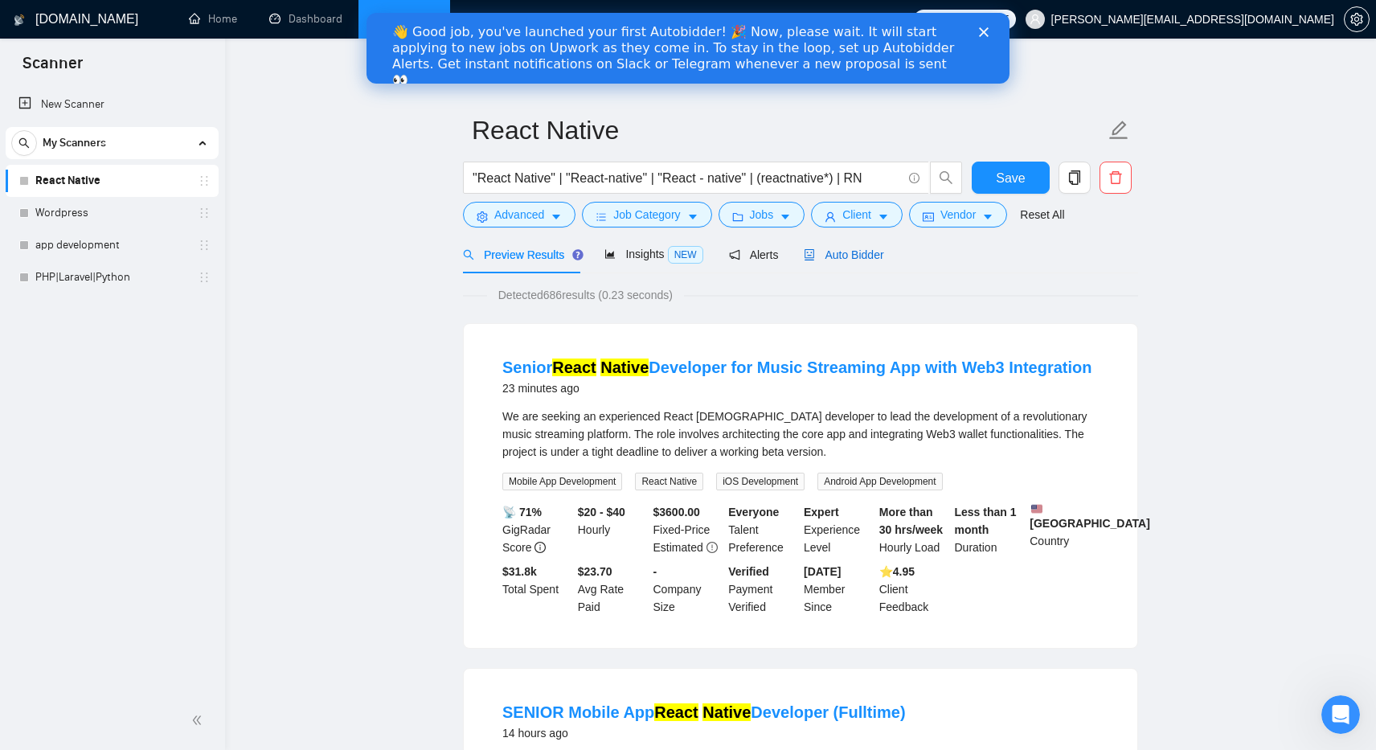
click at [856, 263] on div "Auto Bidder" at bounding box center [844, 255] width 80 height 18
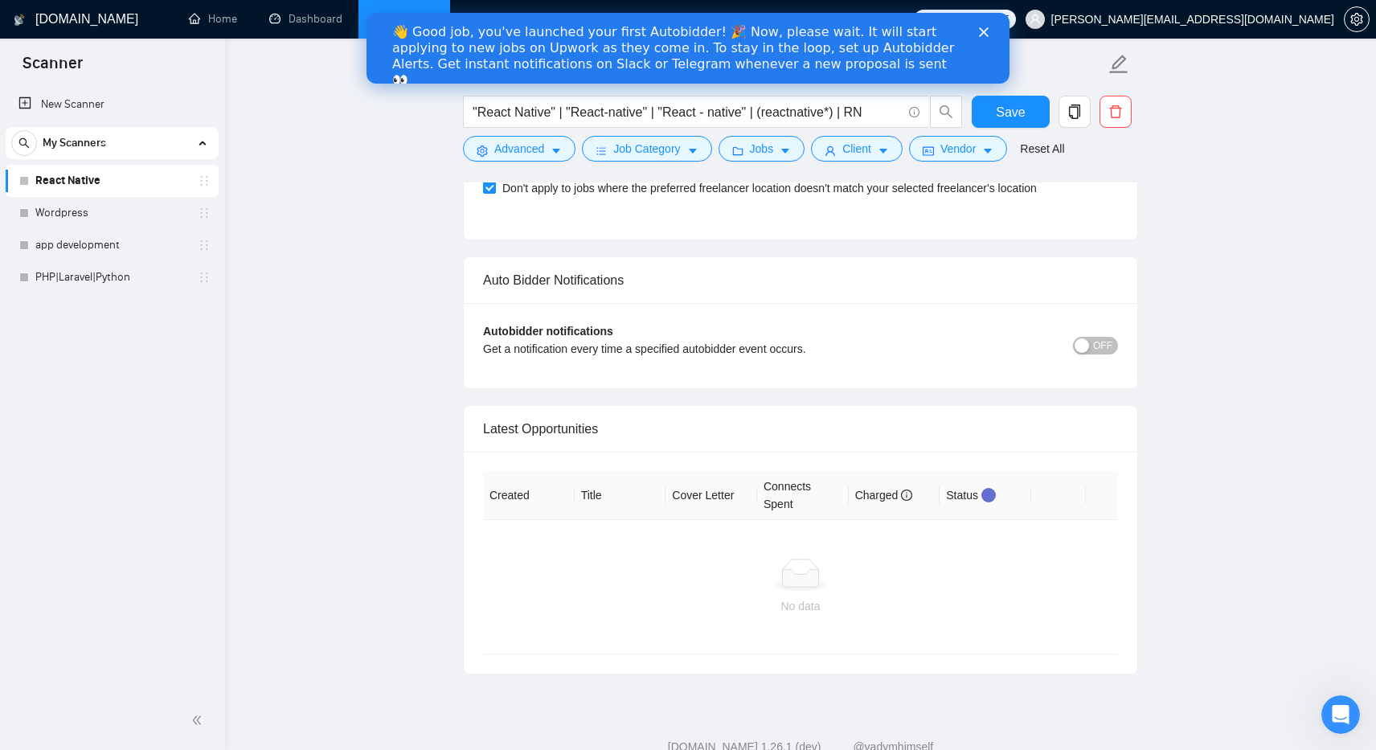
scroll to position [3693, 0]
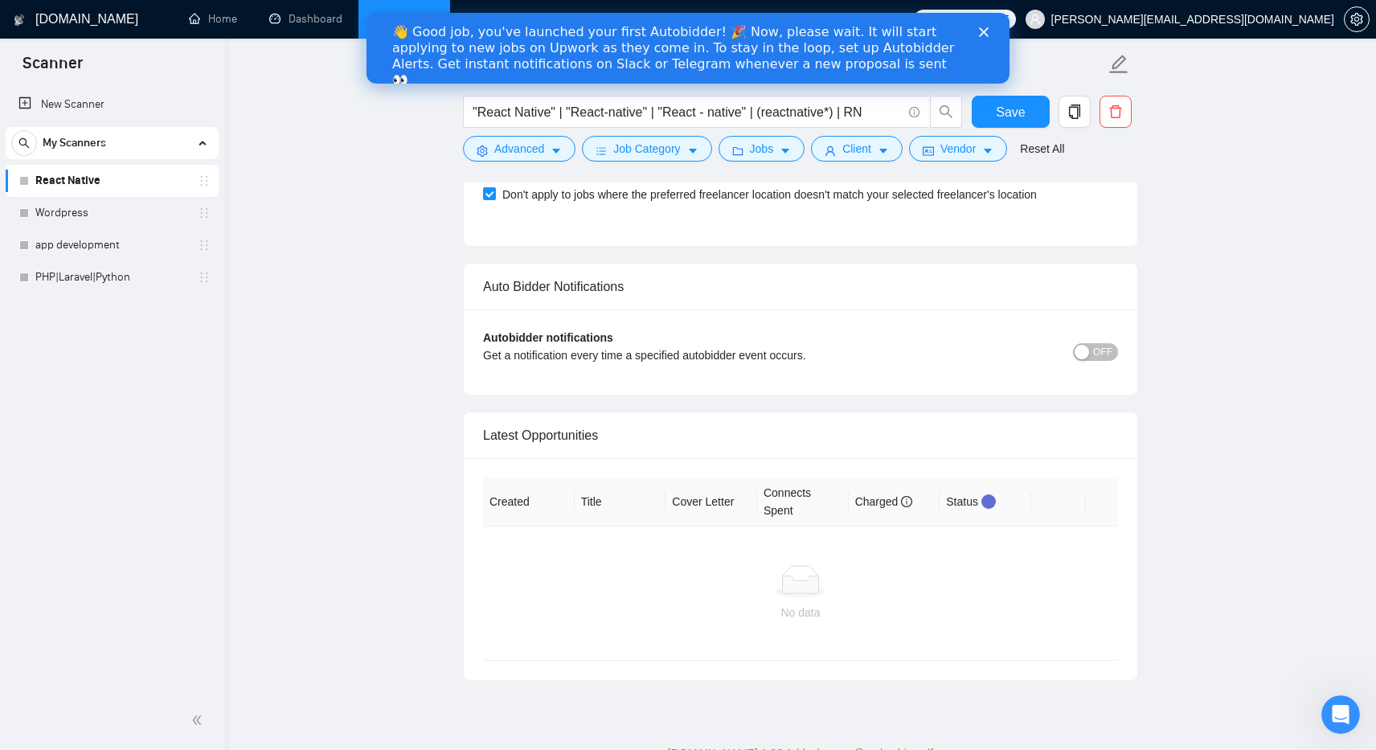
click at [1109, 356] on span "OFF" at bounding box center [1102, 352] width 19 height 18
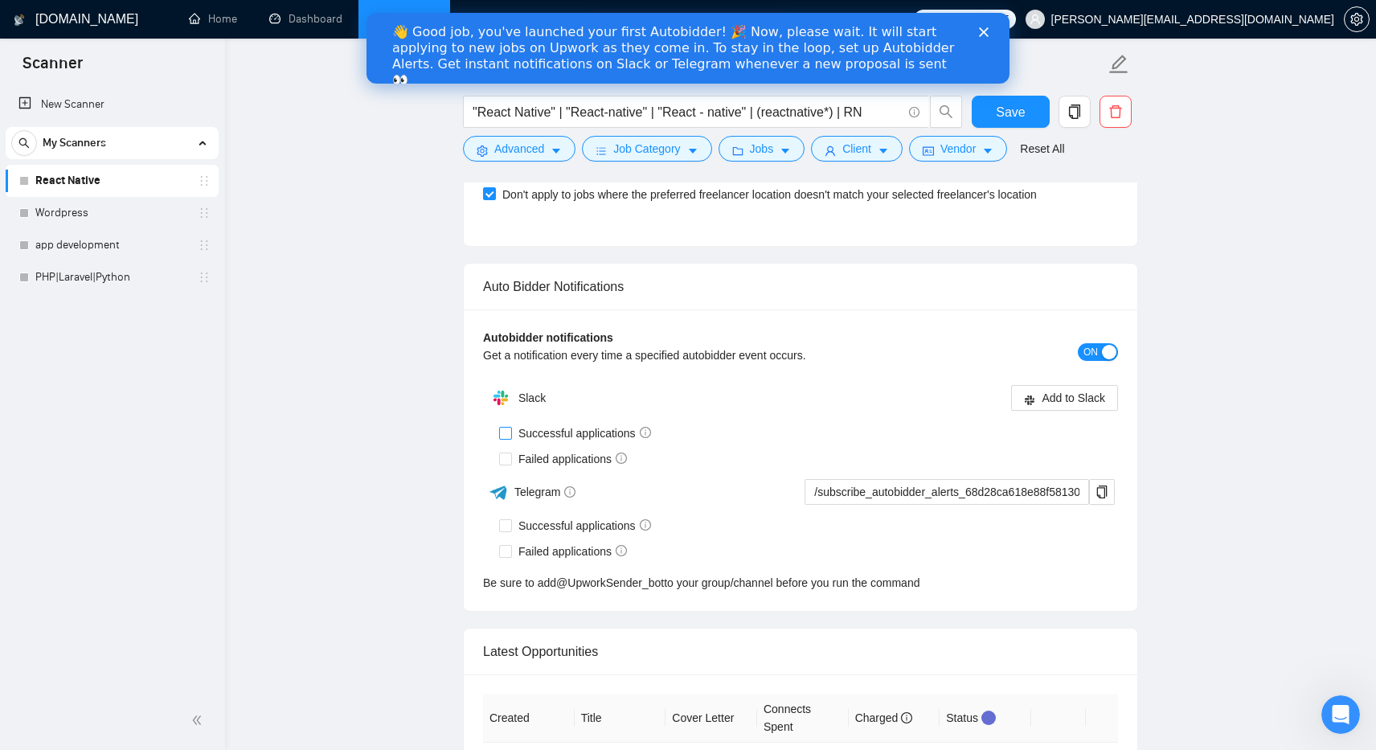
click at [507, 433] on input "Successful applications" at bounding box center [504, 432] width 11 height 11
checkbox input "true"
click at [509, 457] on input "Failed applications" at bounding box center [504, 458] width 11 height 11
checkbox input "true"
click at [550, 504] on div "Telegram" at bounding box center [641, 492] width 316 height 28
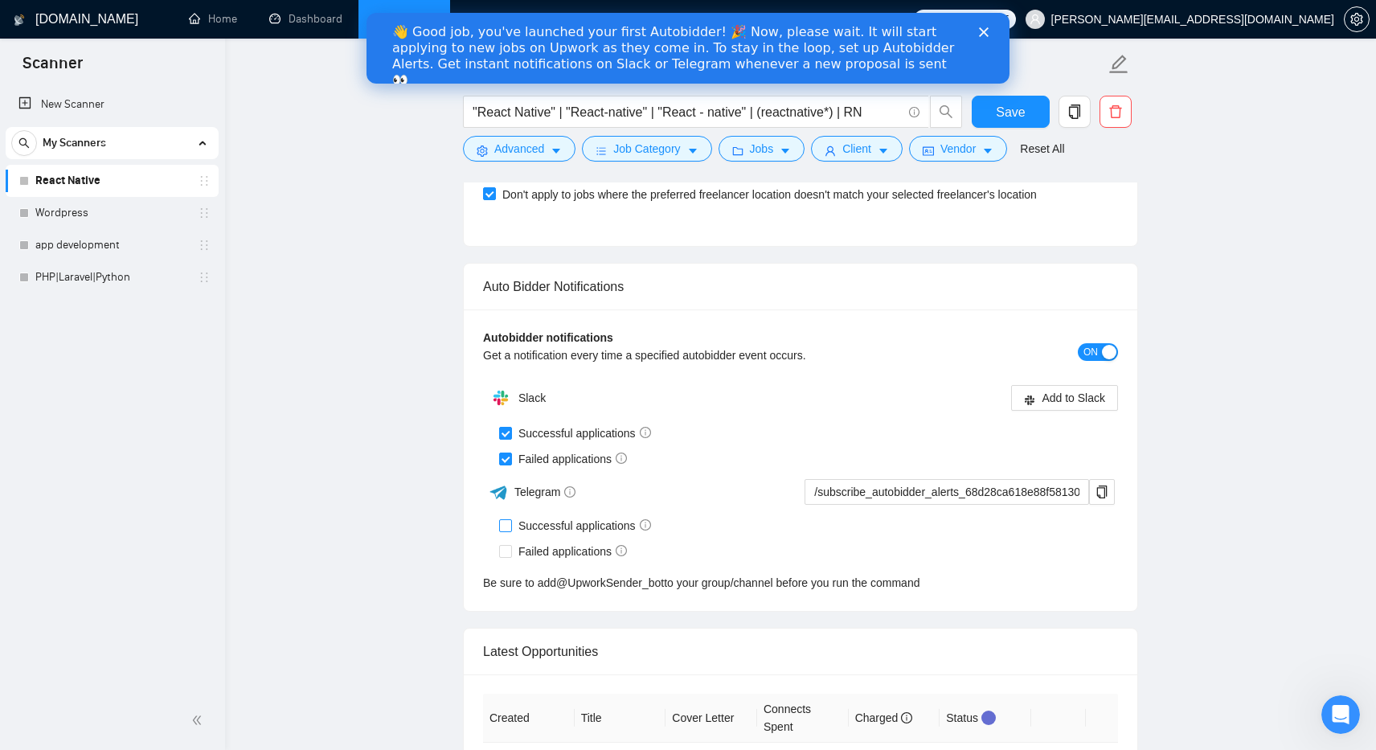
click at [507, 527] on input "Successful applications" at bounding box center [504, 524] width 11 height 11
checkbox input "true"
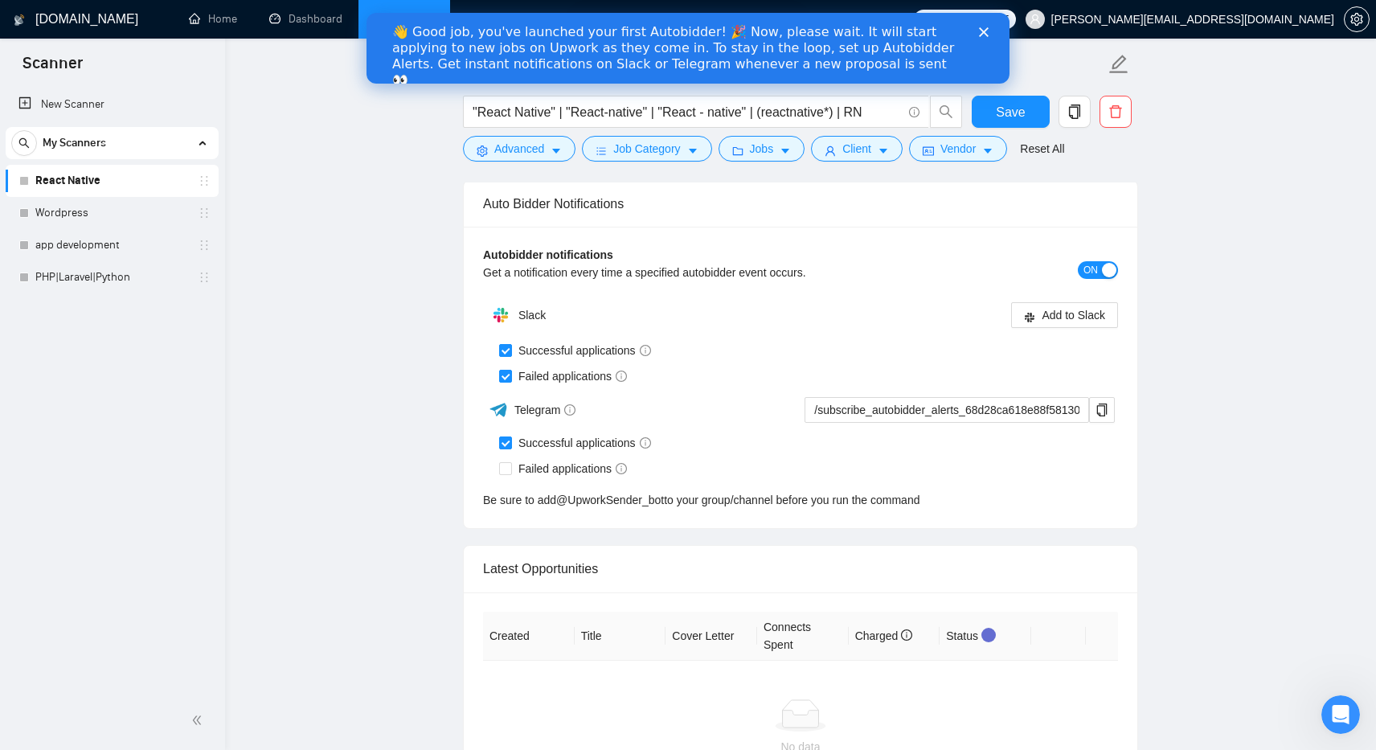
click at [508, 429] on div "Slack Add to Slack Successful applications Failed applications Telegram /subscr…" at bounding box center [800, 404] width 635 height 210
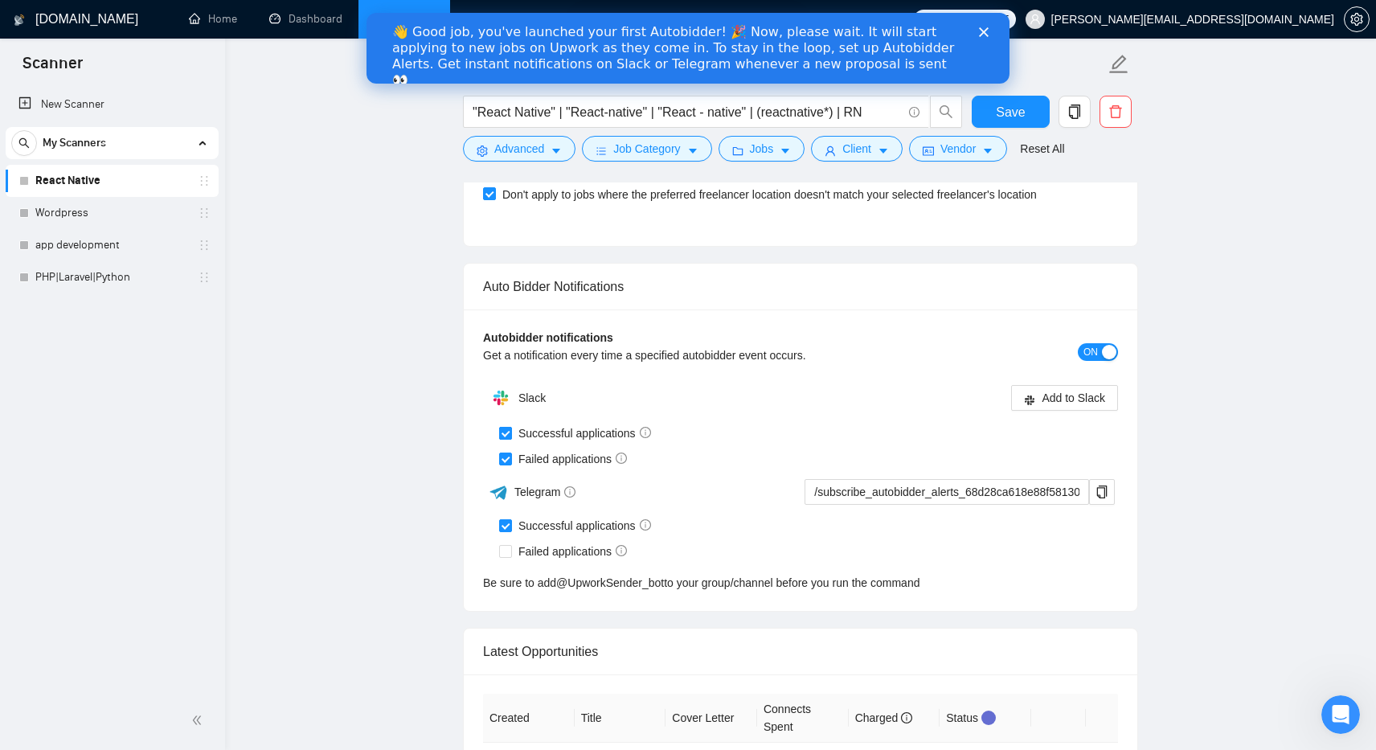
click at [505, 429] on input "Successful applications" at bounding box center [504, 432] width 11 height 11
checkbox input "false"
click at [505, 453] on input "Failed applications" at bounding box center [504, 458] width 11 height 11
checkbox input "false"
click at [510, 550] on input "Failed applications" at bounding box center [504, 550] width 11 height 11
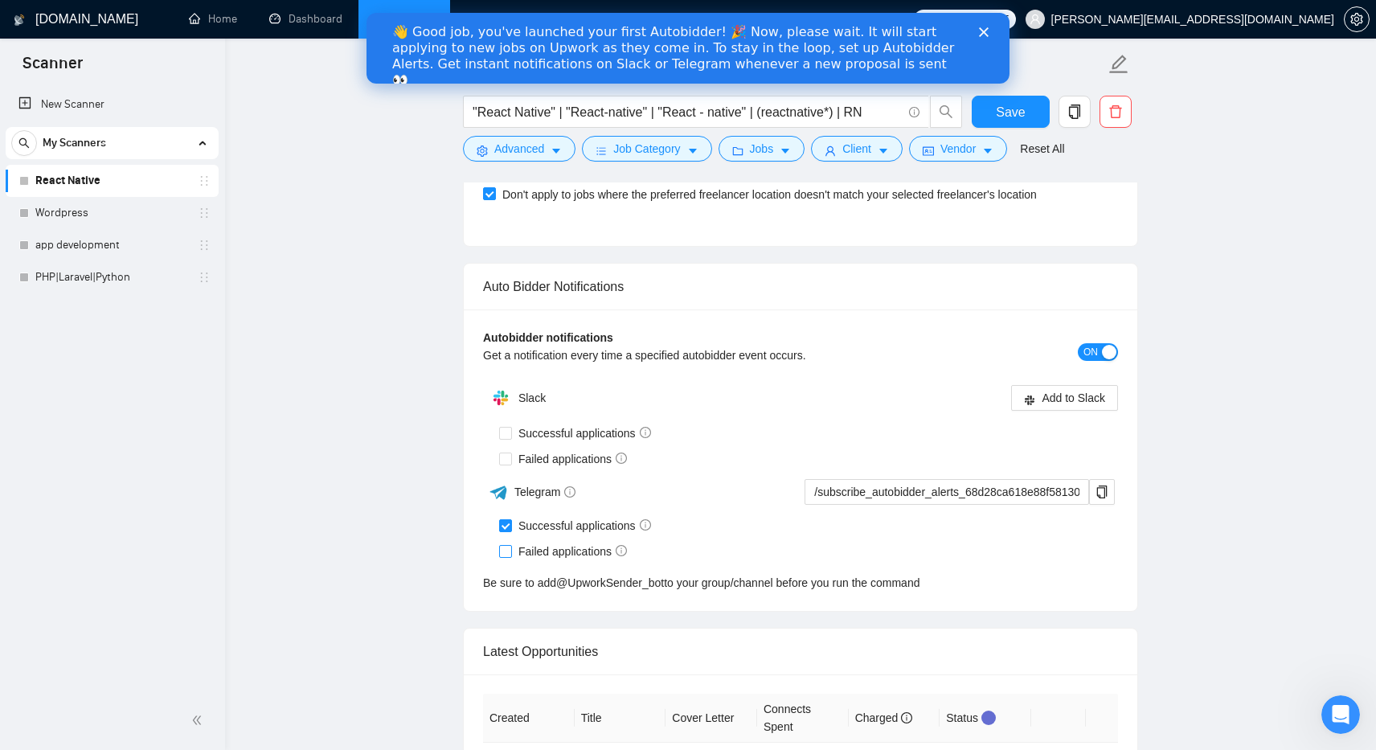
checkbox input "true"
click at [500, 527] on input "Successful applications" at bounding box center [504, 524] width 11 height 11
checkbox input "false"
click at [507, 552] on input "Failed applications" at bounding box center [504, 550] width 11 height 11
checkbox input "false"
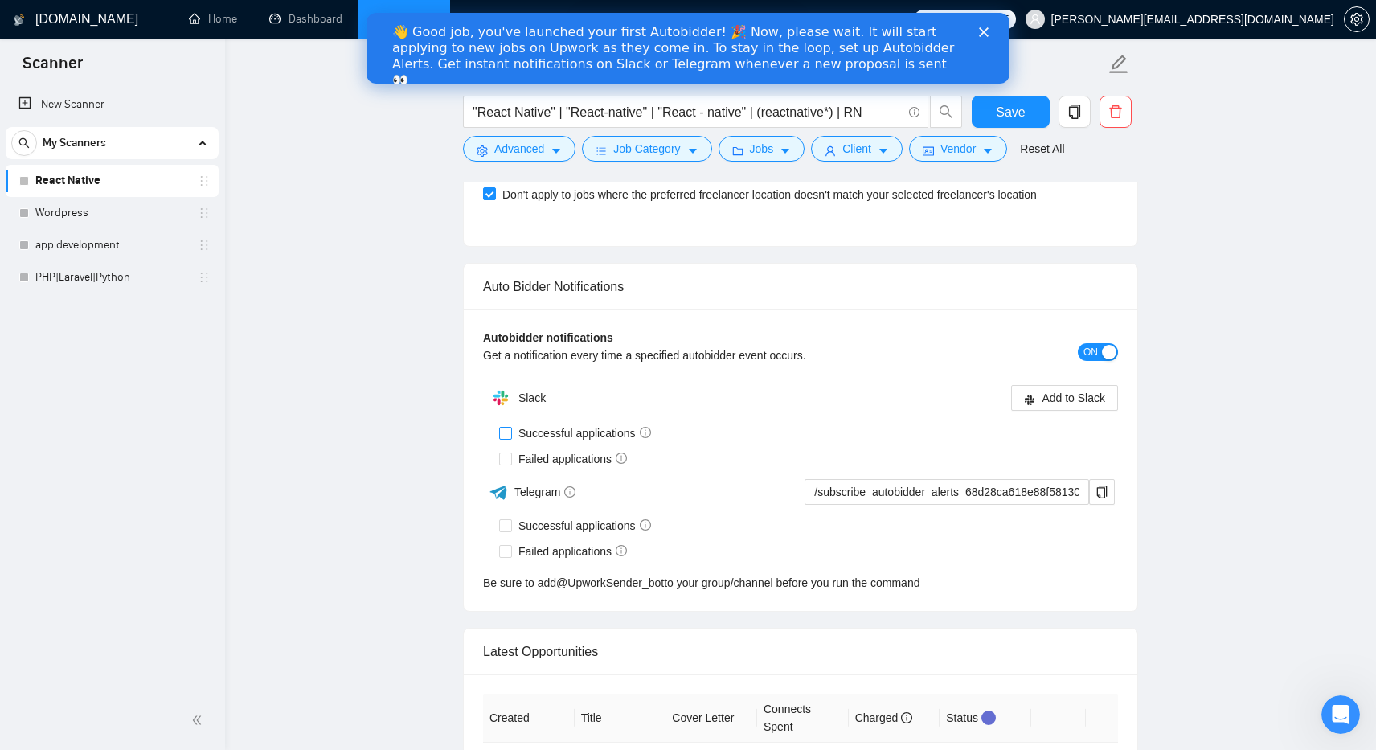
click at [506, 438] on span at bounding box center [505, 433] width 13 height 13
click at [506, 438] on input "Successful applications" at bounding box center [504, 432] width 11 height 11
checkbox input "true"
click at [509, 459] on input "Failed applications" at bounding box center [504, 458] width 11 height 11
checkbox input "true"
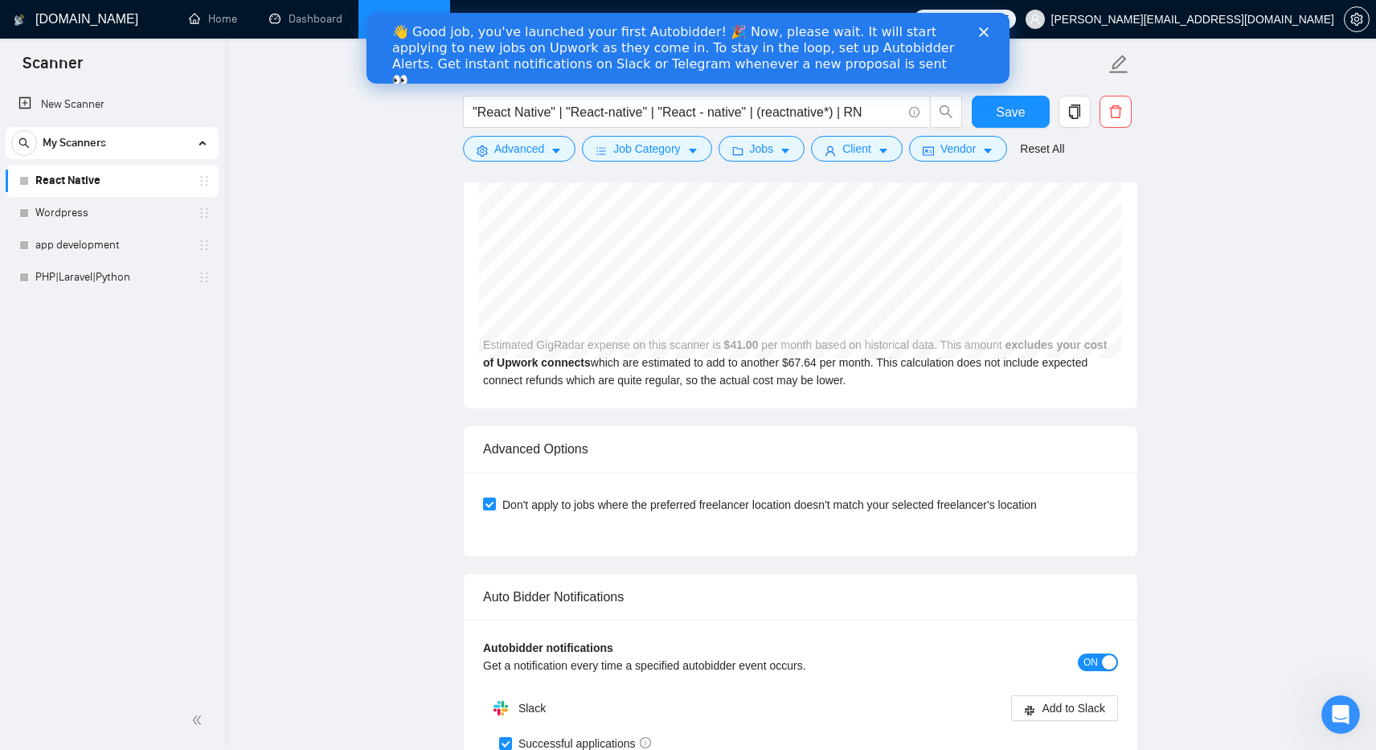
scroll to position [3342, 0]
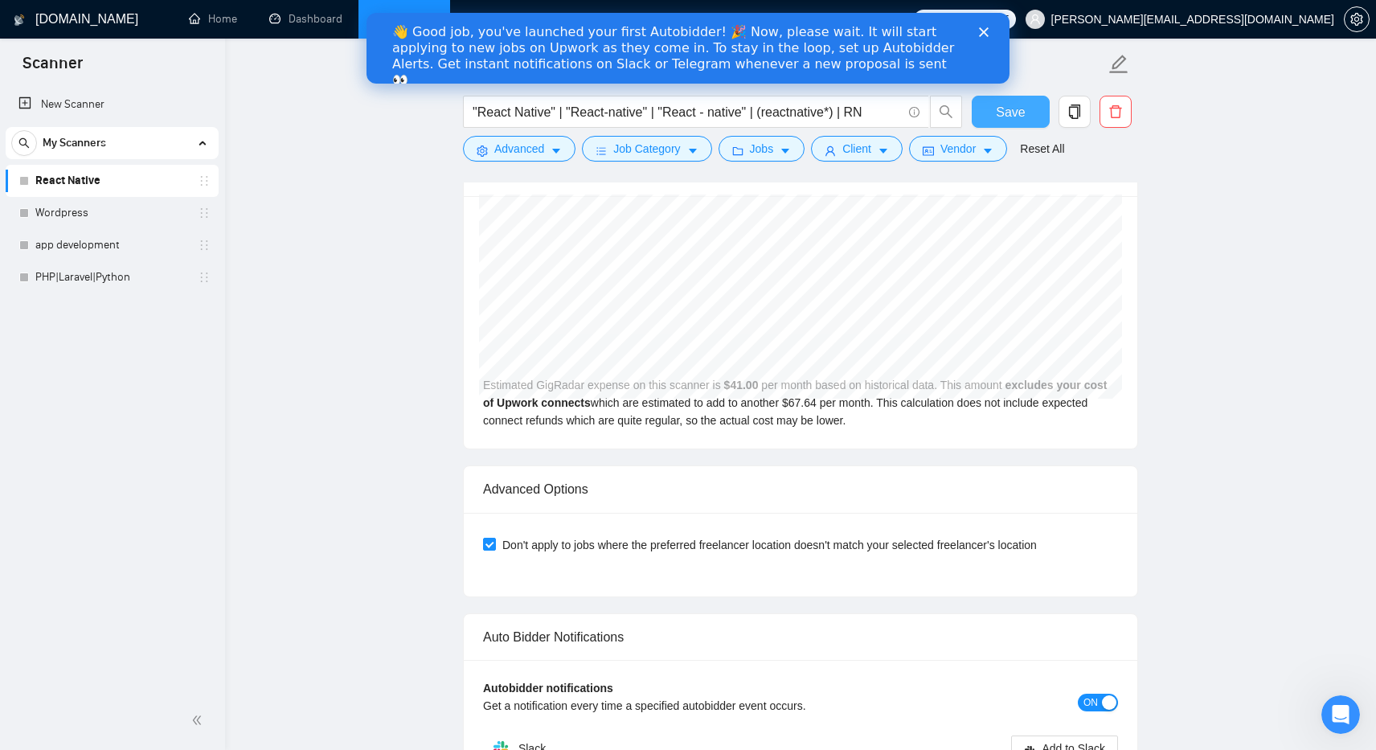
click at [1027, 104] on button "Save" at bounding box center [1011, 112] width 78 height 32
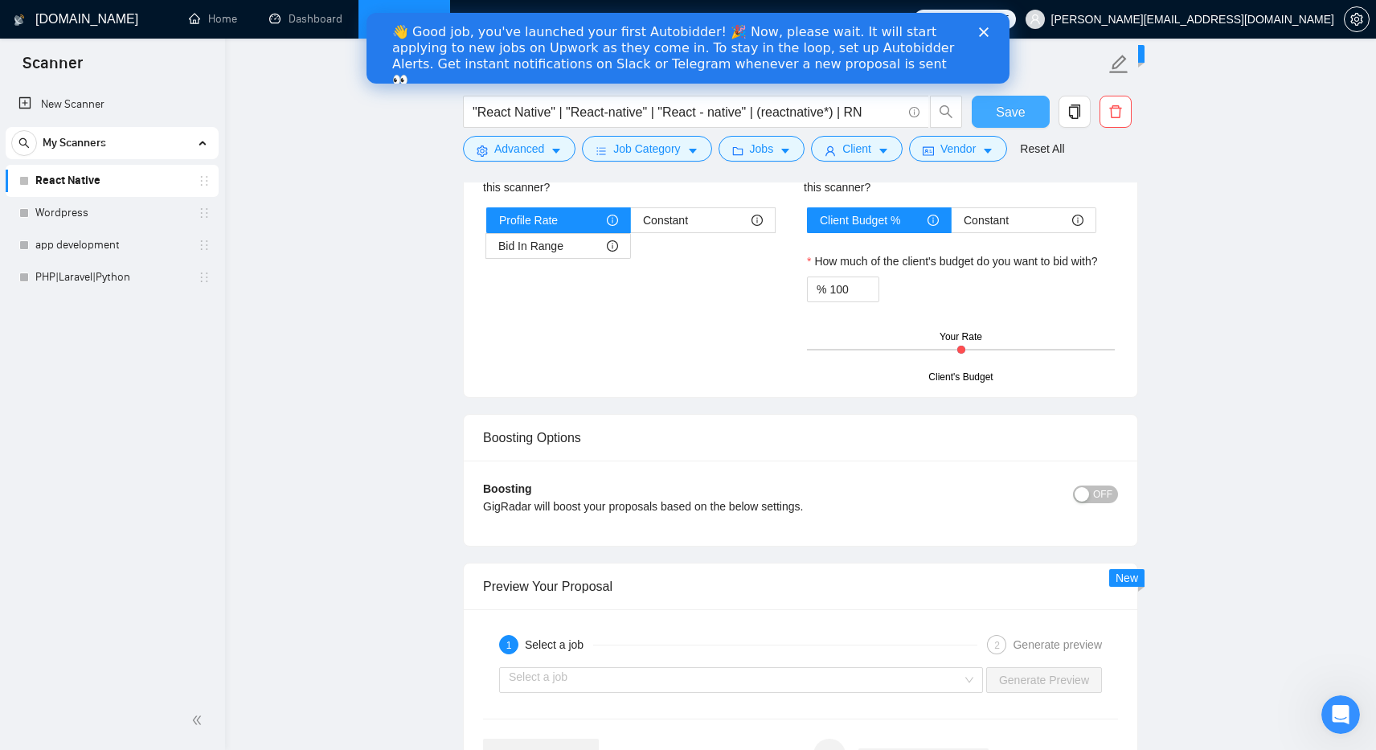
scroll to position [2593, 0]
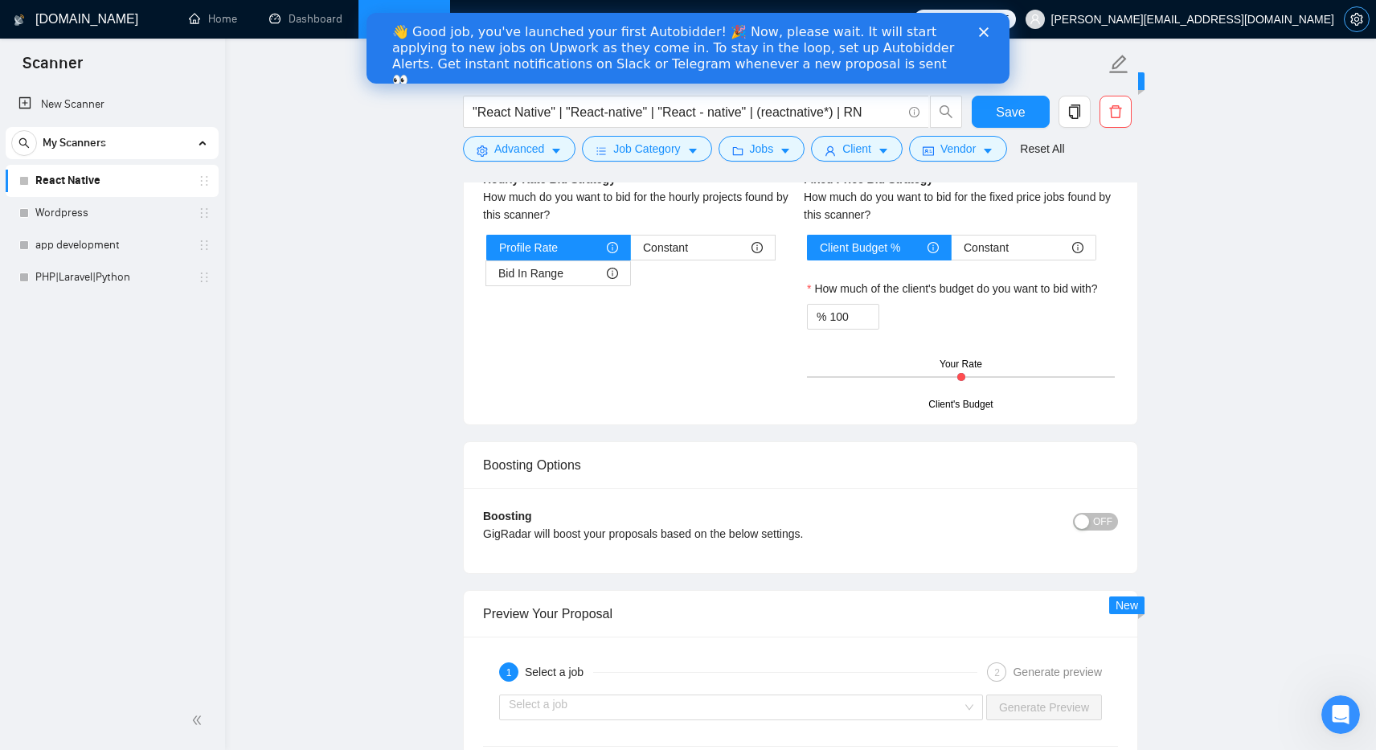
click at [1356, 23] on icon "setting" at bounding box center [1357, 19] width 13 height 13
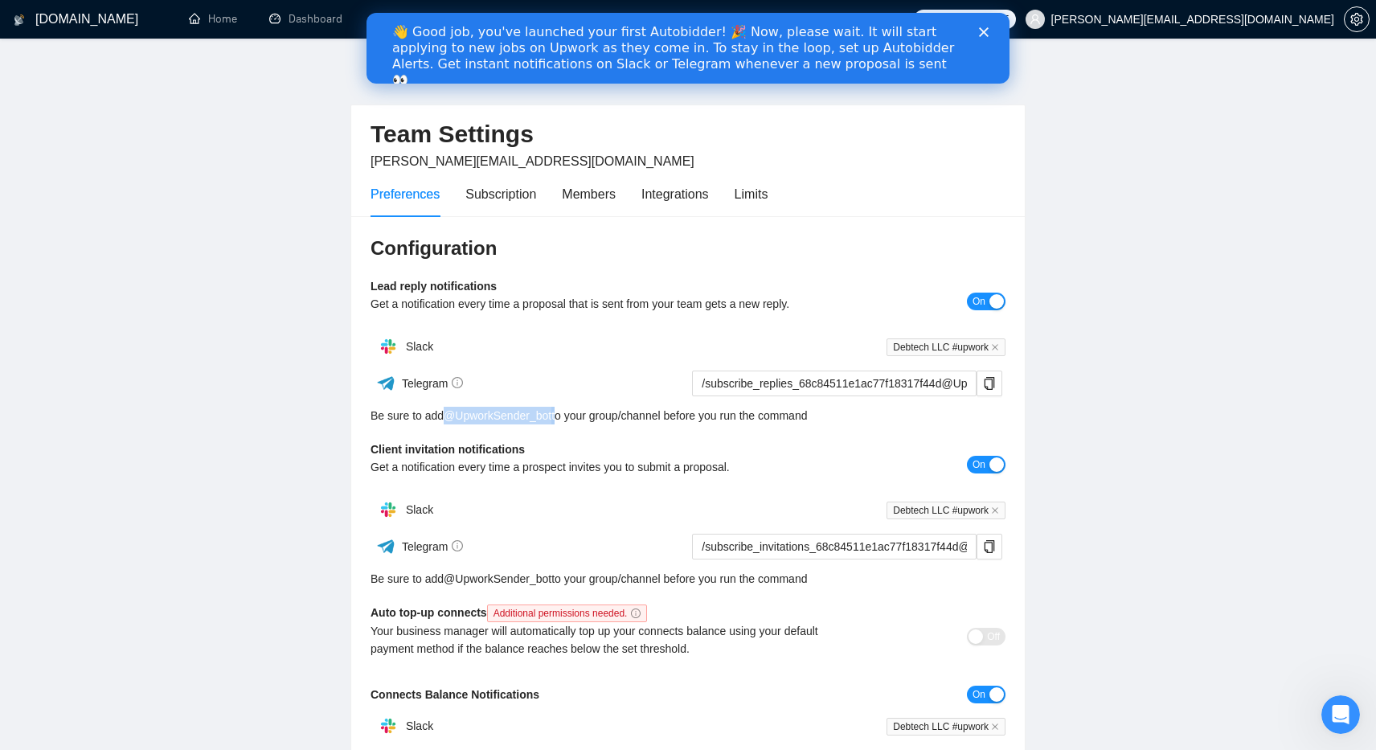
drag, startPoint x: 561, startPoint y: 419, endPoint x: 447, endPoint y: 412, distance: 114.4
click at [447, 412] on div "Be sure to add @ UpworkSender_bot to your group/channel before you run the comm…" at bounding box center [688, 416] width 635 height 18
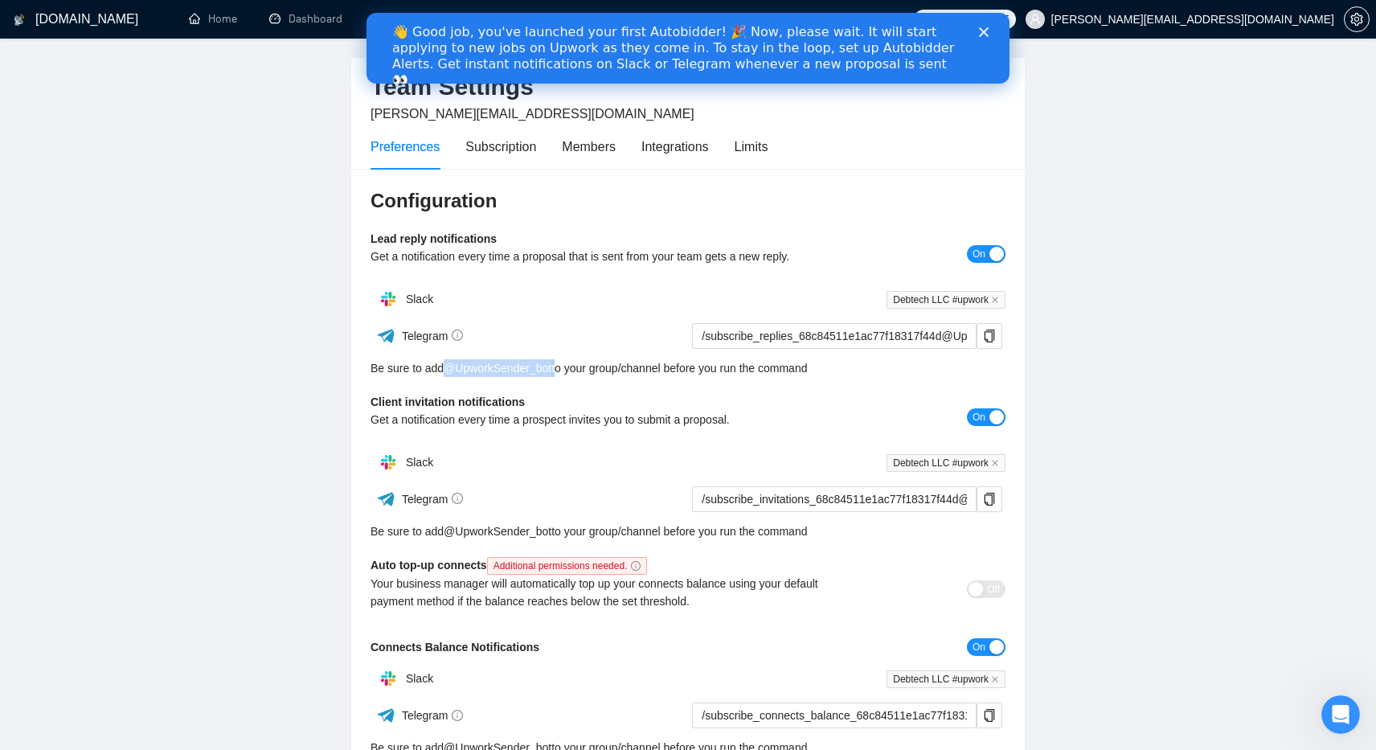
scroll to position [55, 0]
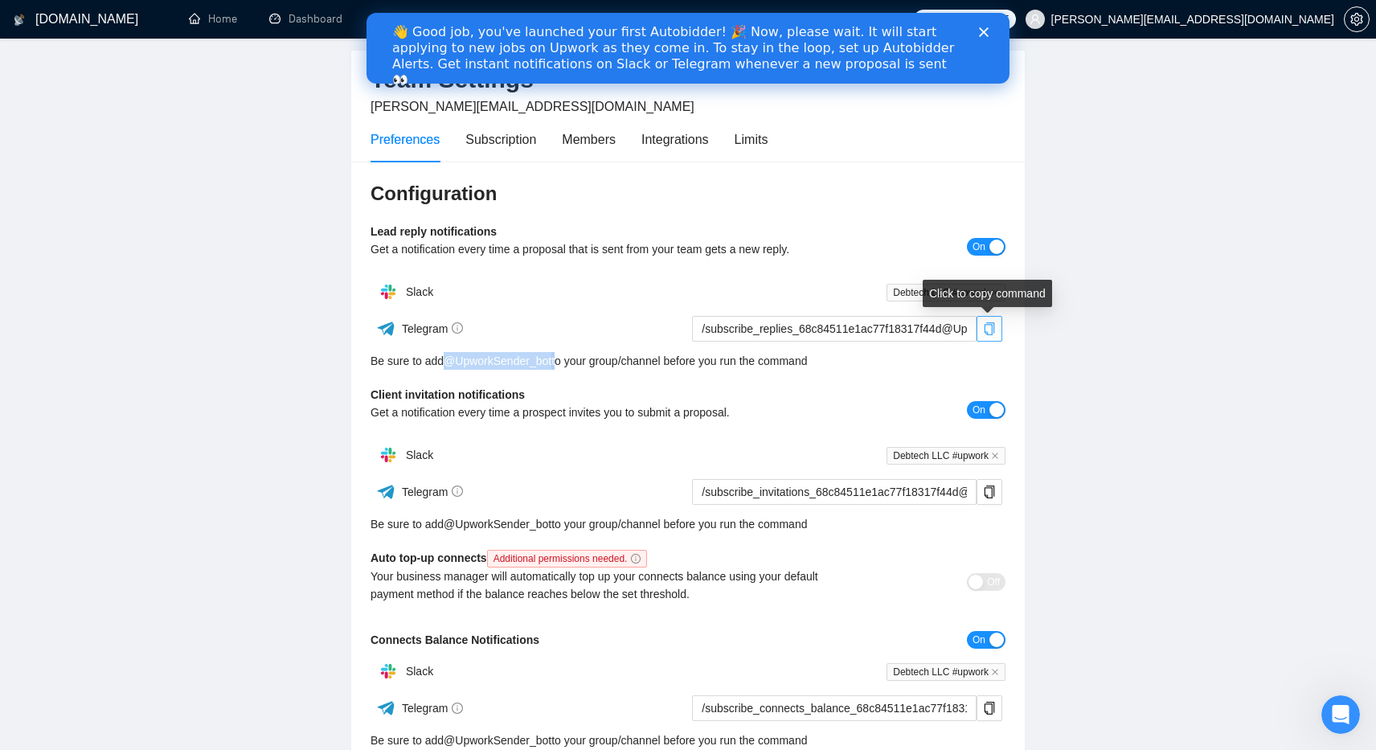
click at [990, 329] on icon "copy" at bounding box center [989, 328] width 13 height 13
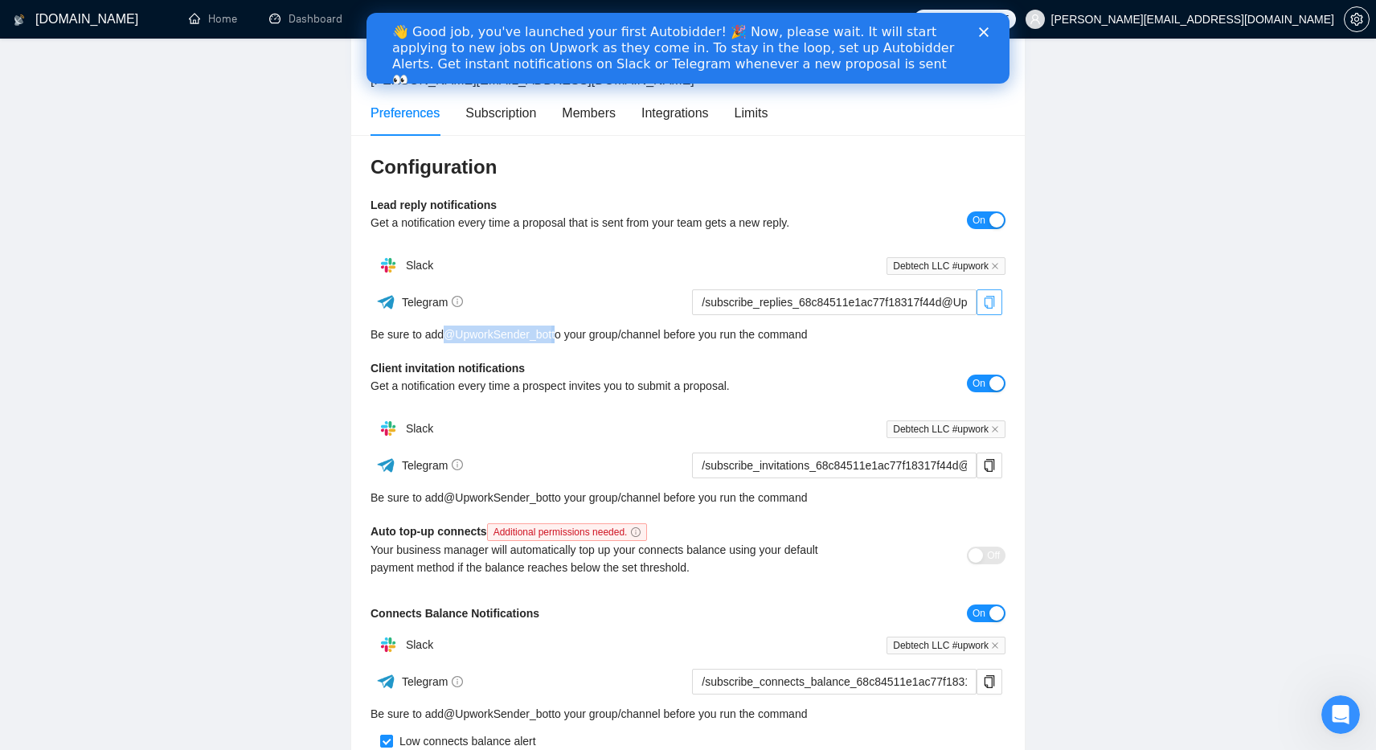
scroll to position [109, 0]
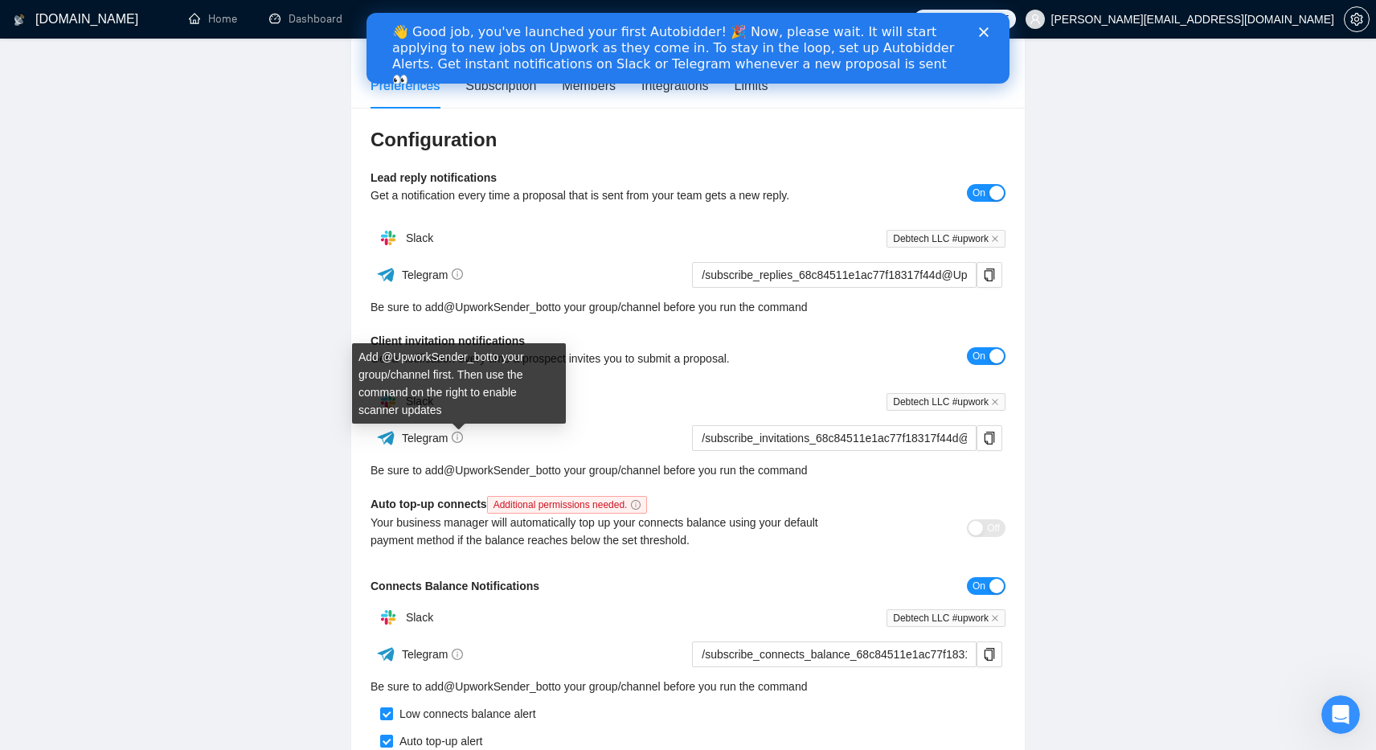
click at [459, 439] on icon "info-circle" at bounding box center [458, 438] width 2 height 6
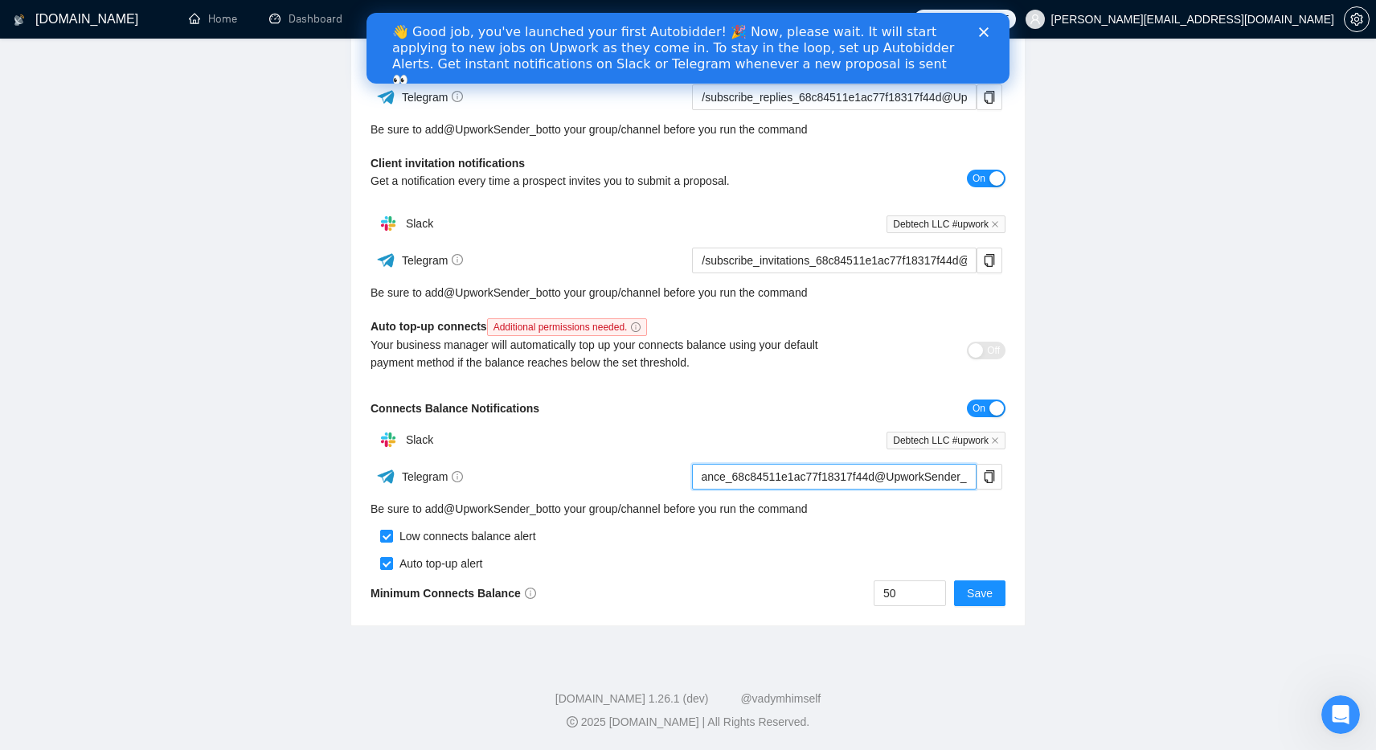
scroll to position [0, 164]
drag, startPoint x: 700, startPoint y: 478, endPoint x: 974, endPoint y: 478, distance: 274.2
click at [974, 478] on input "/subscribe_connects_balance_68c84511e1ac77f18317f44d@UpworkSender_bot" at bounding box center [834, 477] width 285 height 26
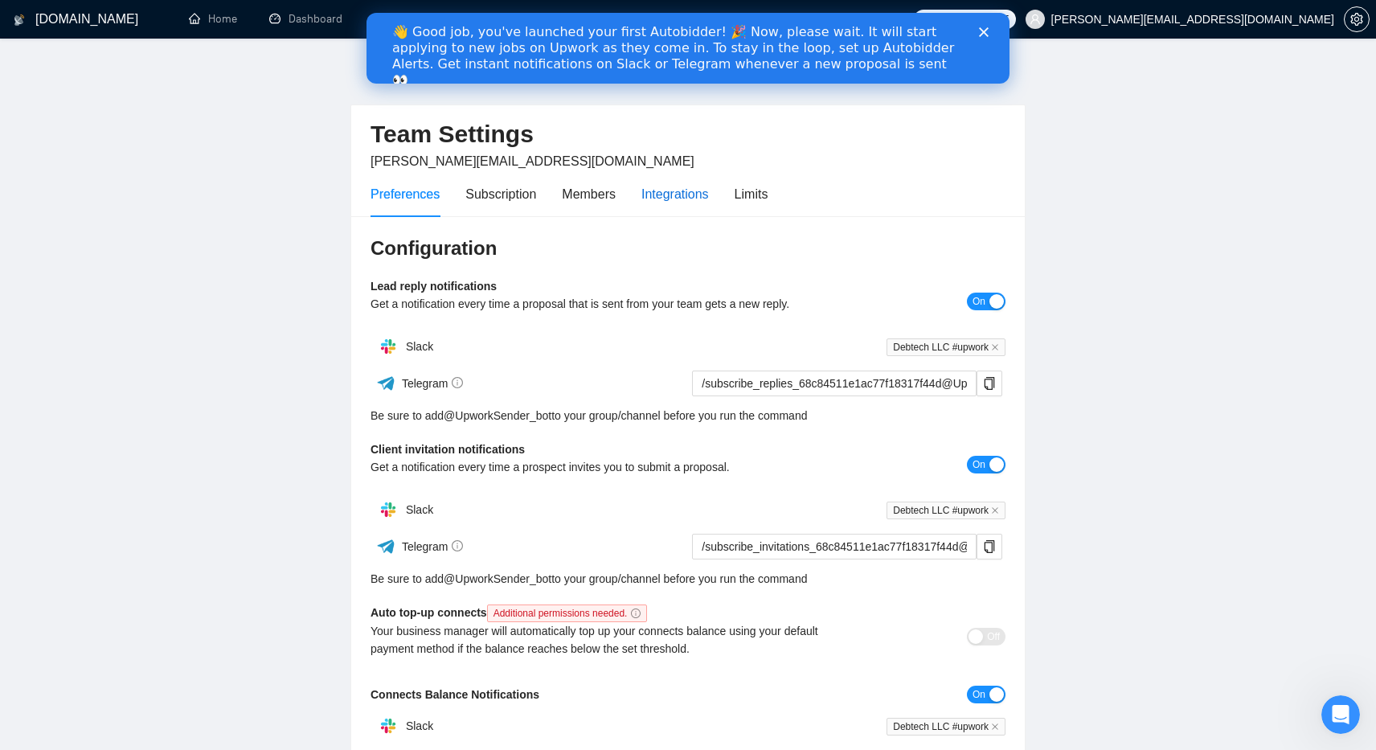
scroll to position [0, 0]
click at [657, 198] on div "Integrations" at bounding box center [676, 194] width 68 height 20
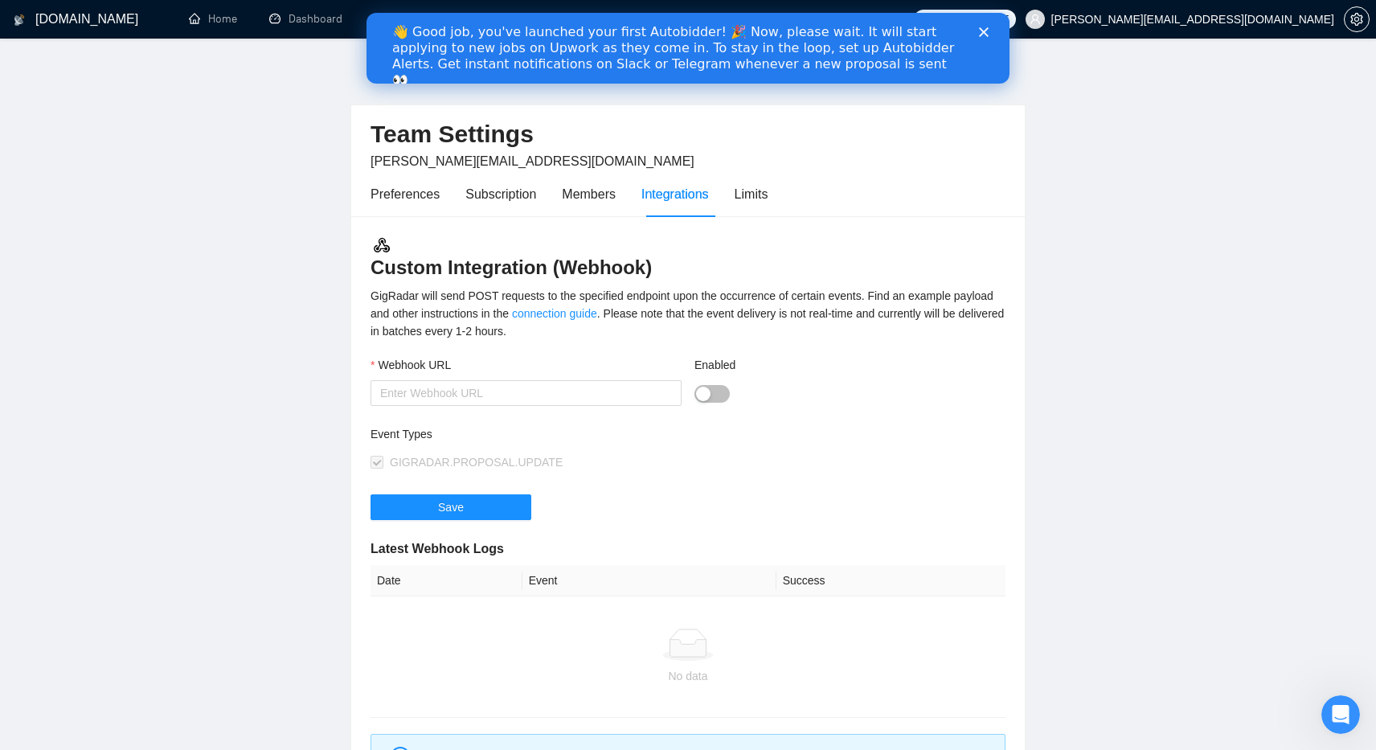
click at [725, 387] on button "Enabled" at bounding box center [712, 394] width 35 height 18
click at [695, 392] on button "Enabled" at bounding box center [712, 394] width 35 height 18
click at [761, 195] on div "Limits" at bounding box center [752, 194] width 34 height 20
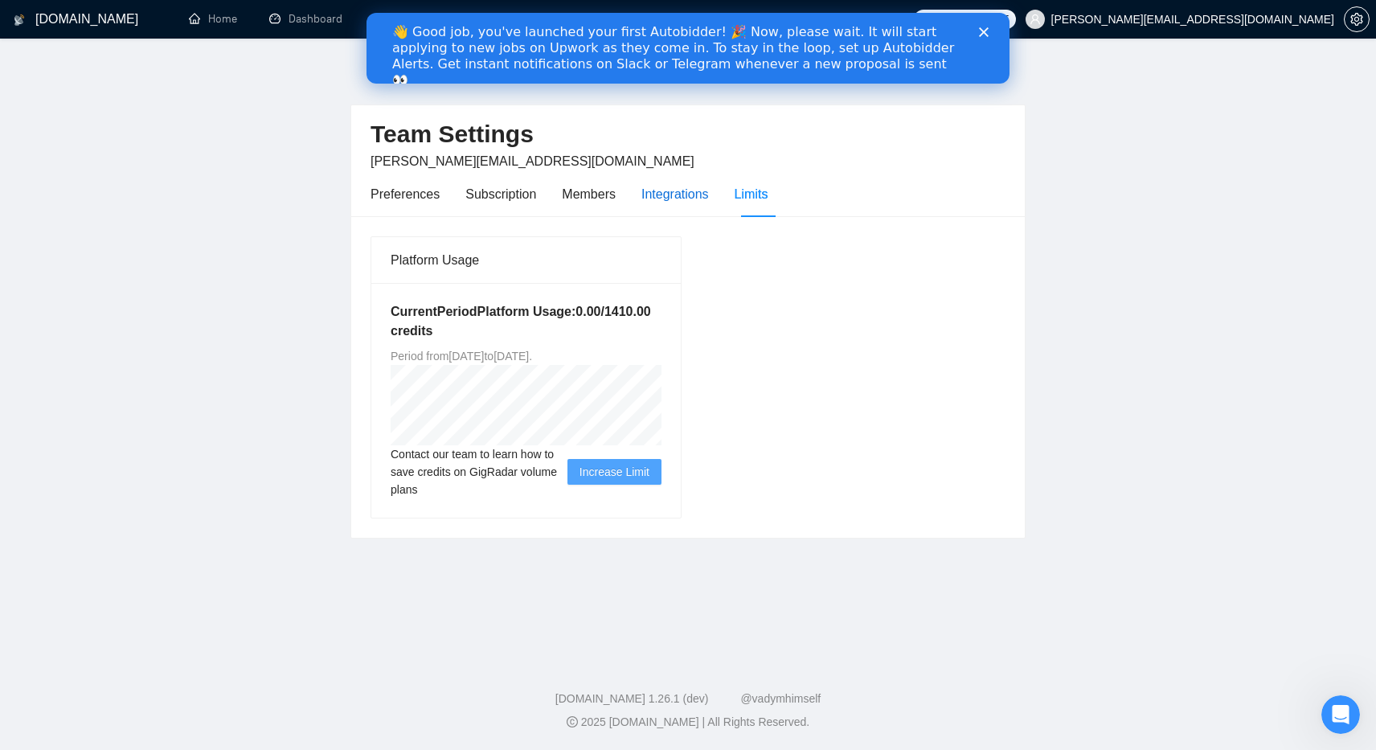
click at [683, 195] on div "Integrations" at bounding box center [676, 194] width 68 height 20
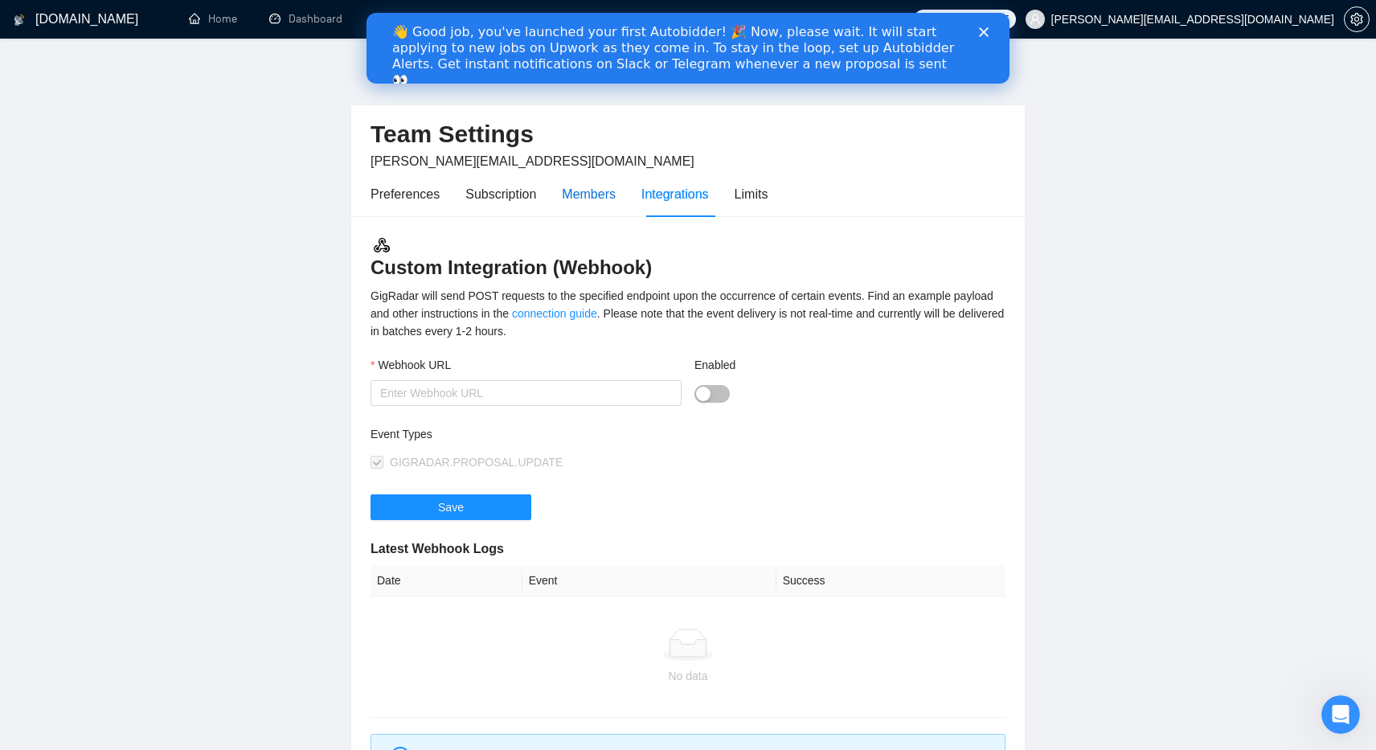
click at [577, 192] on div "Members" at bounding box center [589, 194] width 54 height 20
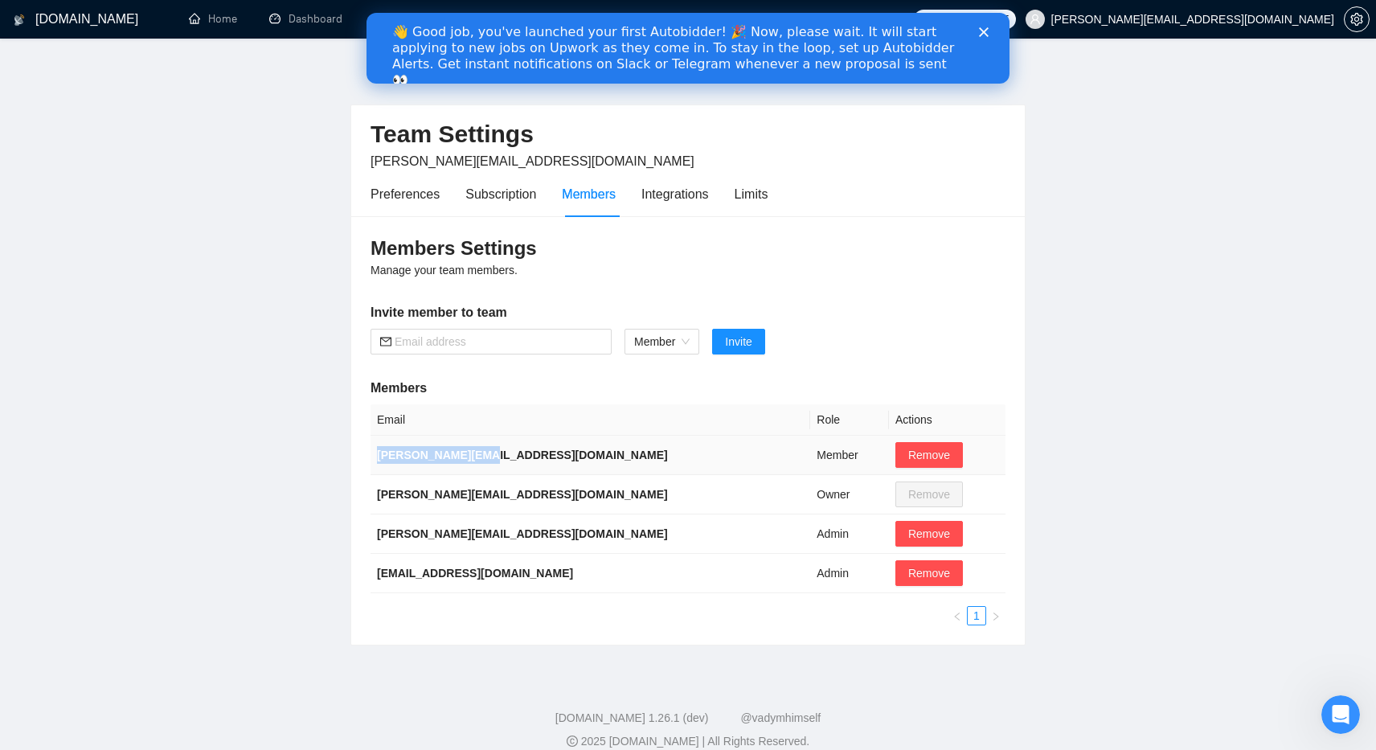
drag, startPoint x: 491, startPoint y: 458, endPoint x: 372, endPoint y: 461, distance: 119.0
click at [372, 461] on td "[PERSON_NAME][EMAIL_ADDRESS][DOMAIN_NAME]" at bounding box center [591, 455] width 440 height 39
click at [811, 246] on h3 "Members Settings" at bounding box center [688, 249] width 635 height 26
click at [488, 195] on div "Subscription" at bounding box center [501, 194] width 71 height 20
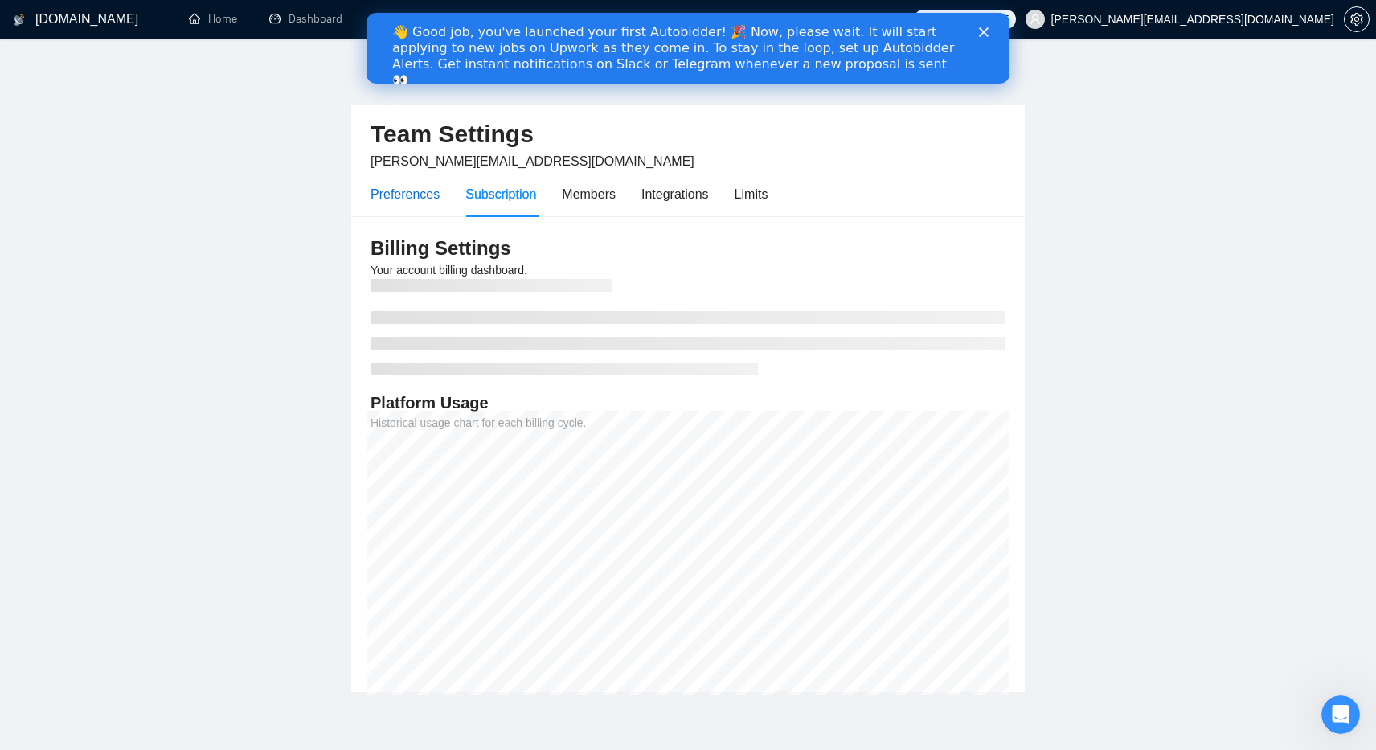
click at [400, 199] on div "Preferences" at bounding box center [405, 194] width 69 height 20
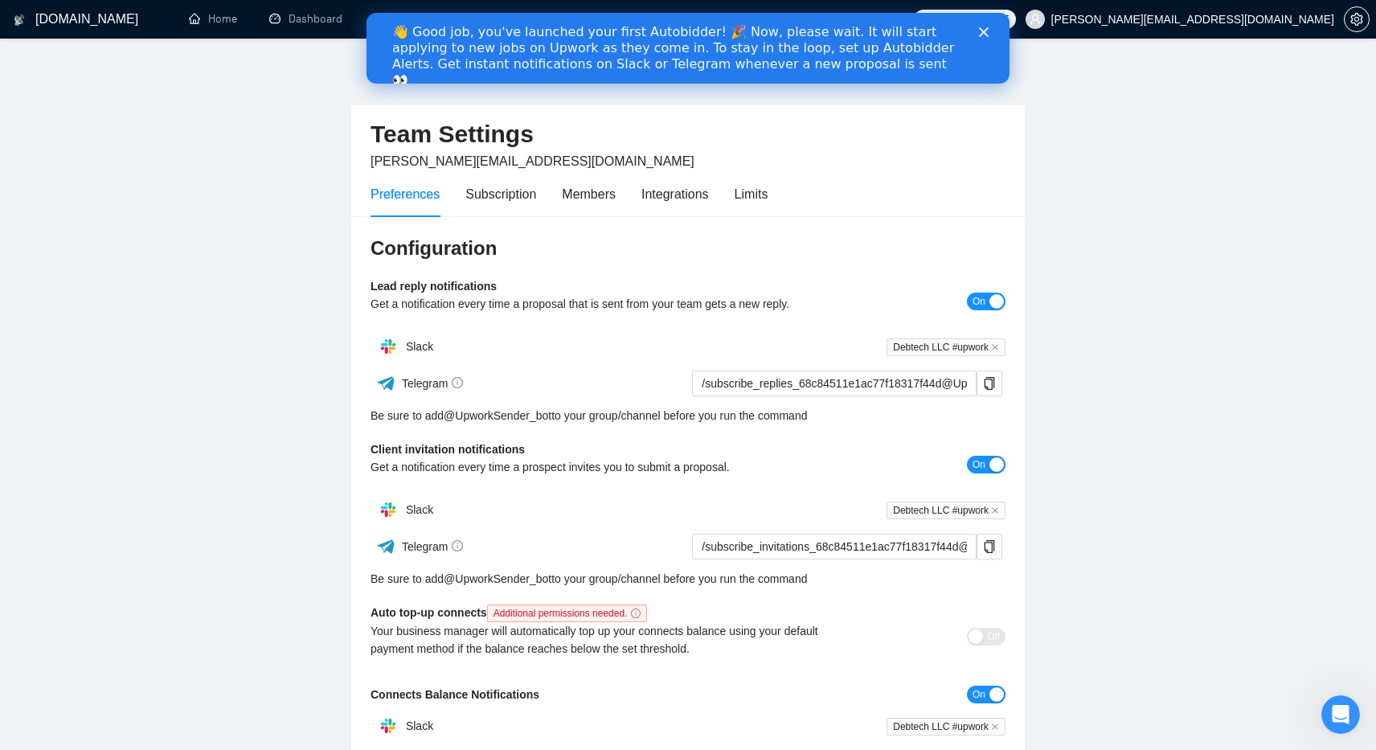
click at [986, 33] on polygon "Close" at bounding box center [984, 32] width 10 height 10
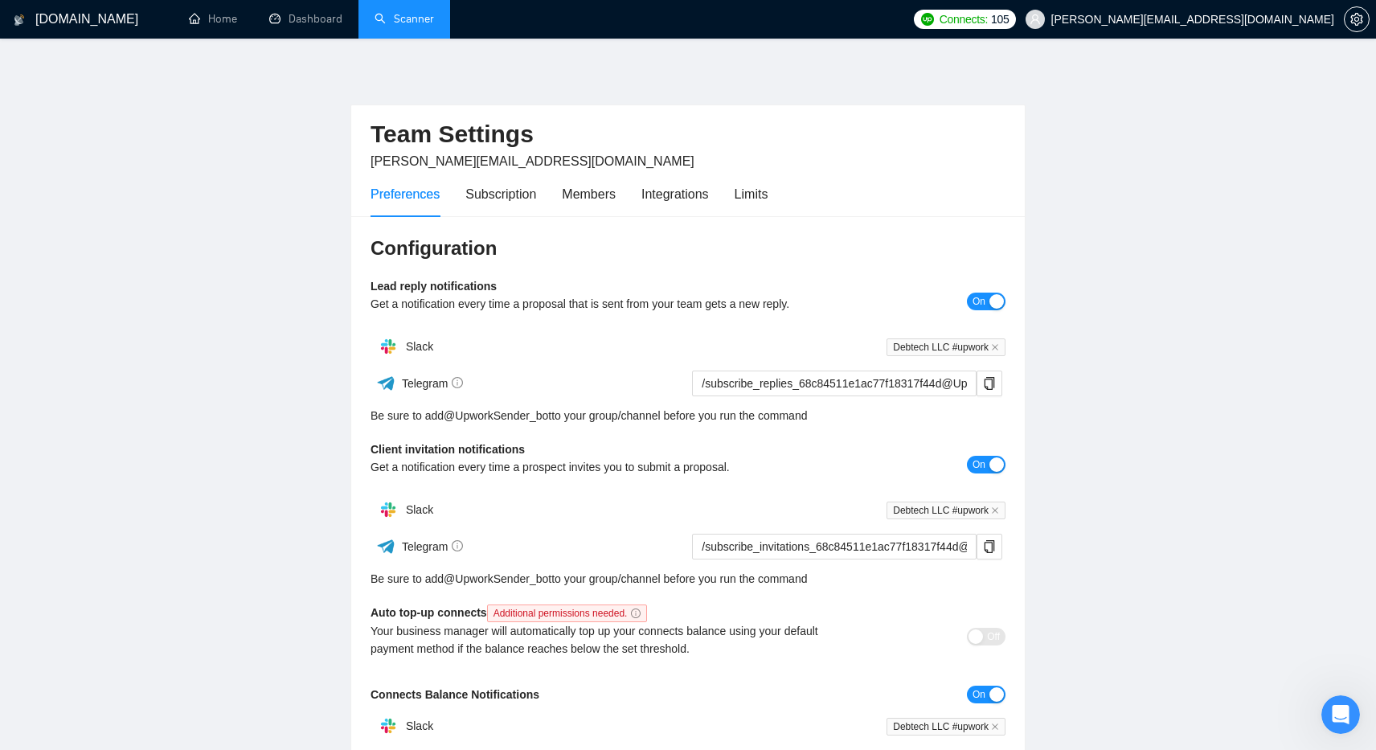
click at [399, 18] on link "Scanner" at bounding box center [404, 19] width 59 height 14
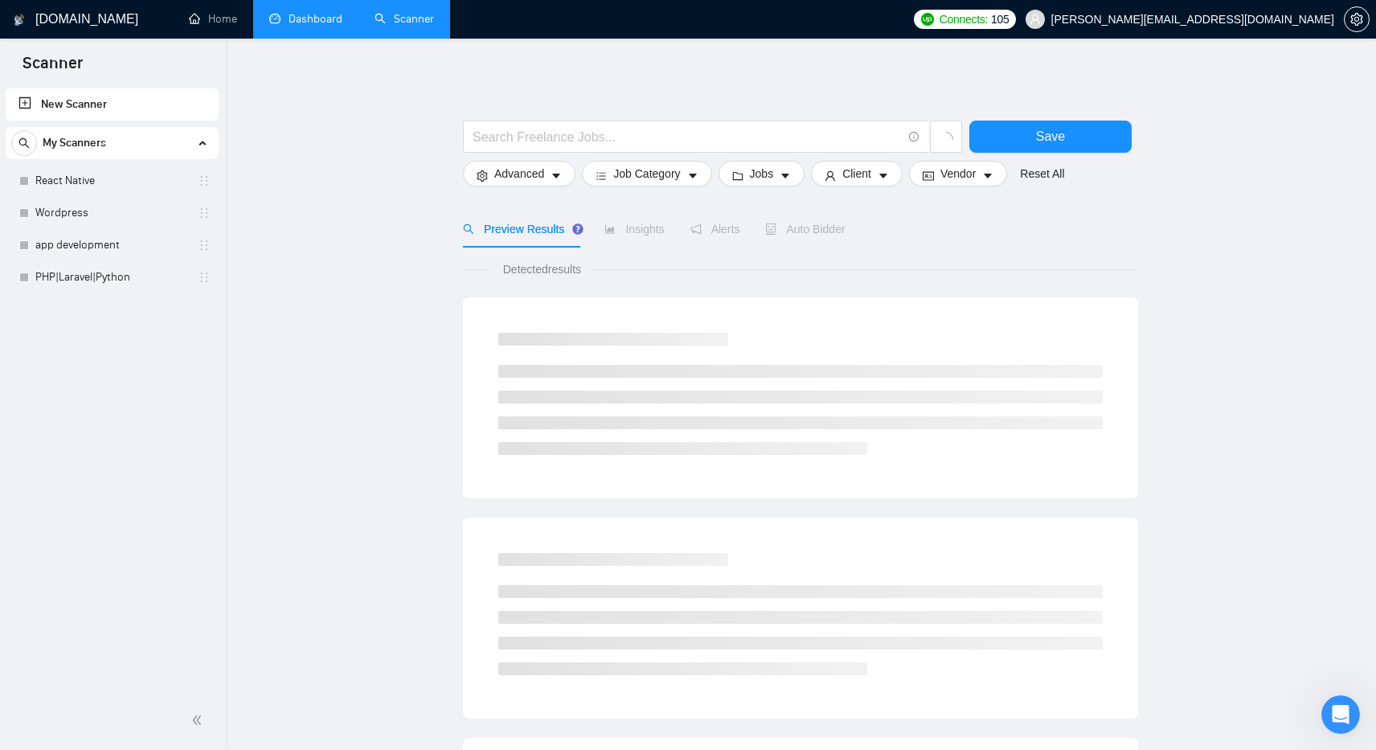
click at [297, 26] on link "Dashboard" at bounding box center [305, 19] width 73 height 14
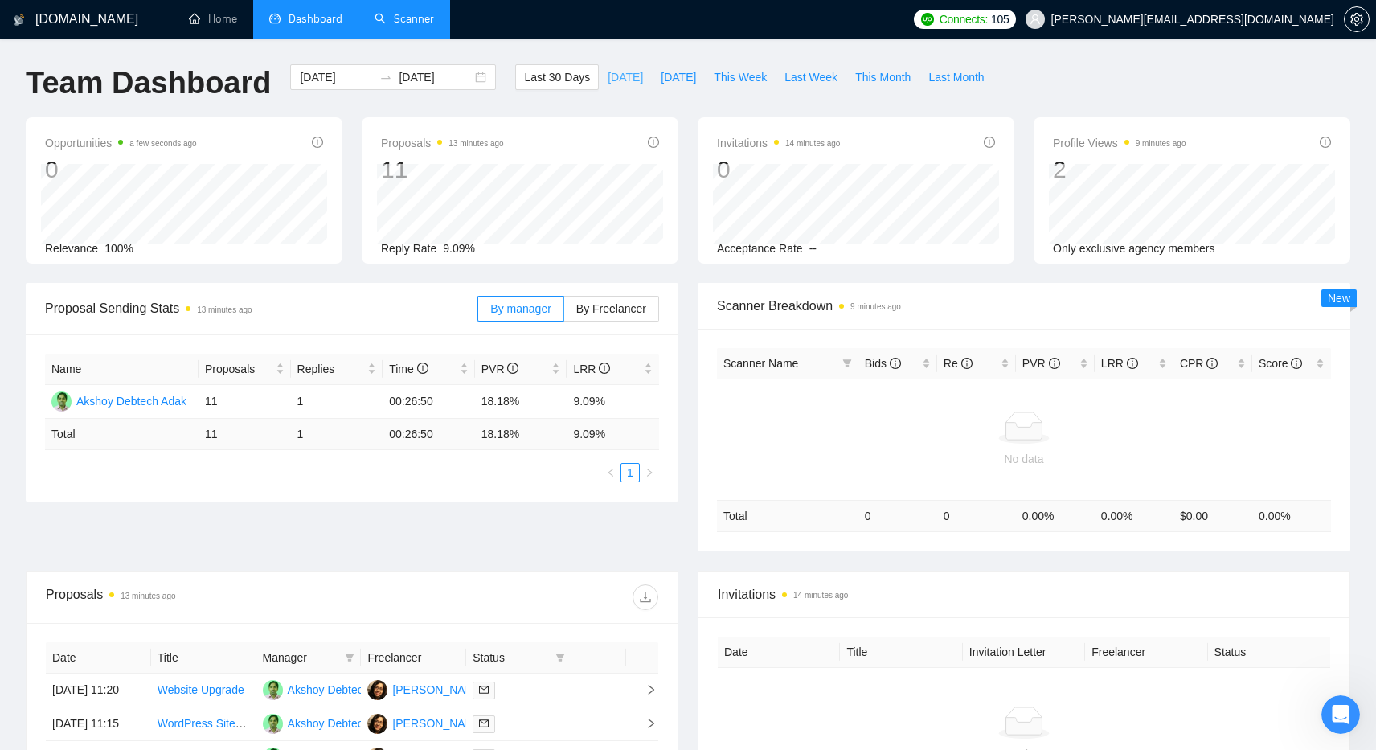
click at [615, 82] on span "[DATE]" at bounding box center [625, 77] width 35 height 18
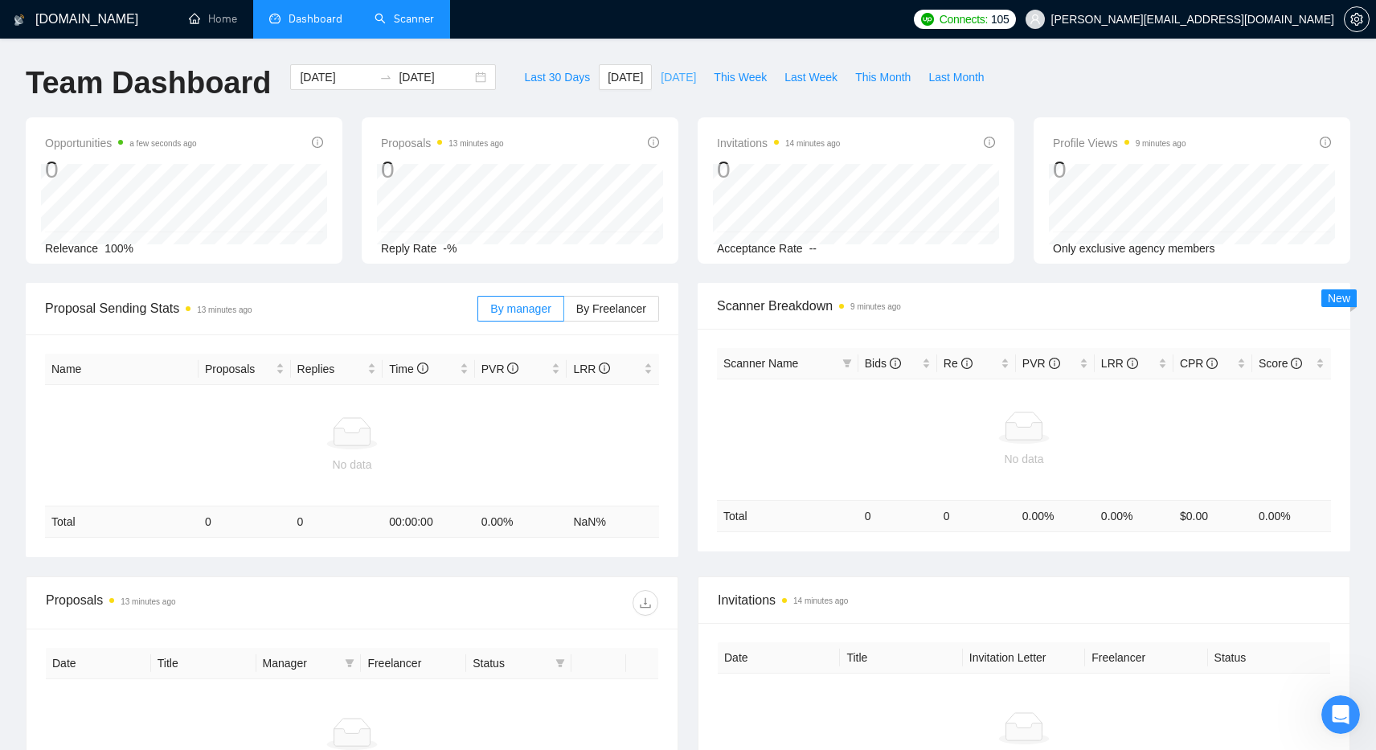
click at [674, 77] on span "[DATE]" at bounding box center [678, 77] width 35 height 18
type input "[DATE]"
click at [551, 76] on span "Last 30 Days" at bounding box center [557, 77] width 66 height 18
type input "[DATE]"
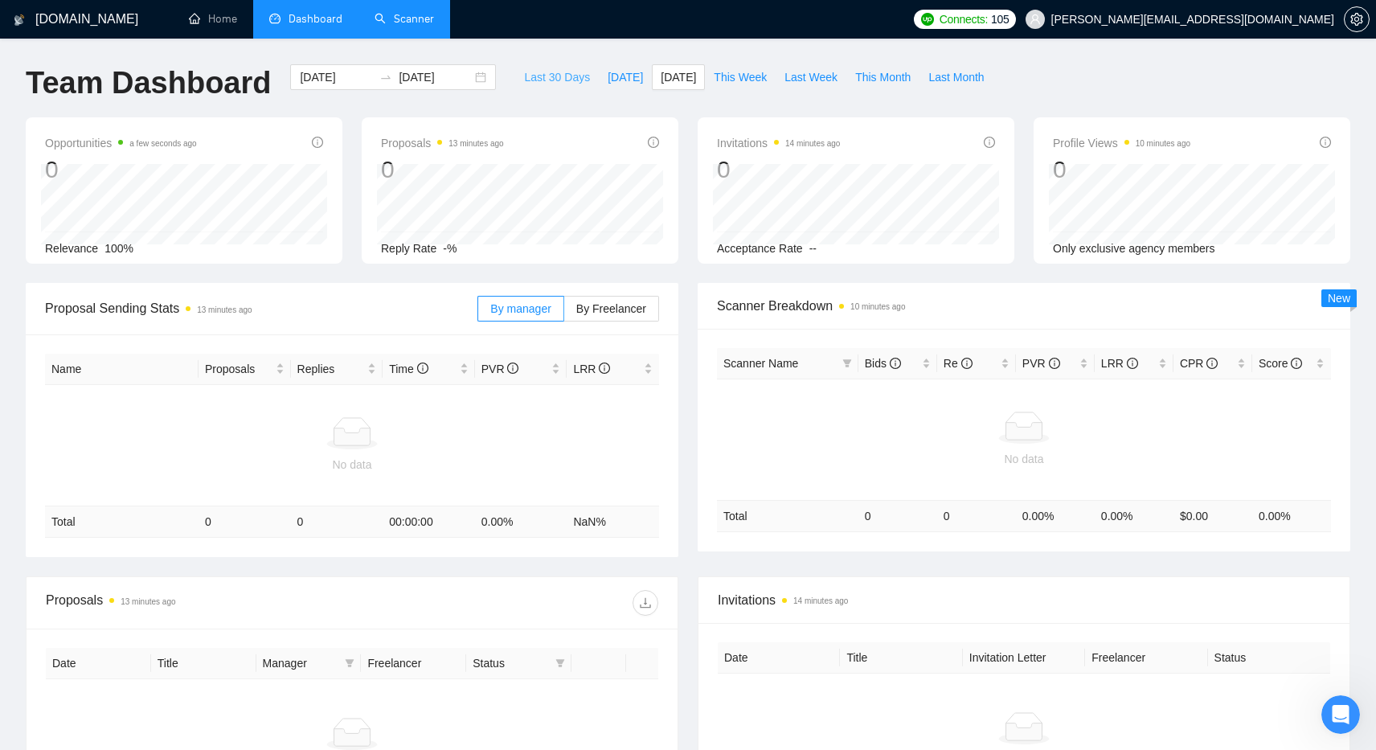
type input "[DATE]"
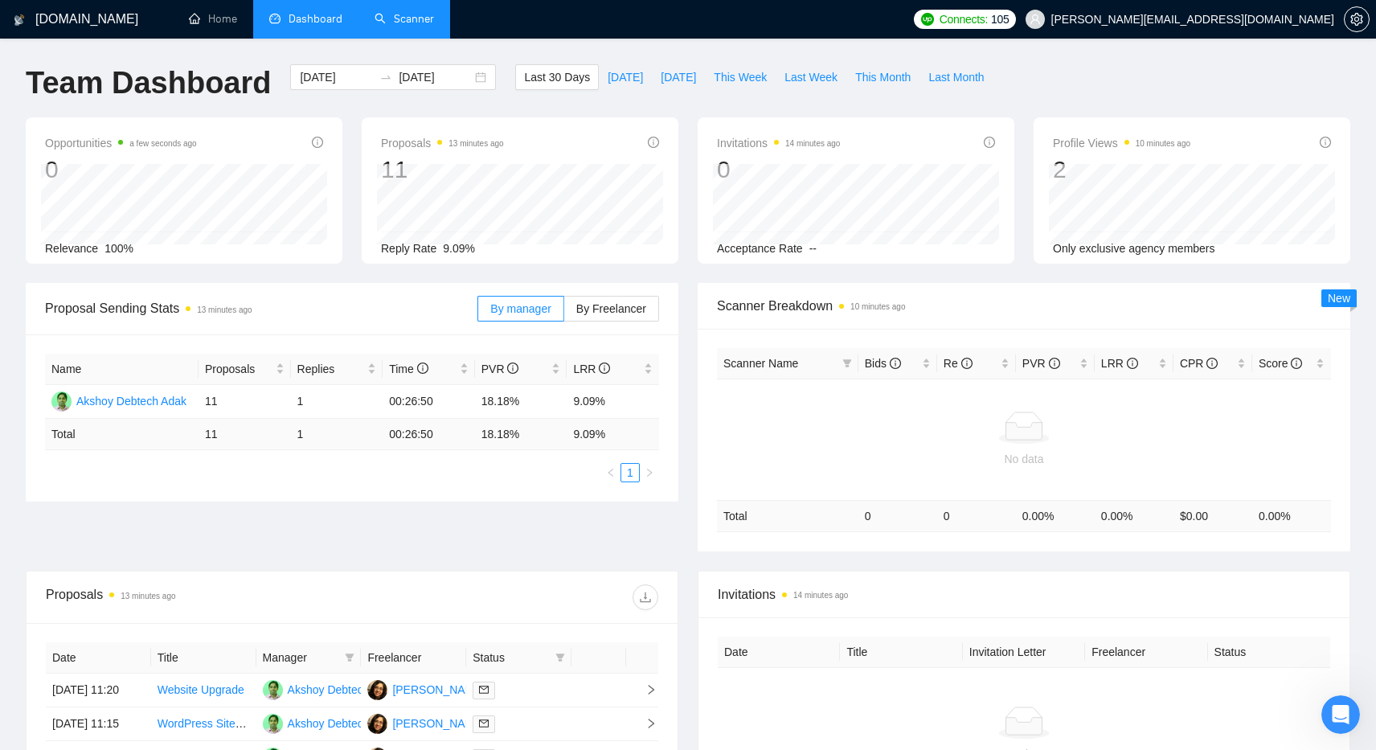
click at [406, 19] on link "Scanner" at bounding box center [404, 19] width 59 height 14
